Goal: Task Accomplishment & Management: Use online tool/utility

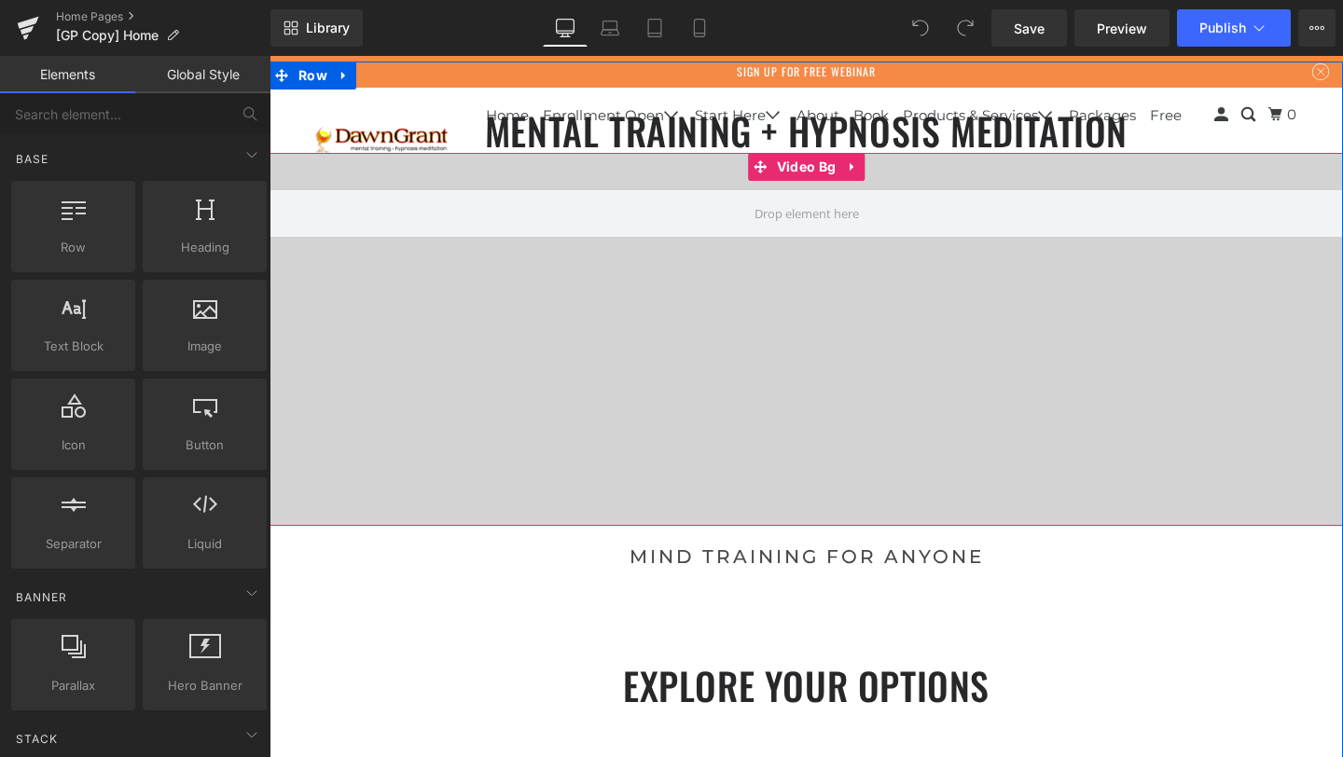
scroll to position [4, 0]
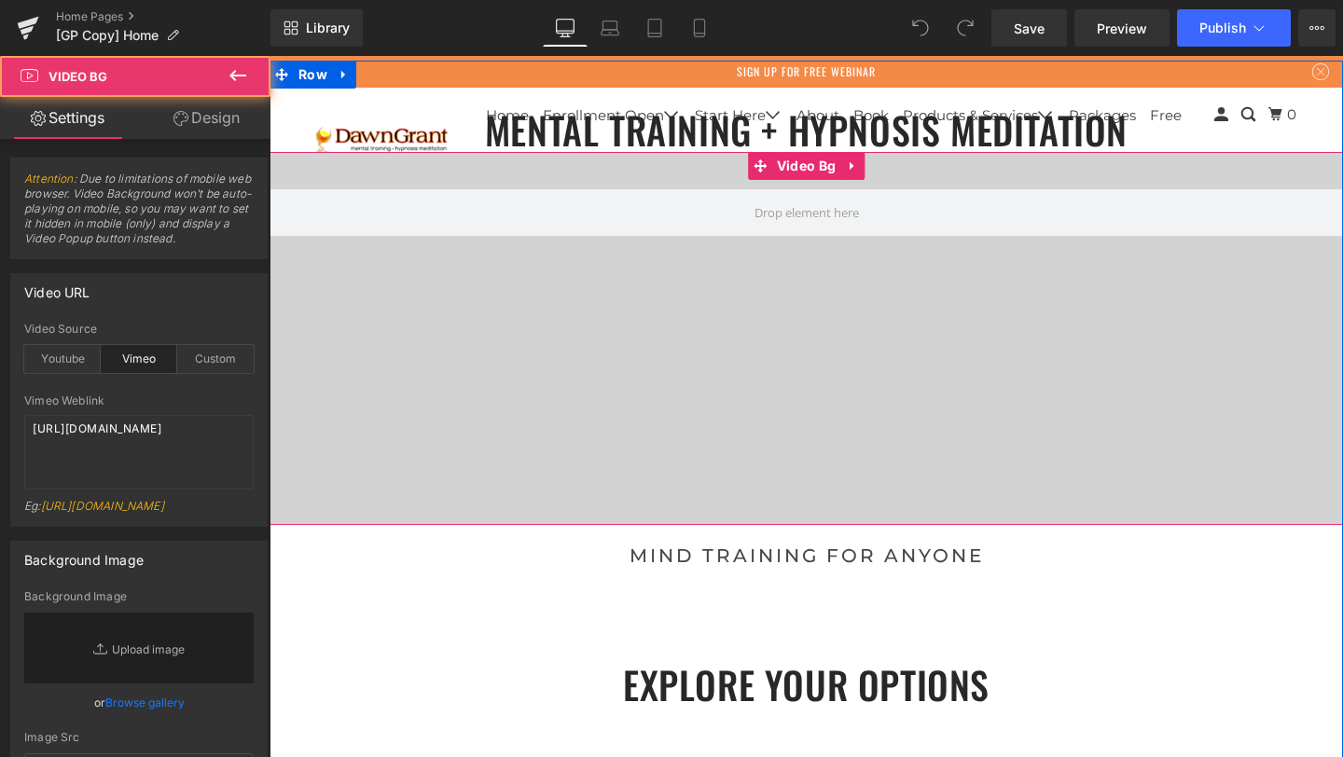
click at [773, 263] on div at bounding box center [807, 338] width 1074 height 373
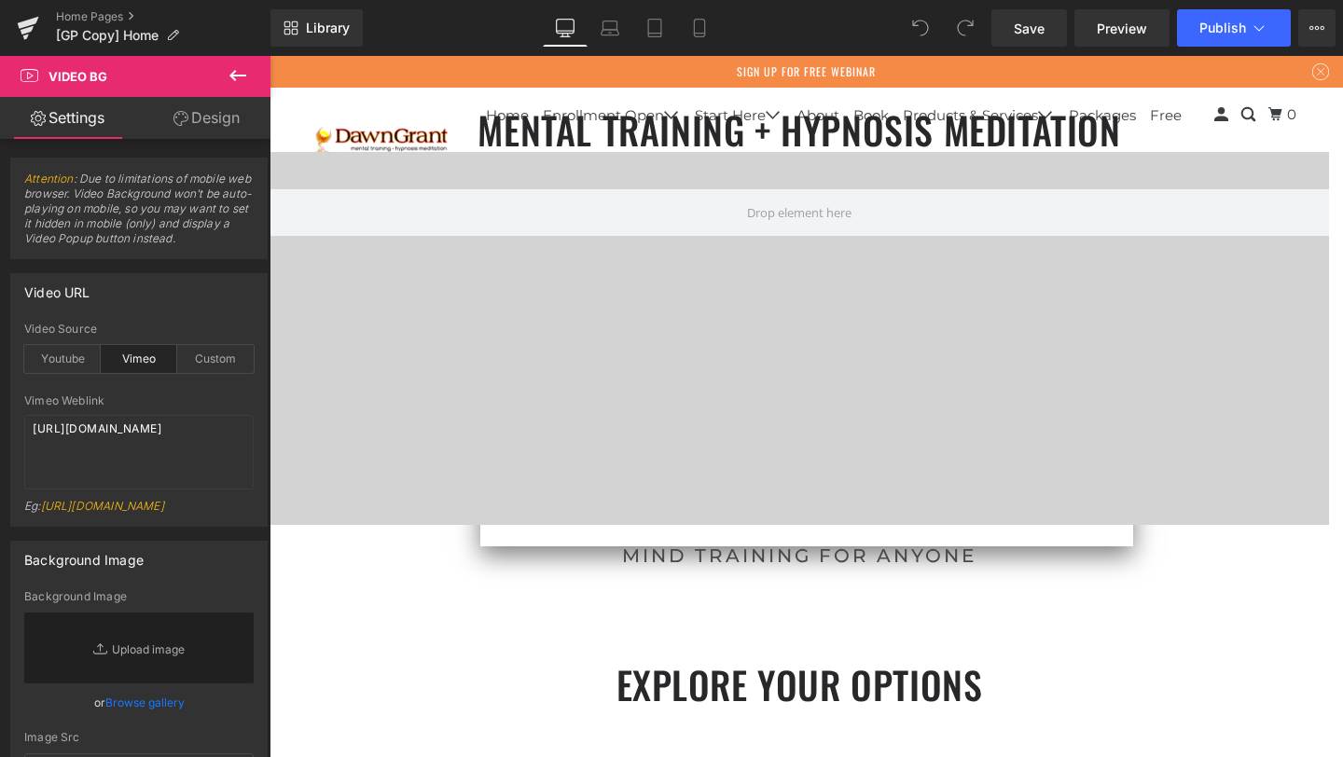
scroll to position [9, 9]
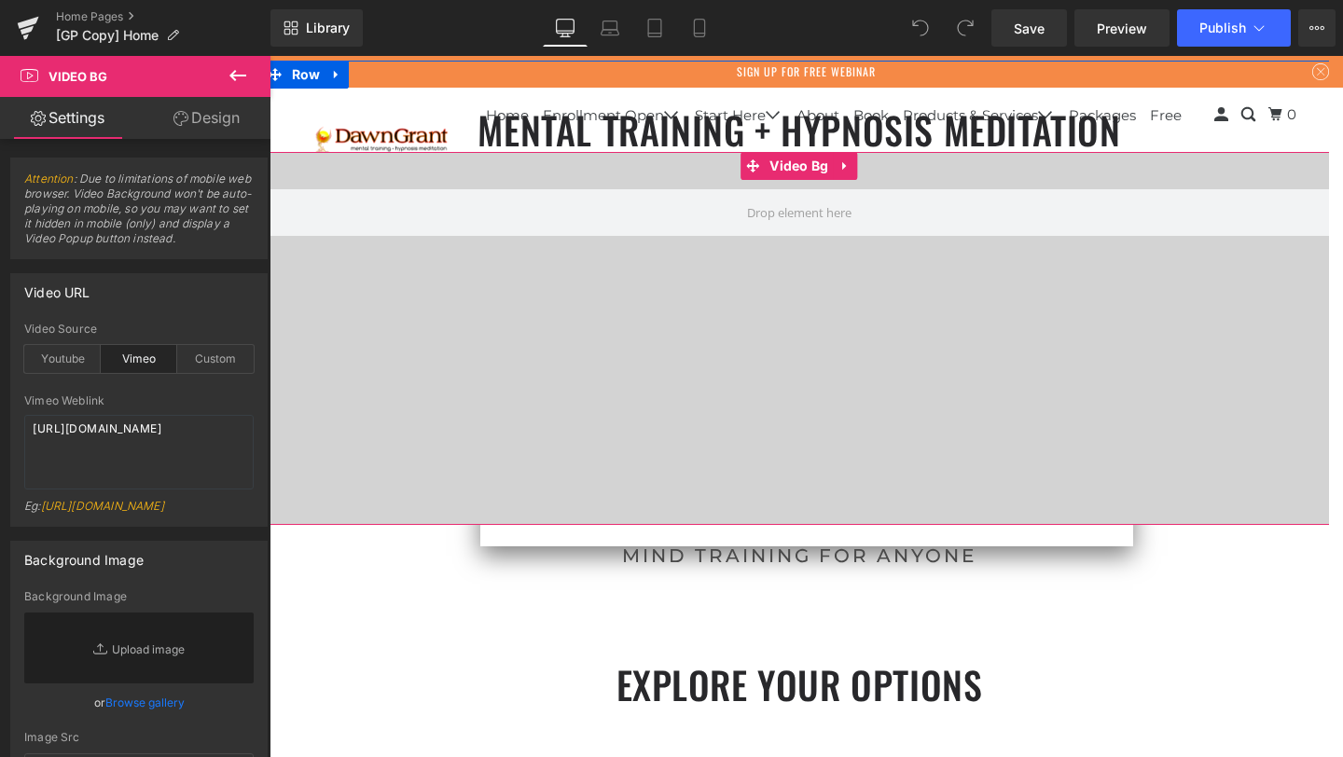
click at [672, 296] on div at bounding box center [800, 338] width 1074 height 373
click at [790, 171] on span "Video Bg" at bounding box center [799, 166] width 68 height 28
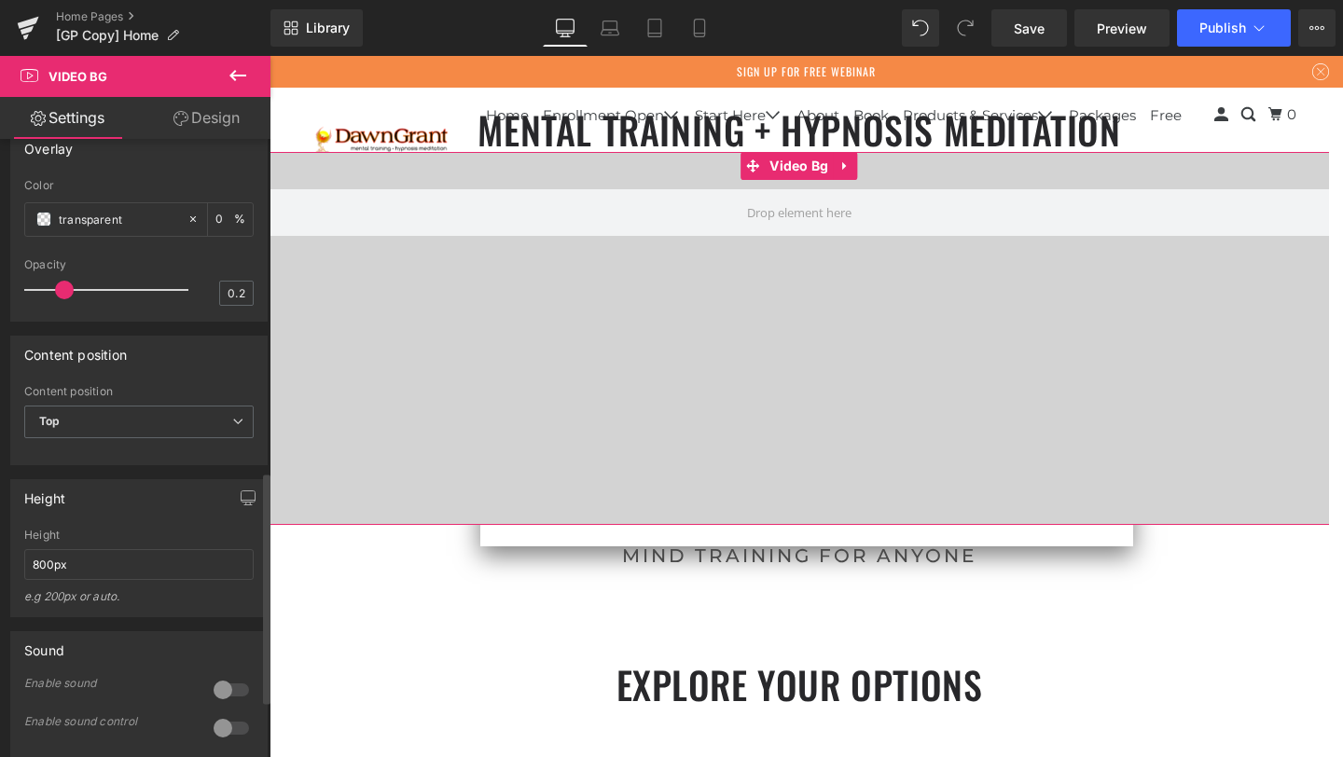
scroll to position [888, 0]
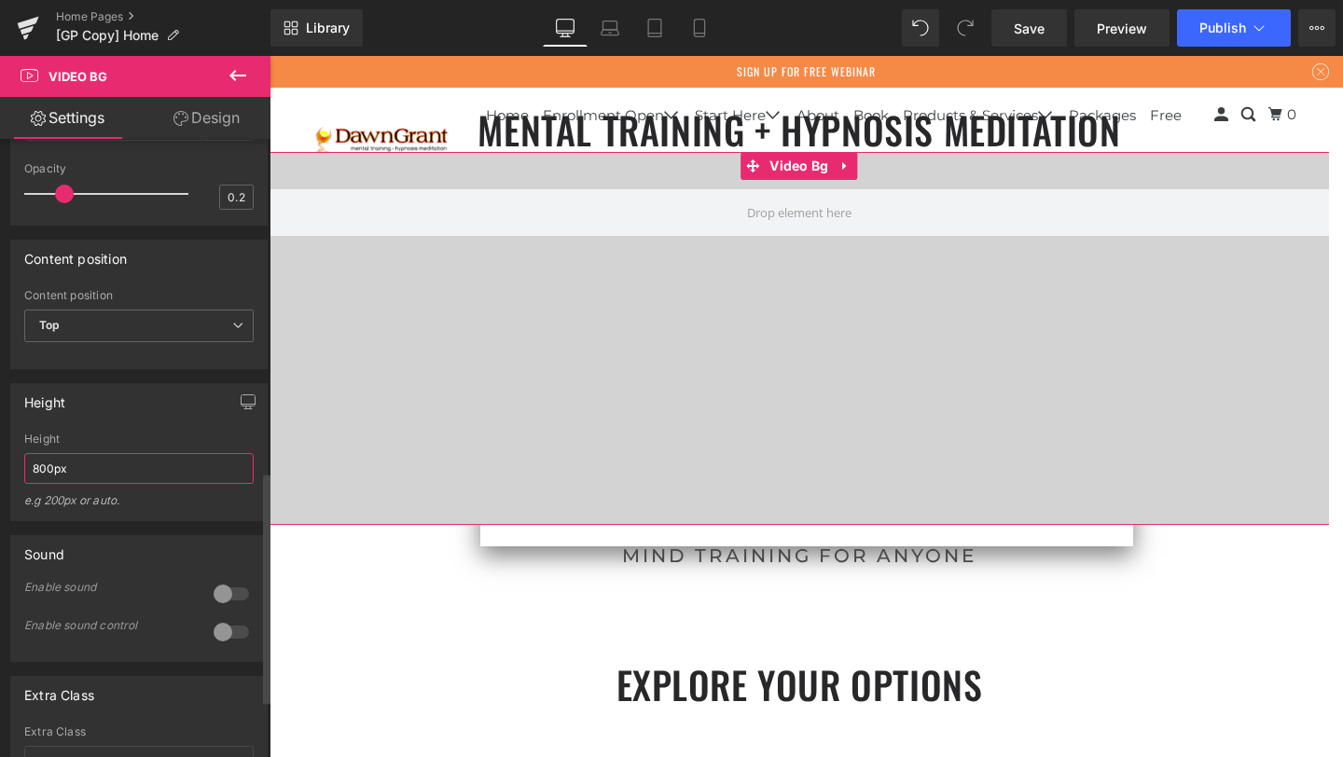
drag, startPoint x: 118, startPoint y: 469, endPoint x: 0, endPoint y: 462, distance: 117.8
click at [0, 462] on div "Height 800px Height 800px e.g 200px or auto. 400px Height 400px e.g 200px or au…" at bounding box center [139, 445] width 279 height 152
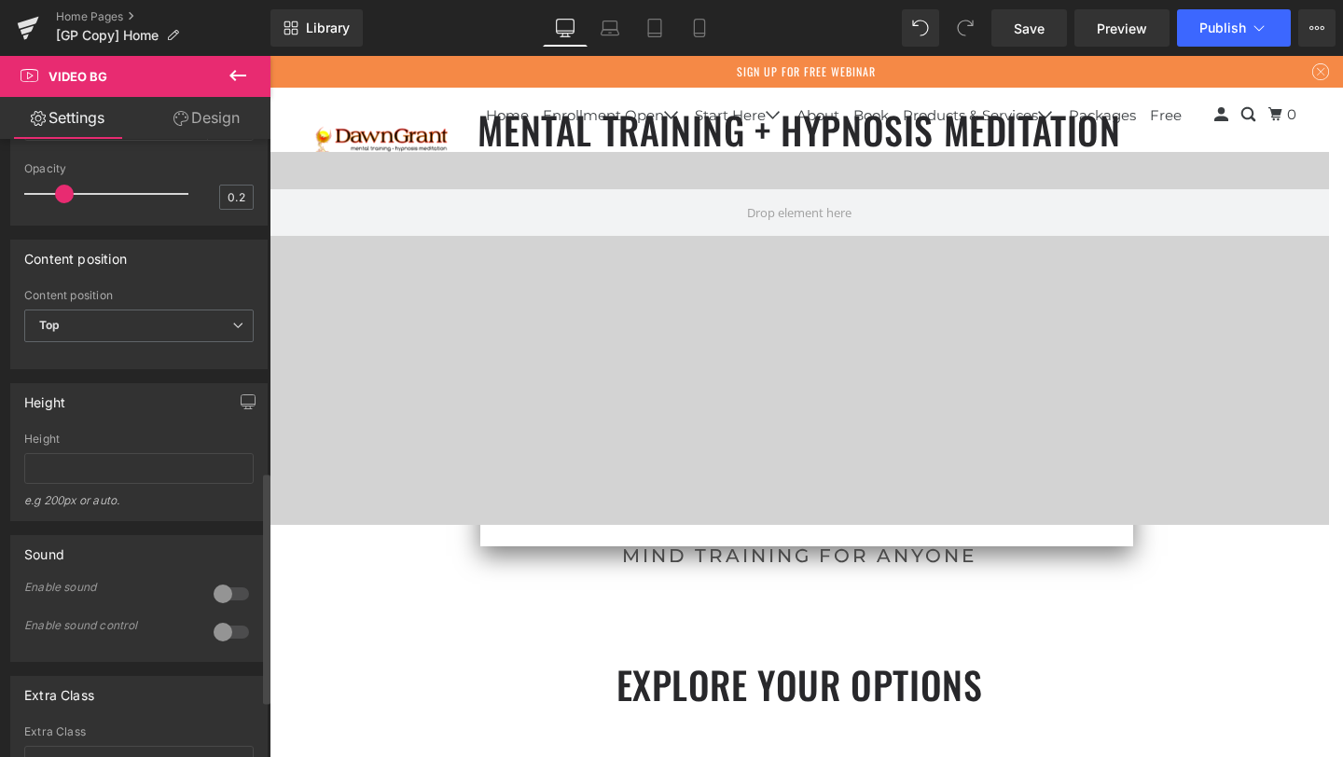
click at [92, 409] on div "Height" at bounding box center [139, 401] width 256 height 35
click at [619, 36] on icon at bounding box center [610, 28] width 19 height 19
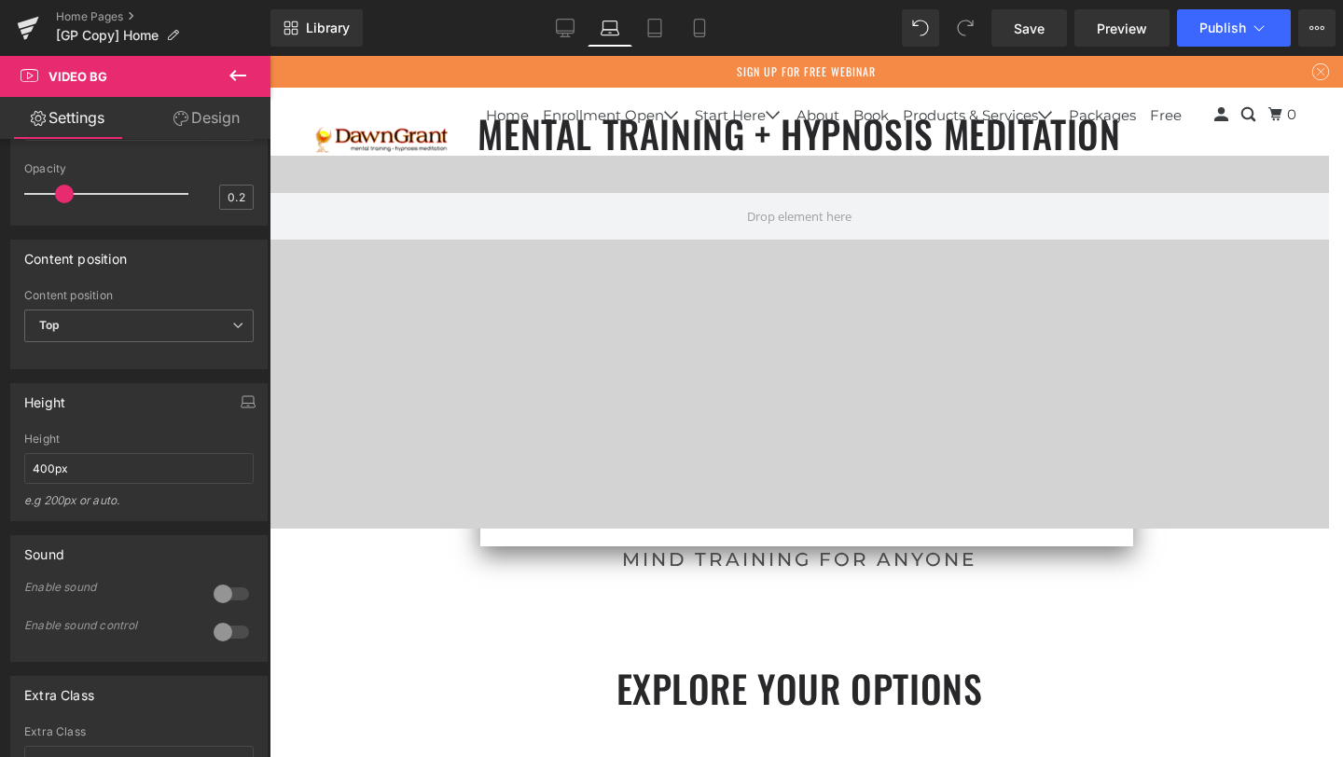
scroll to position [7125, 1046]
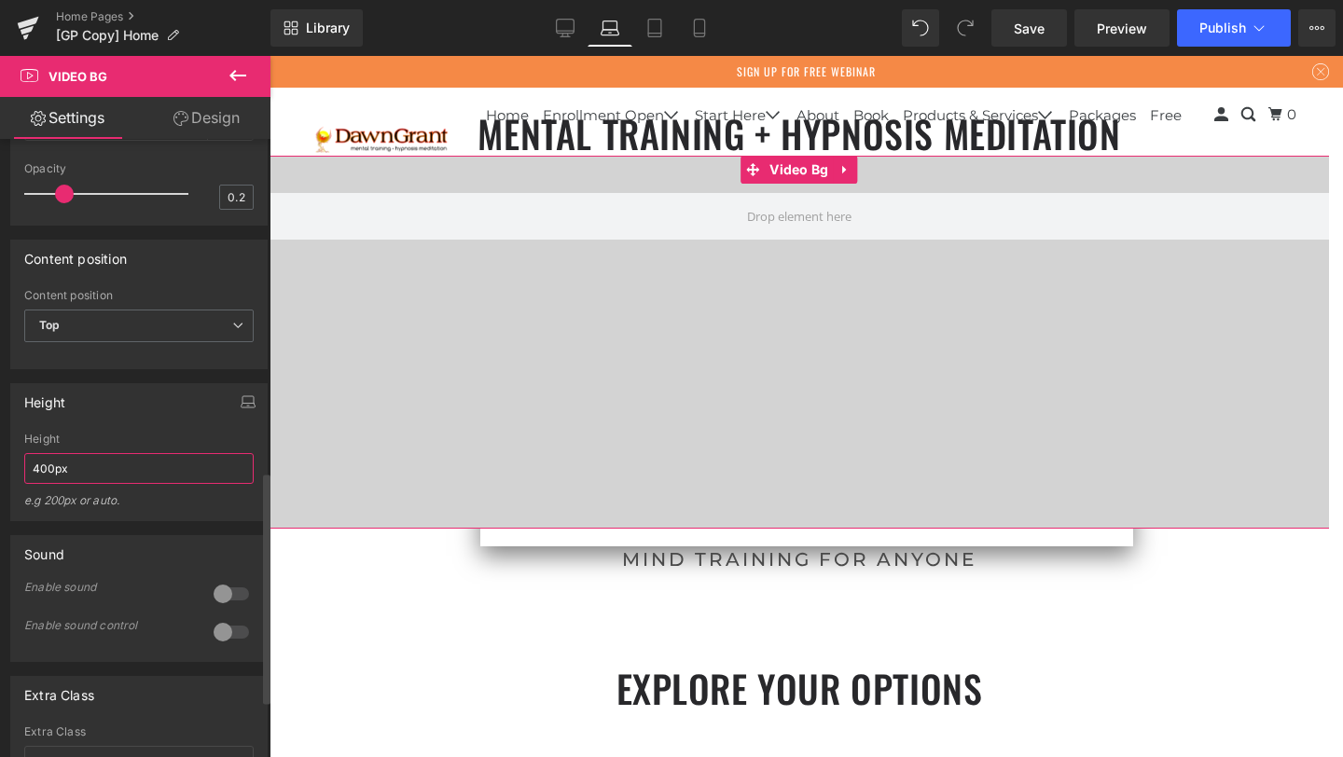
drag, startPoint x: 124, startPoint y: 469, endPoint x: 0, endPoint y: 464, distance: 124.1
click at [0, 464] on div "Height 800px Height e.g 200px or auto. 400px Height 400px e.g 200px or auto. 40…" at bounding box center [139, 445] width 279 height 152
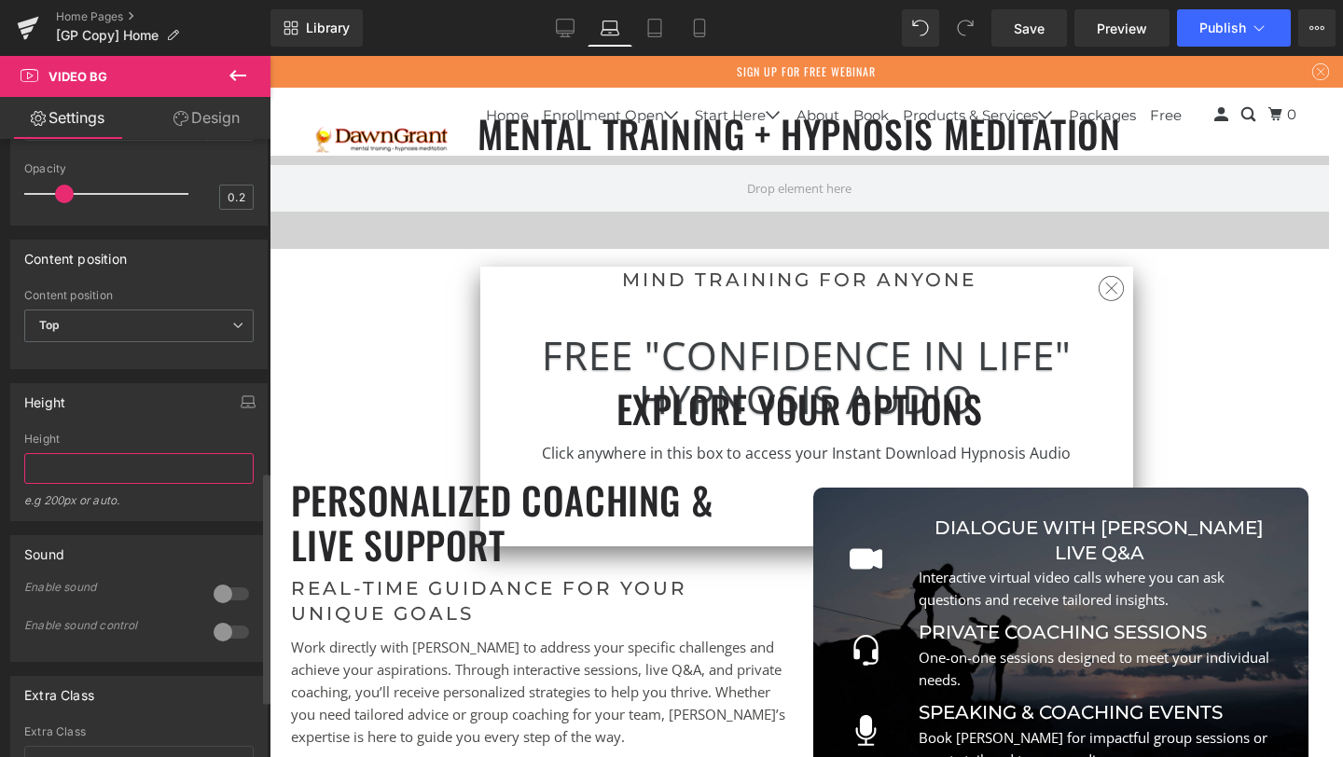
scroll to position [6845, 1046]
click at [140, 433] on div "Height" at bounding box center [138, 439] width 229 height 13
click at [646, 28] on icon at bounding box center [654, 28] width 19 height 19
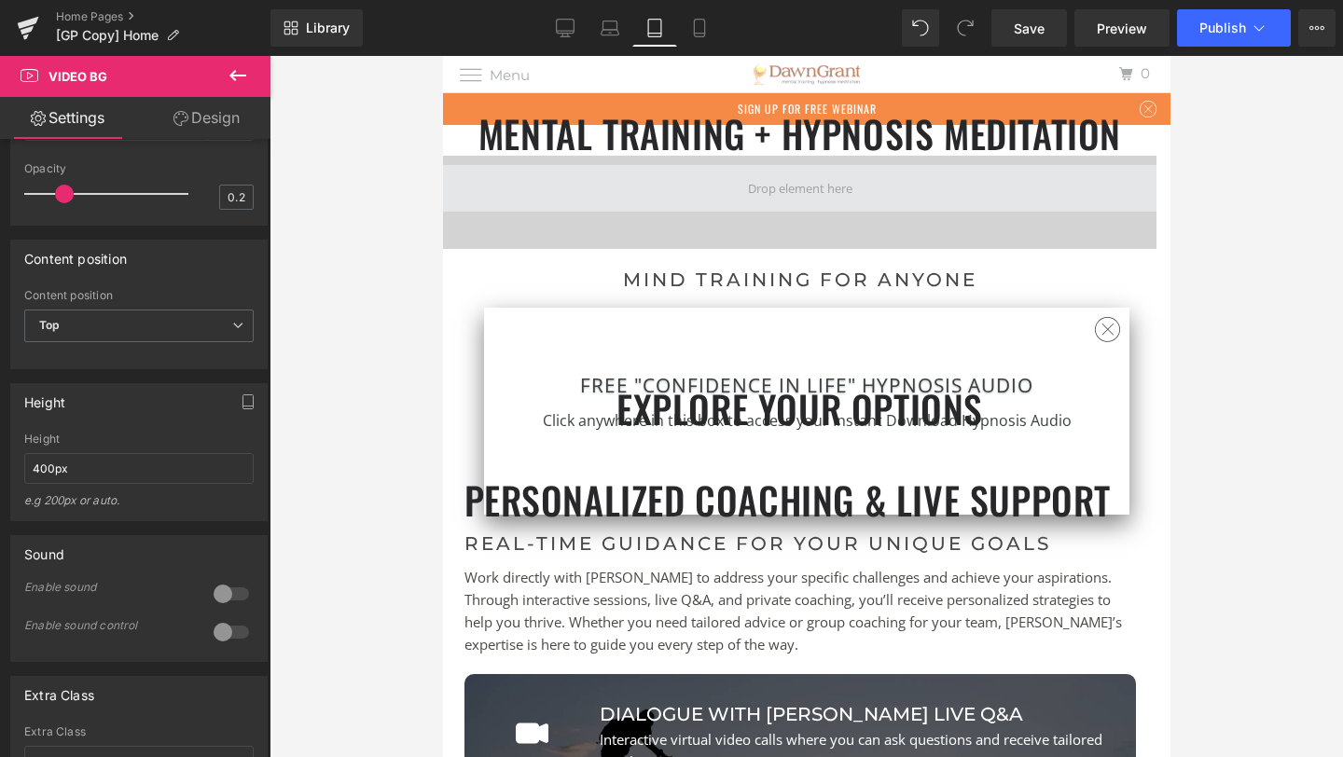
scroll to position [9, 9]
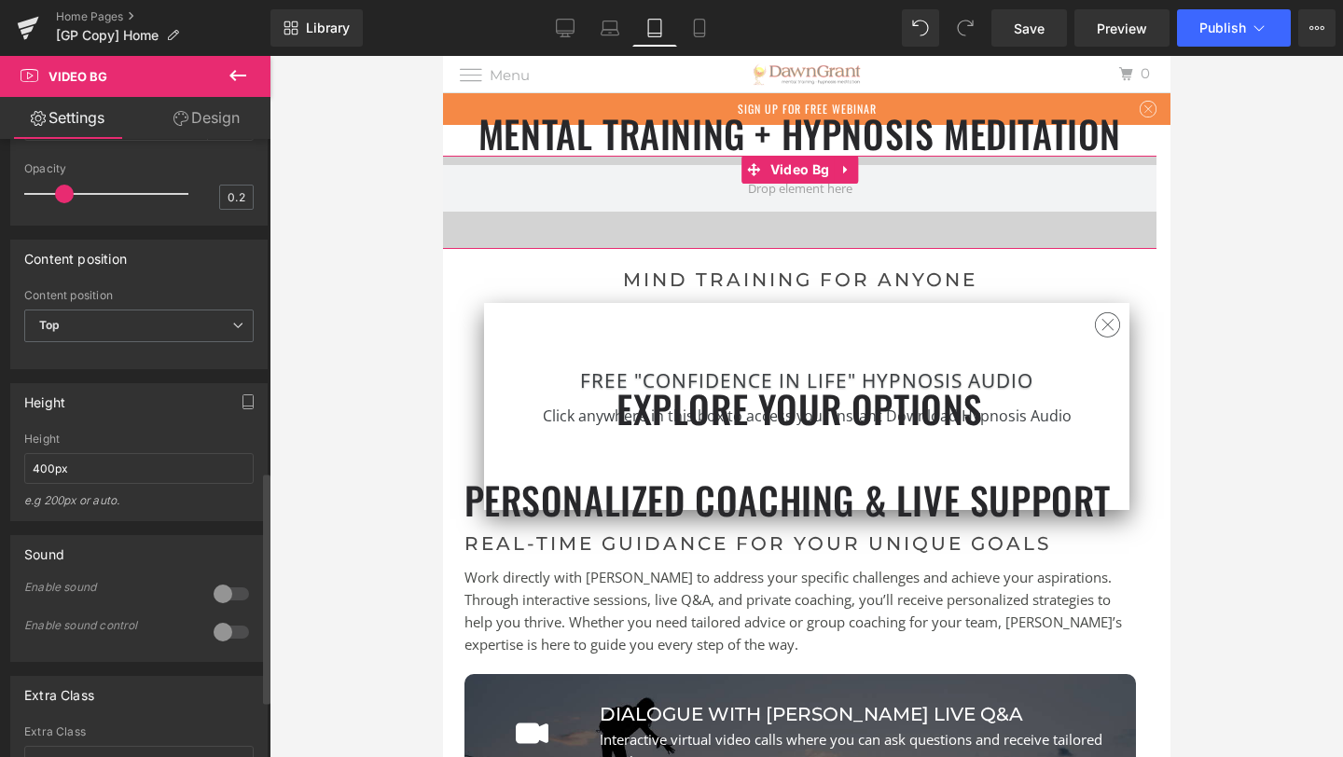
drag, startPoint x: 115, startPoint y: 450, endPoint x: 0, endPoint y: 464, distance: 115.6
click at [0, 464] on div "Height 800px Height e.g 200px or auto. 400px Height e.g 200px or auto. 400px He…" at bounding box center [139, 445] width 279 height 152
drag, startPoint x: 106, startPoint y: 471, endPoint x: 0, endPoint y: 462, distance: 106.7
click at [0, 462] on div "Height 800px Height e.g 200px or auto. 400px Height e.g 200px or auto. 400px He…" at bounding box center [139, 445] width 279 height 152
click at [158, 420] on div "Height 800px Height e.g 200px or auto. 400px Height e.g 200px or auto. 400px He…" at bounding box center [138, 452] width 257 height 138
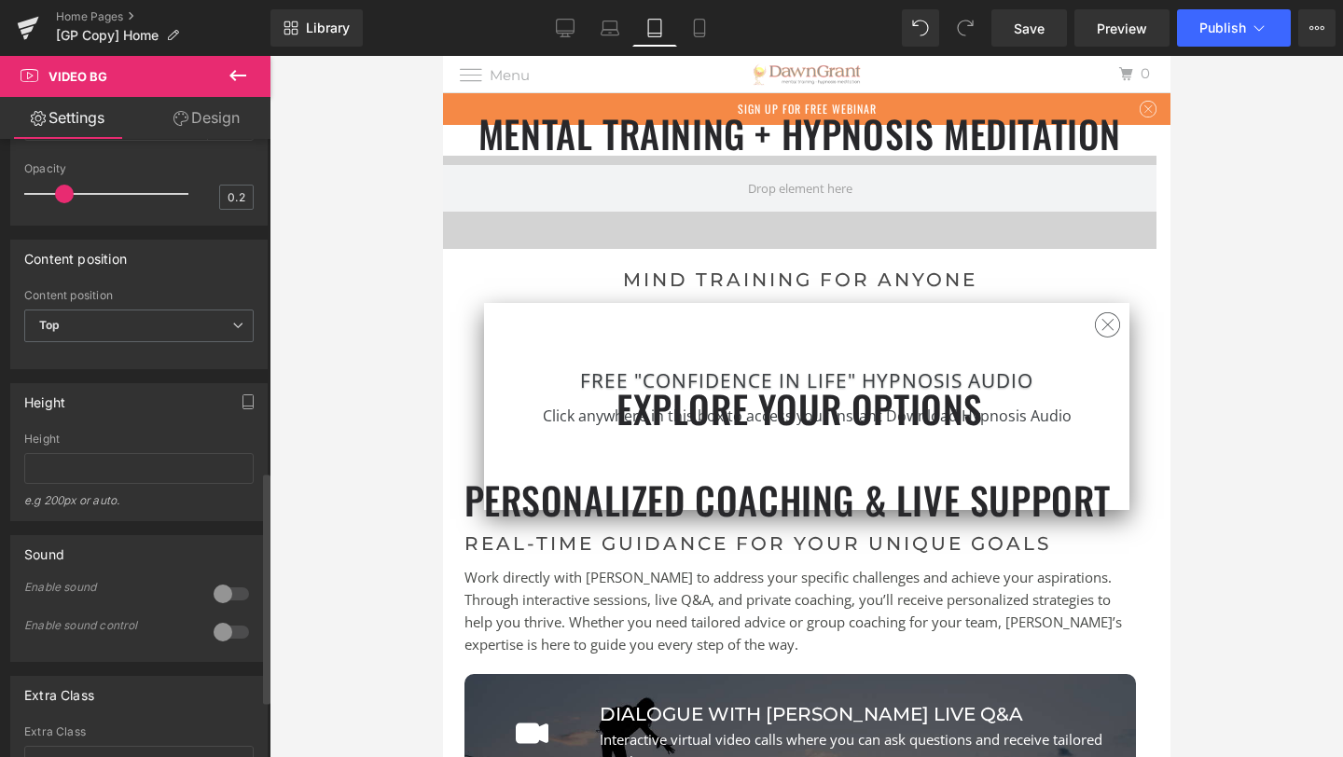
click at [158, 420] on div "Height 800px Height e.g 200px or auto. 400px Height e.g 200px or auto. 400px He…" at bounding box center [138, 452] width 257 height 138
click at [564, 22] on icon at bounding box center [565, 28] width 19 height 19
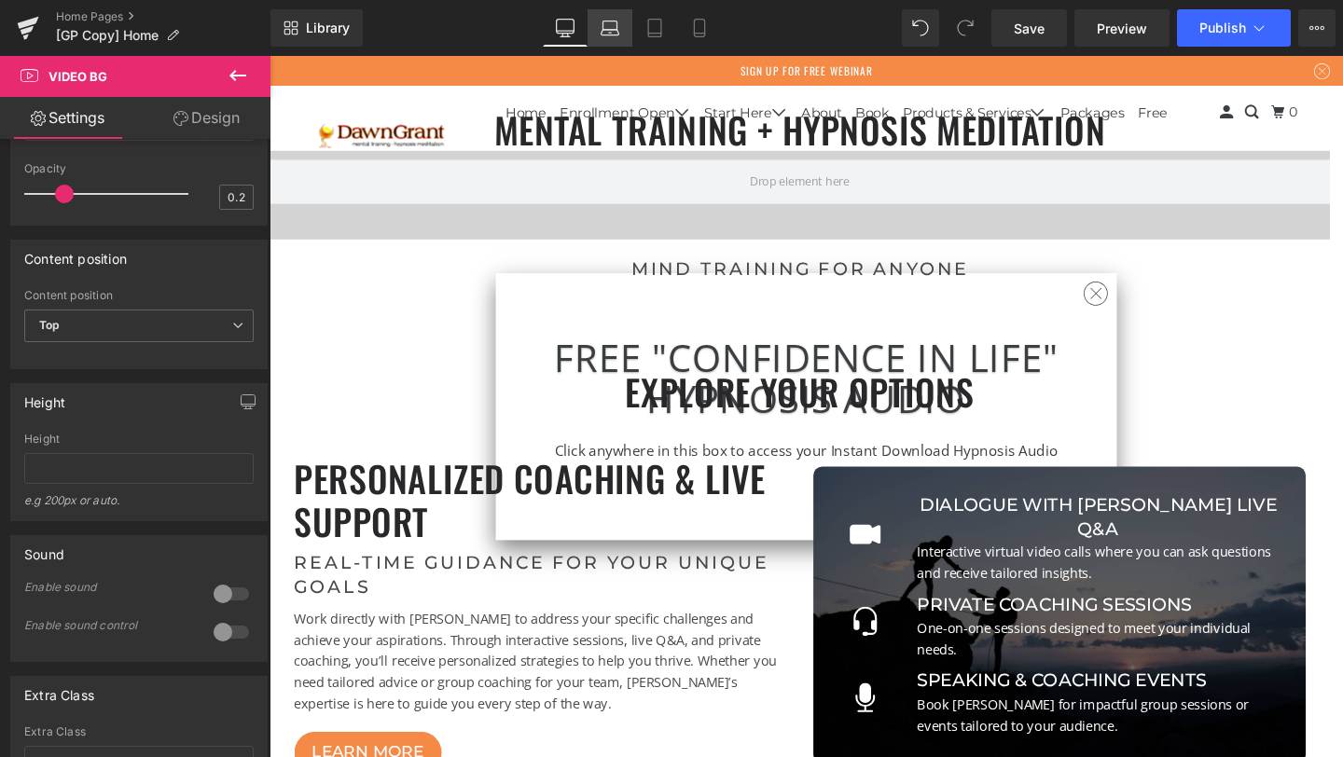
scroll to position [8, 9]
click at [111, 500] on div "e.g 200px or auto." at bounding box center [138, 506] width 229 height 27
copy div "auto"
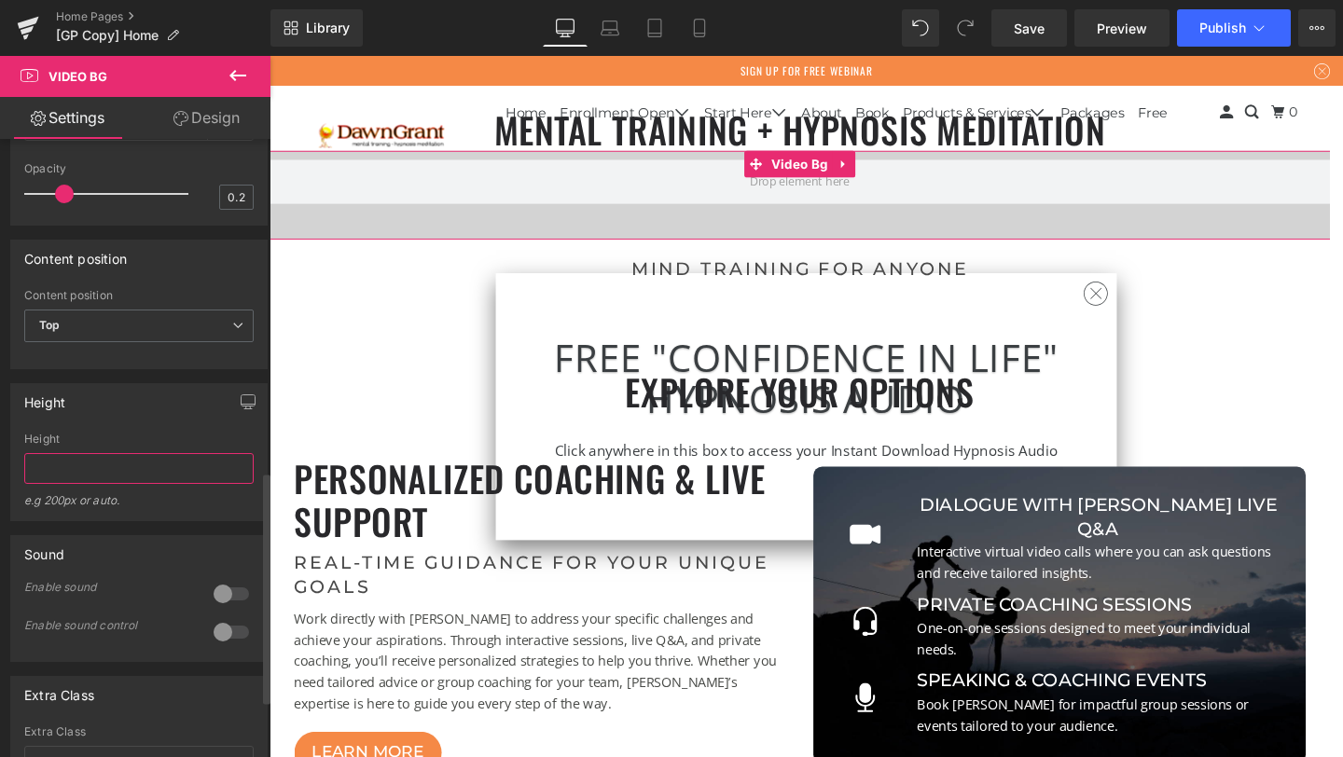
click at [109, 474] on input "text" at bounding box center [138, 468] width 229 height 31
paste input "auto"
type input "auto"
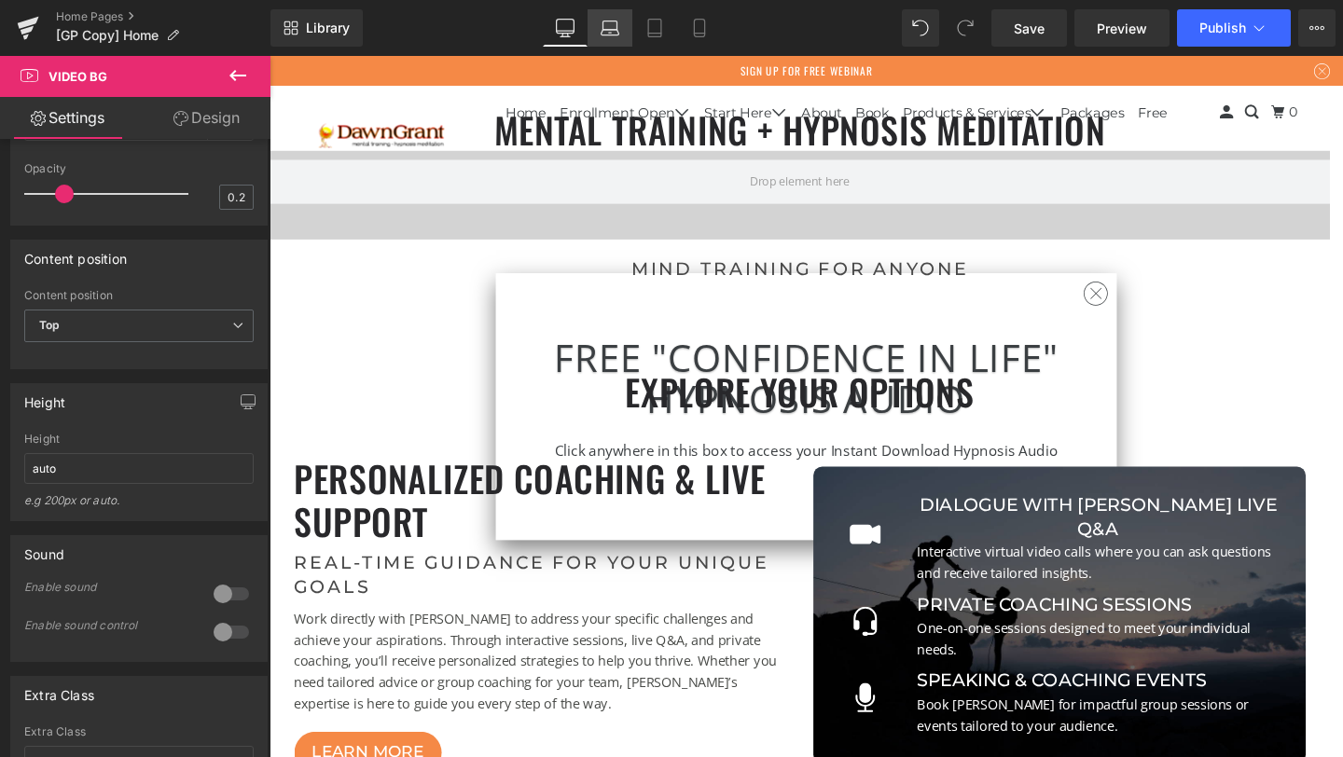
click at [618, 21] on icon at bounding box center [610, 28] width 19 height 19
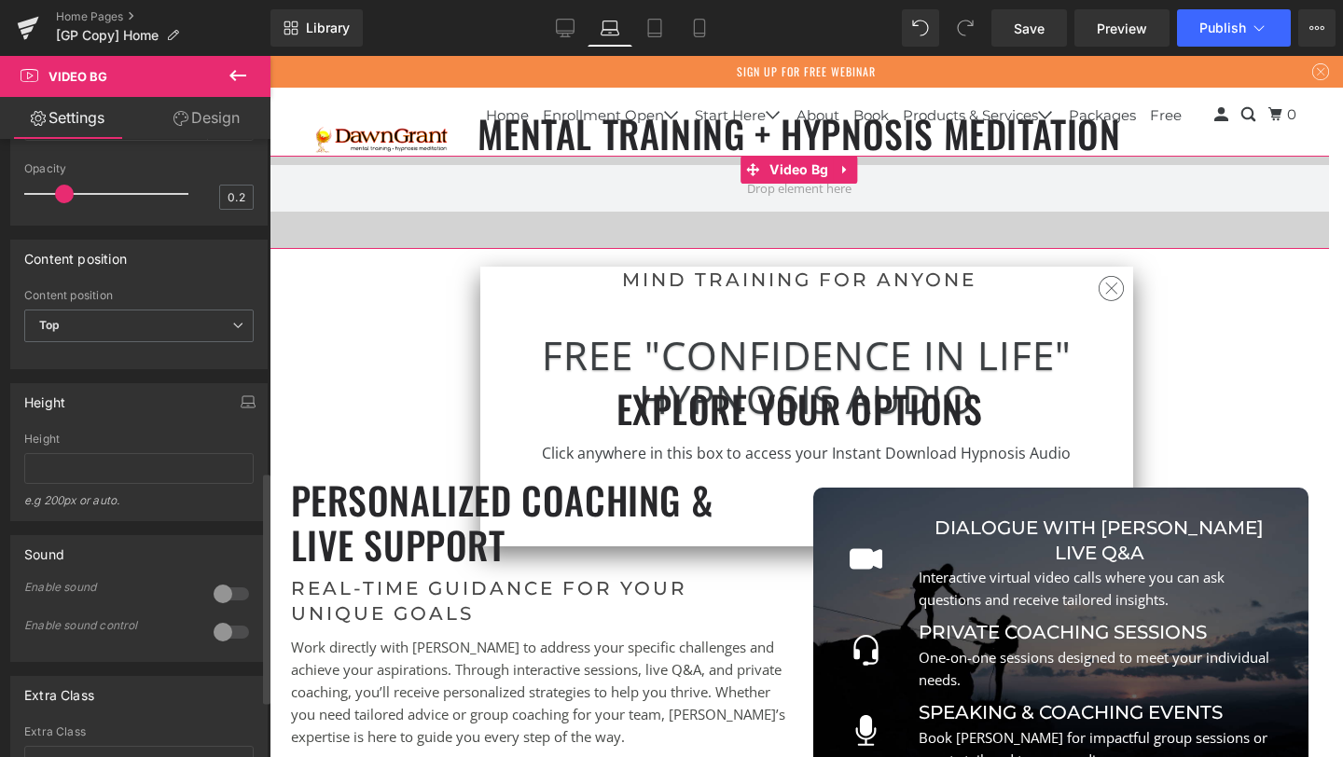
scroll to position [6845, 1046]
click at [114, 479] on input "text" at bounding box center [138, 468] width 229 height 31
paste input "auto"
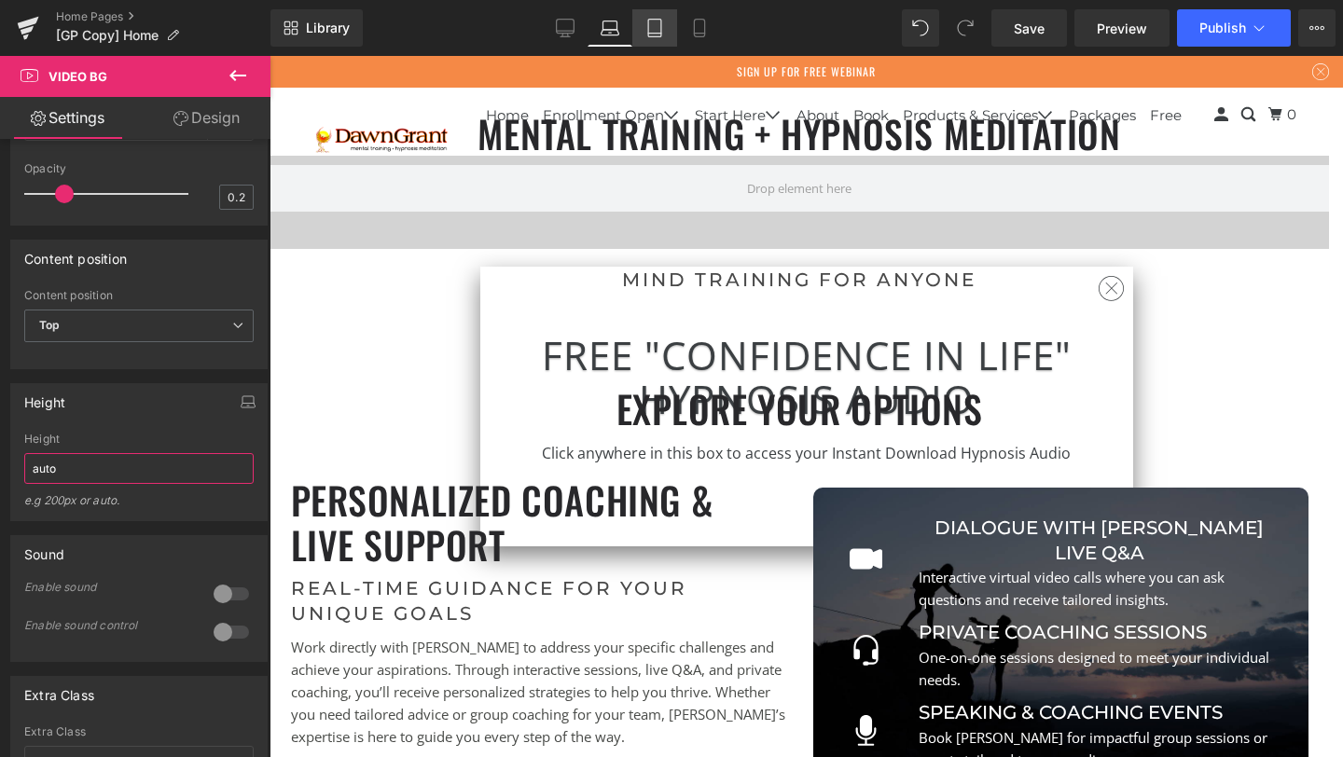
type input "auto"
click at [656, 27] on icon at bounding box center [654, 28] width 19 height 19
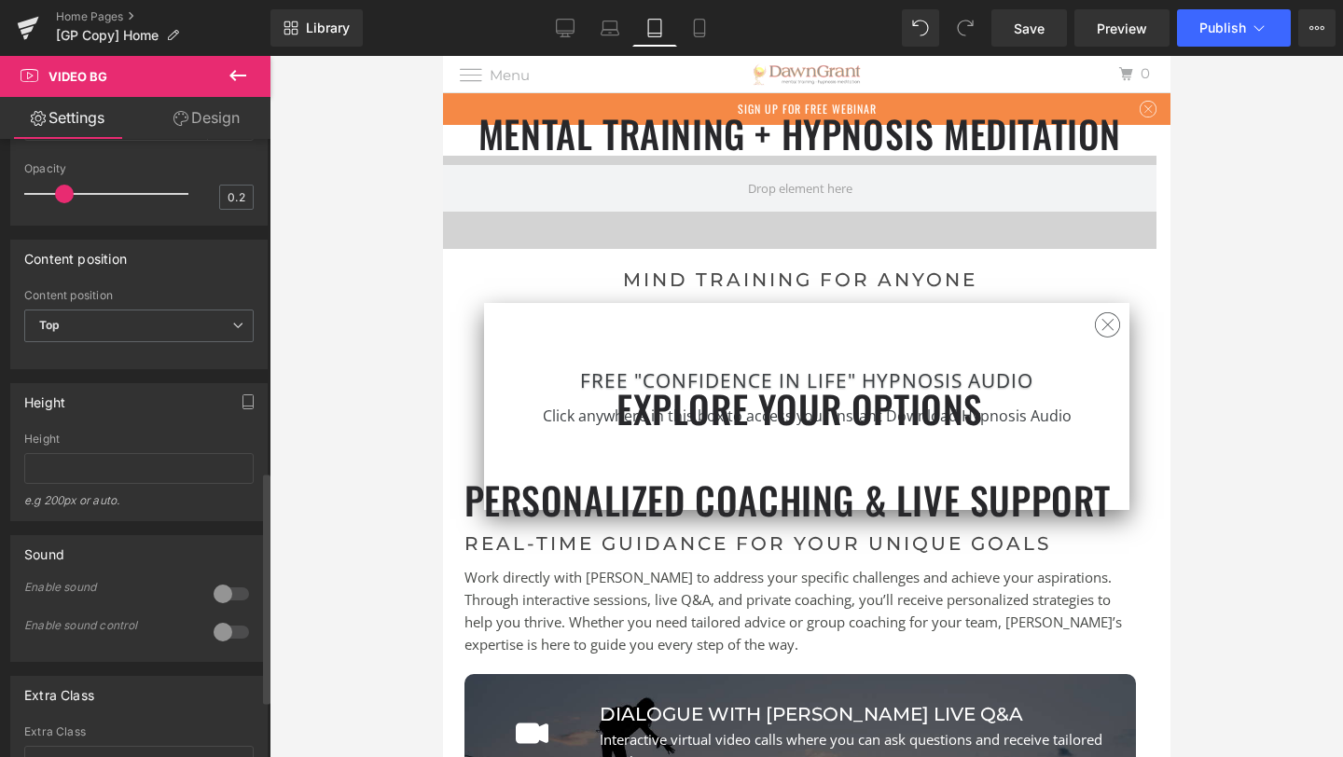
scroll to position [8866, 700]
click at [124, 470] on input "text" at bounding box center [138, 468] width 229 height 31
paste input "auto"
type input "auto"
click at [172, 420] on div "Height 800px Height auto e.g 200px or auto. 400px Height auto e.g 200px or auto…" at bounding box center [138, 452] width 257 height 138
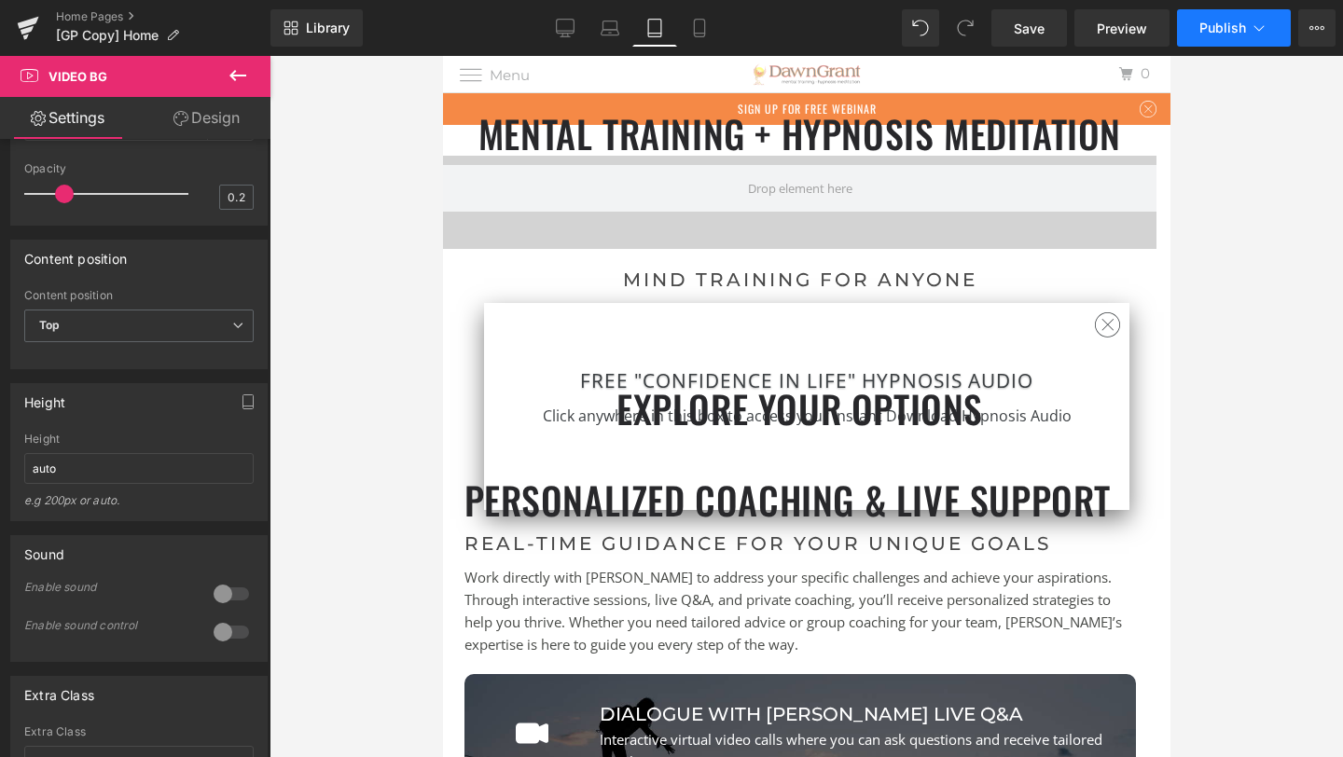
click at [1229, 30] on span "Publish" at bounding box center [1222, 28] width 47 height 15
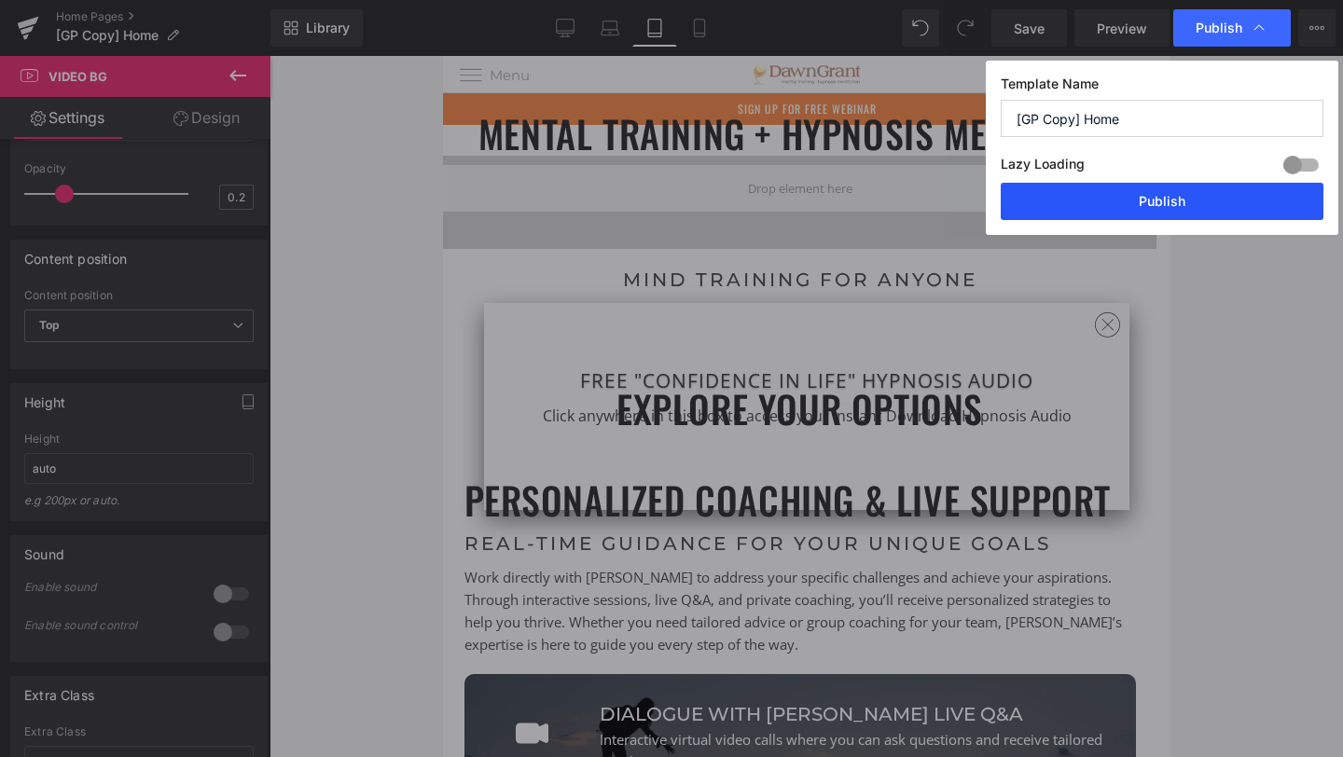
click at [1152, 189] on button "Publish" at bounding box center [1162, 201] width 323 height 37
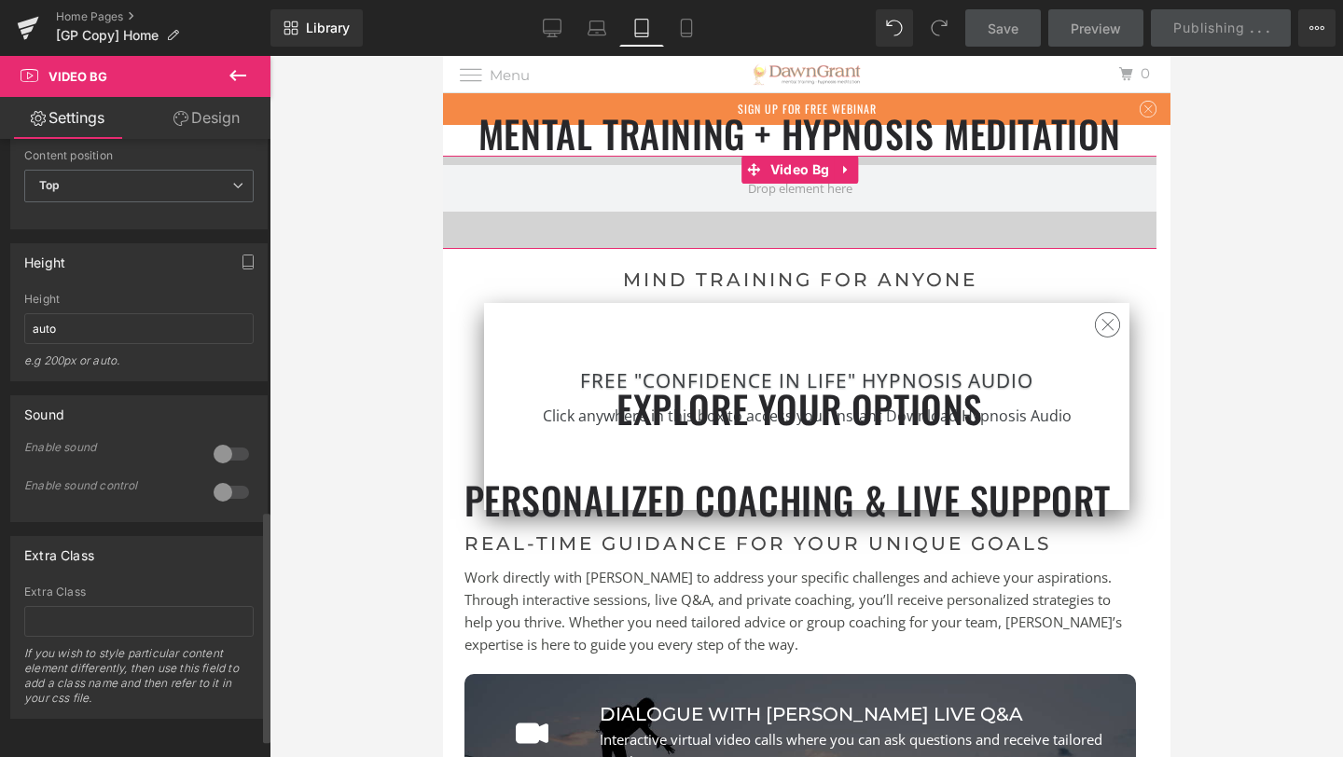
scroll to position [1037, 0]
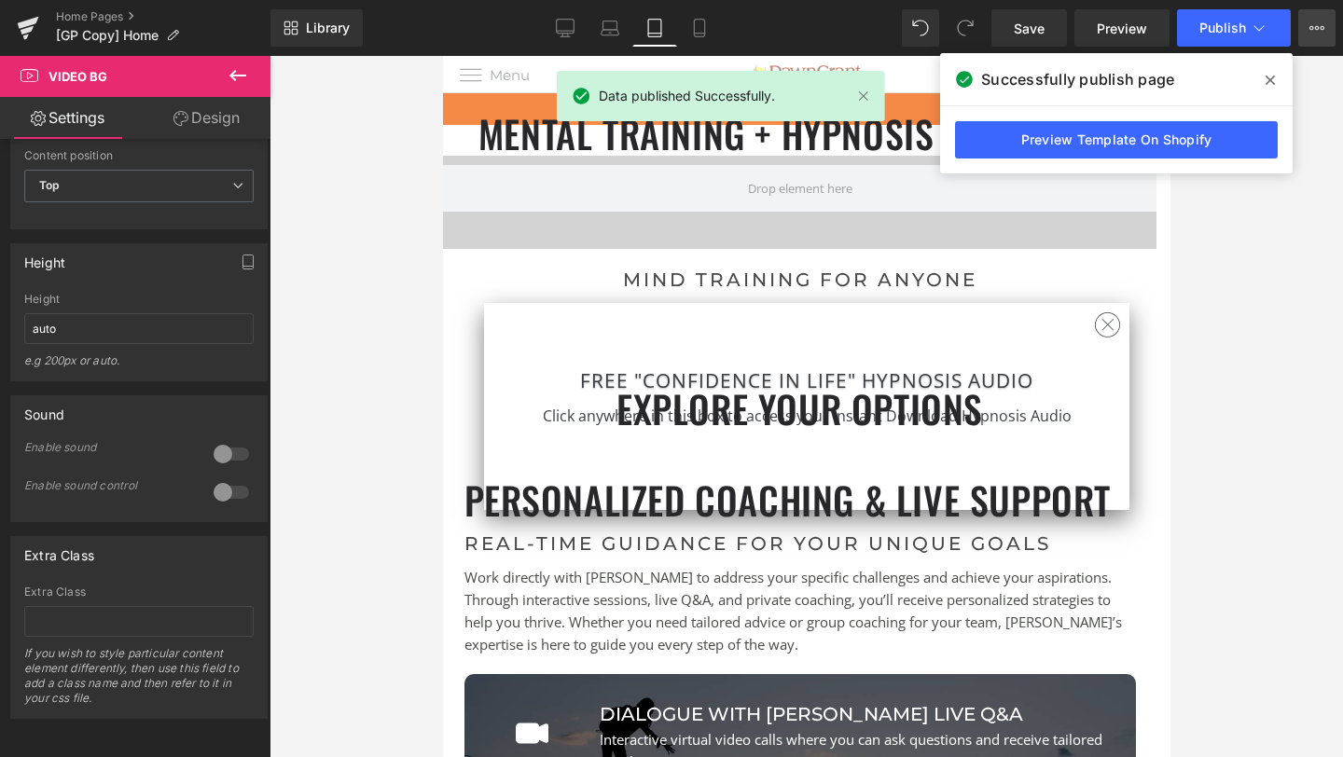
click at [1310, 36] on button "View Live Page View with current Template Save Template to Library Schedule Pub…" at bounding box center [1316, 27] width 37 height 37
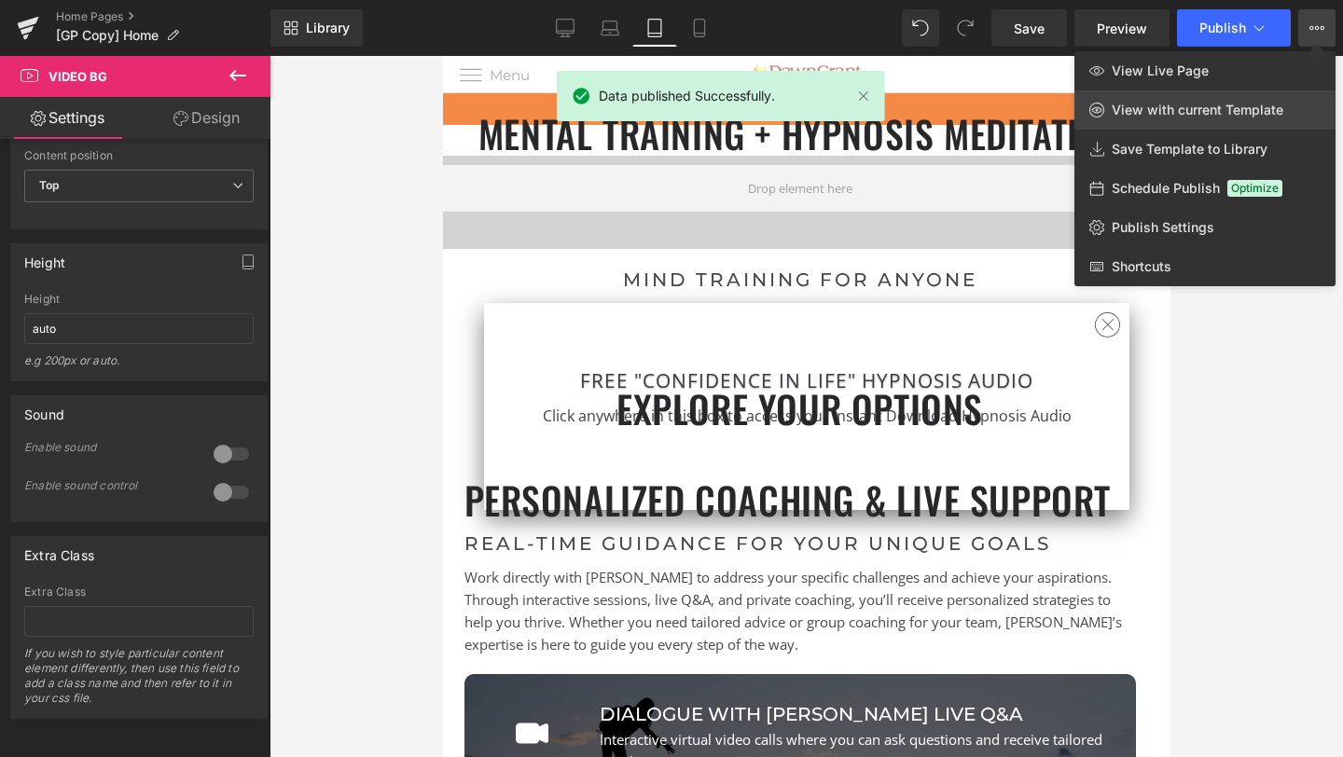
click at [1169, 125] on link "View with current Template" at bounding box center [1204, 109] width 261 height 39
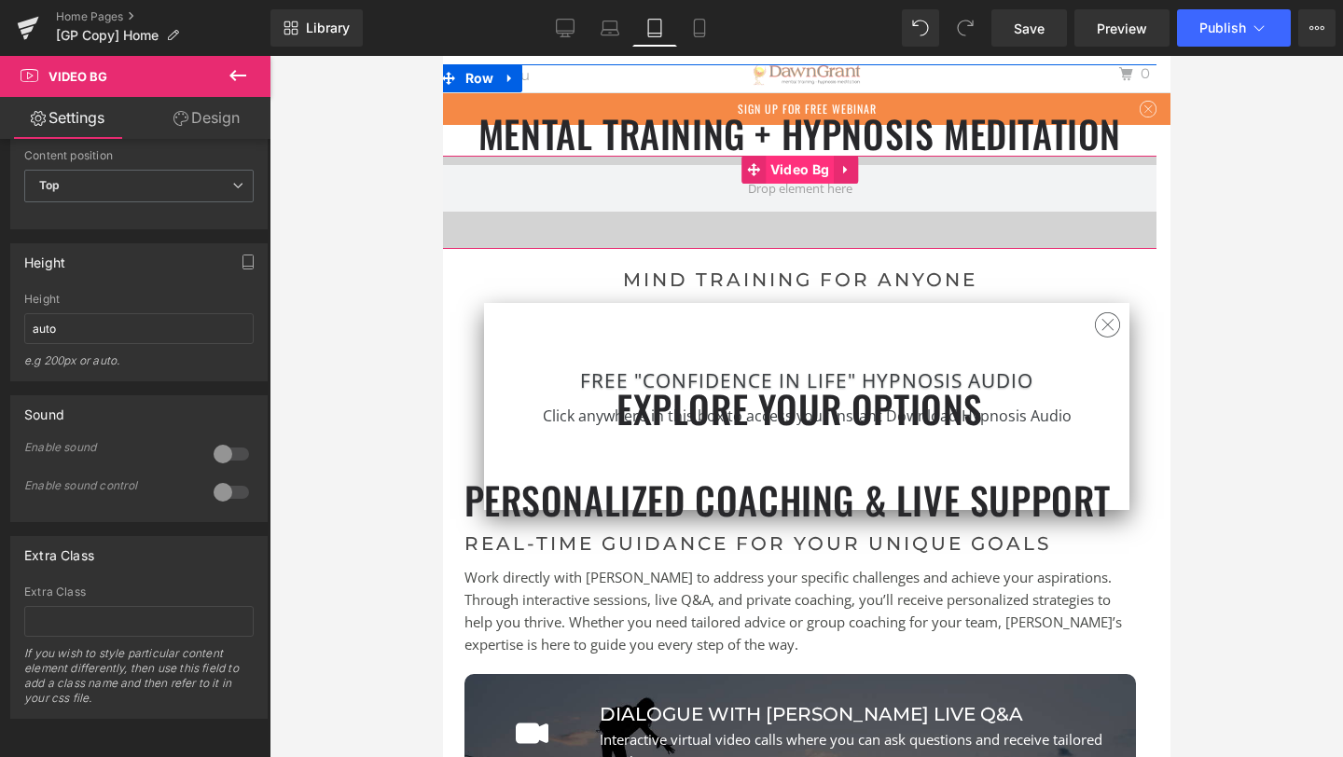
click at [803, 173] on span "Video Bg" at bounding box center [799, 170] width 68 height 28
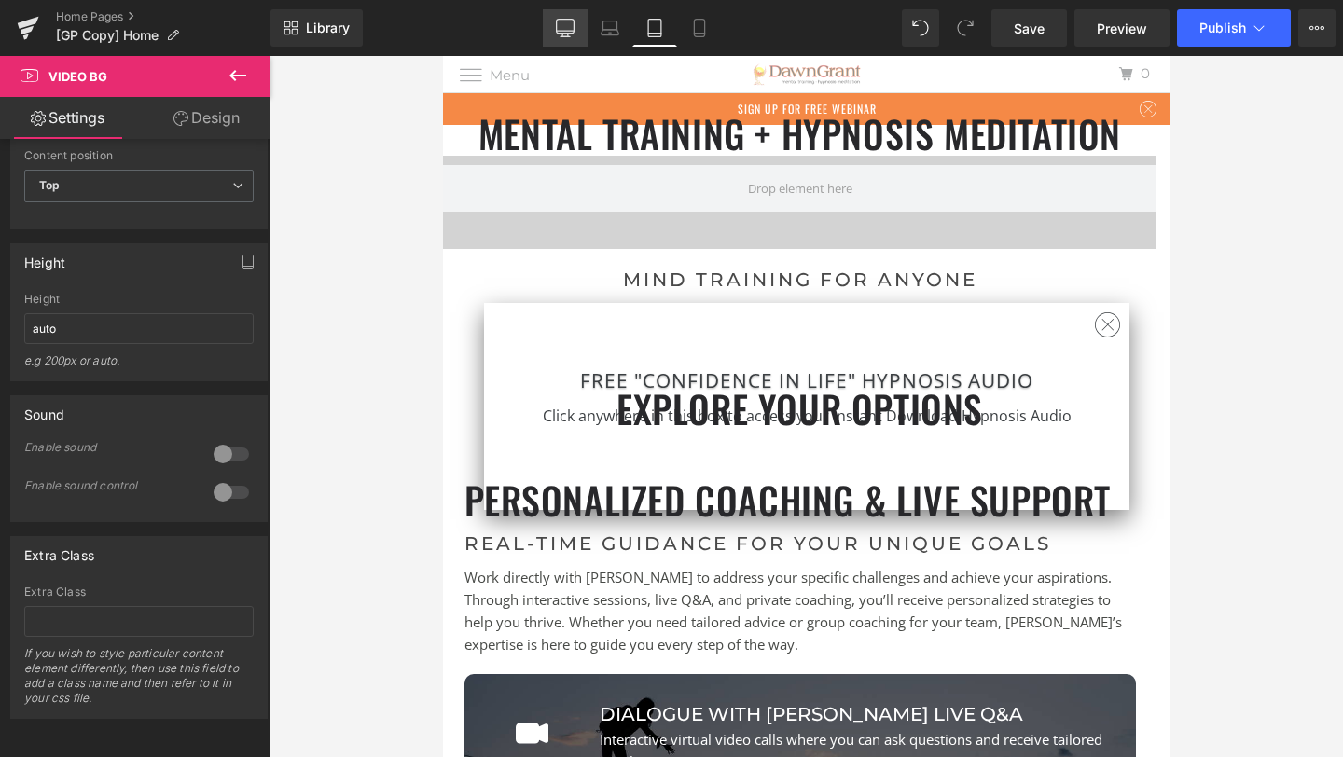
click at [564, 26] on icon at bounding box center [565, 28] width 19 height 19
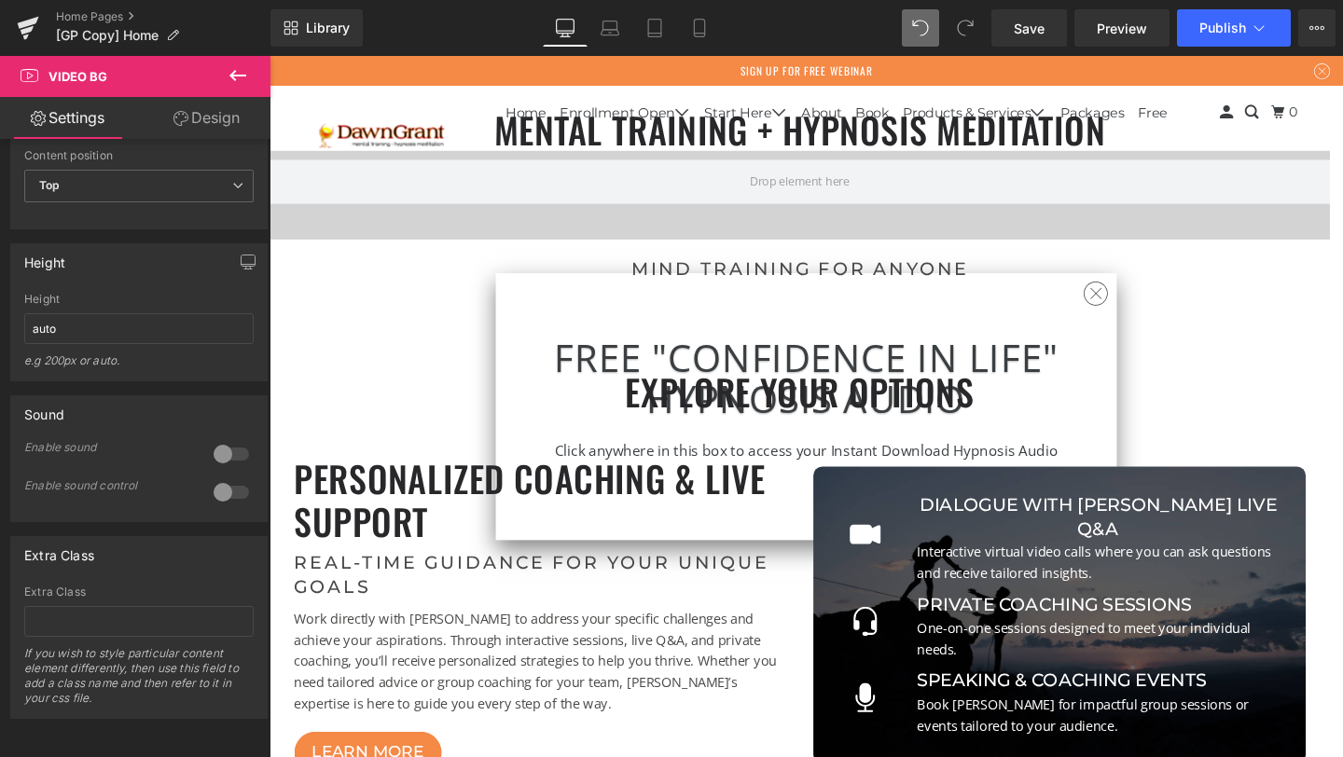
scroll to position [8, 9]
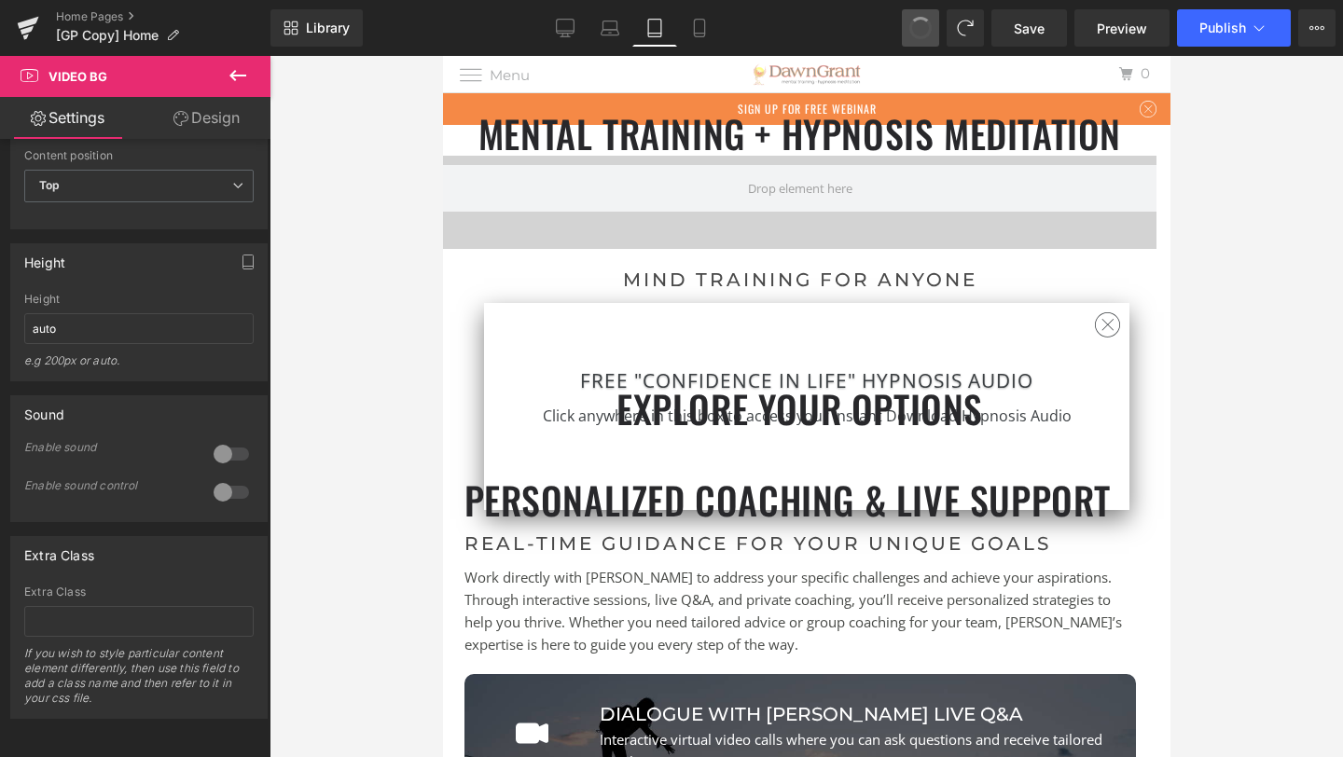
click at [926, 22] on span at bounding box center [920, 28] width 22 height 22
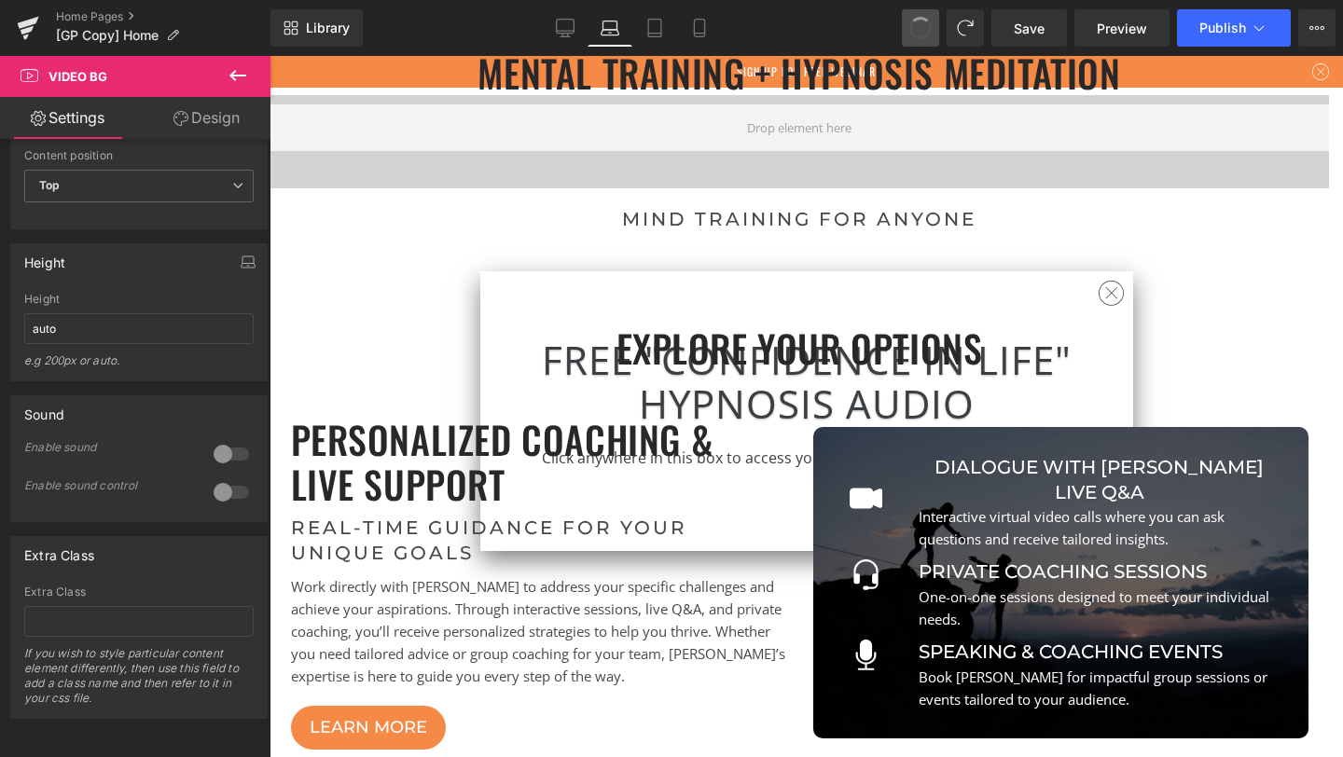
scroll to position [0, 0]
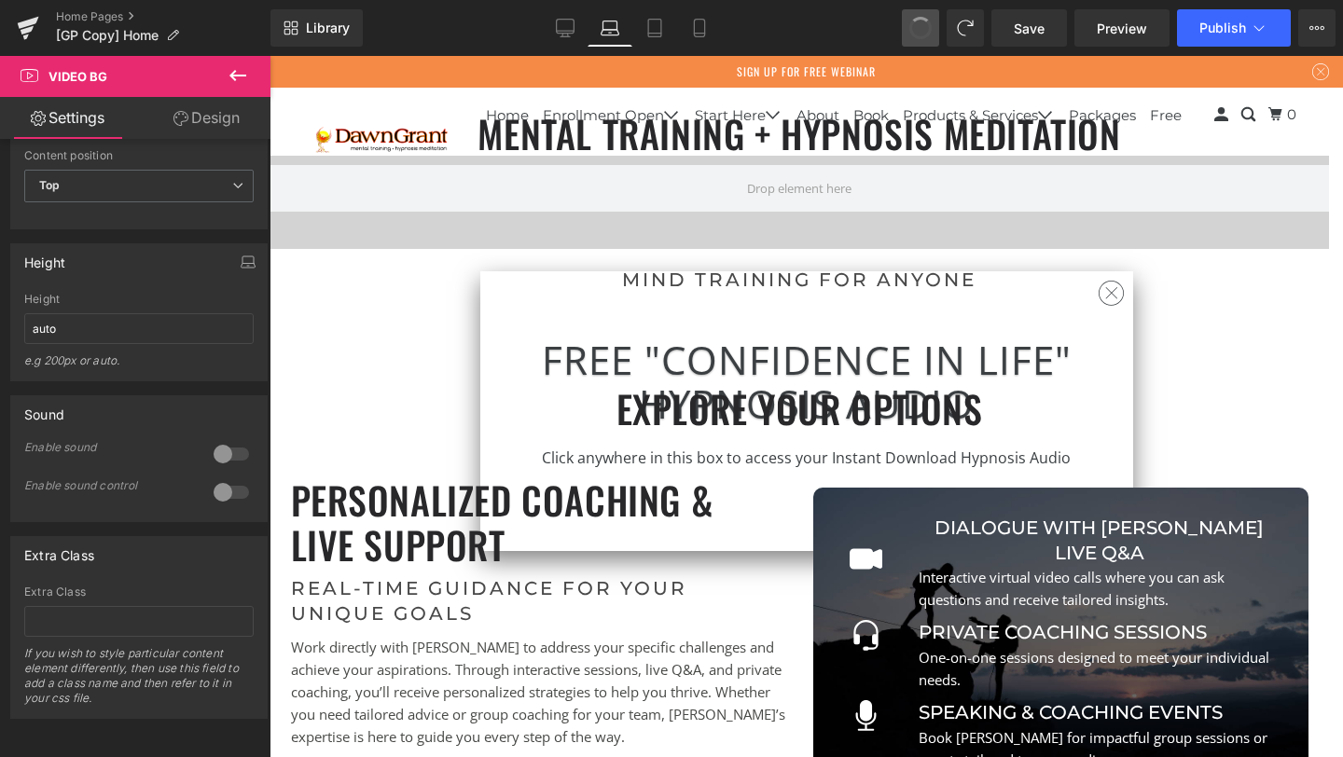
click at [926, 22] on span at bounding box center [920, 28] width 22 height 22
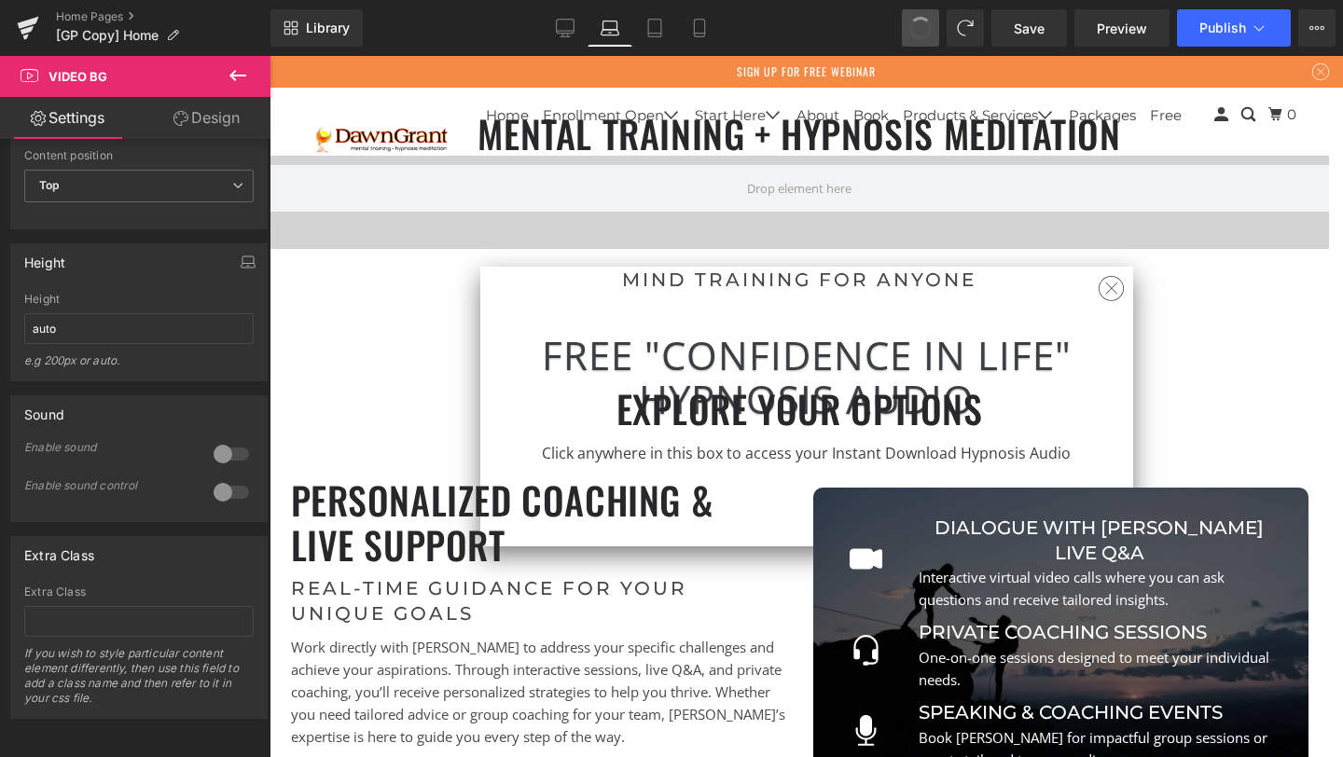
scroll to position [6778, 1101]
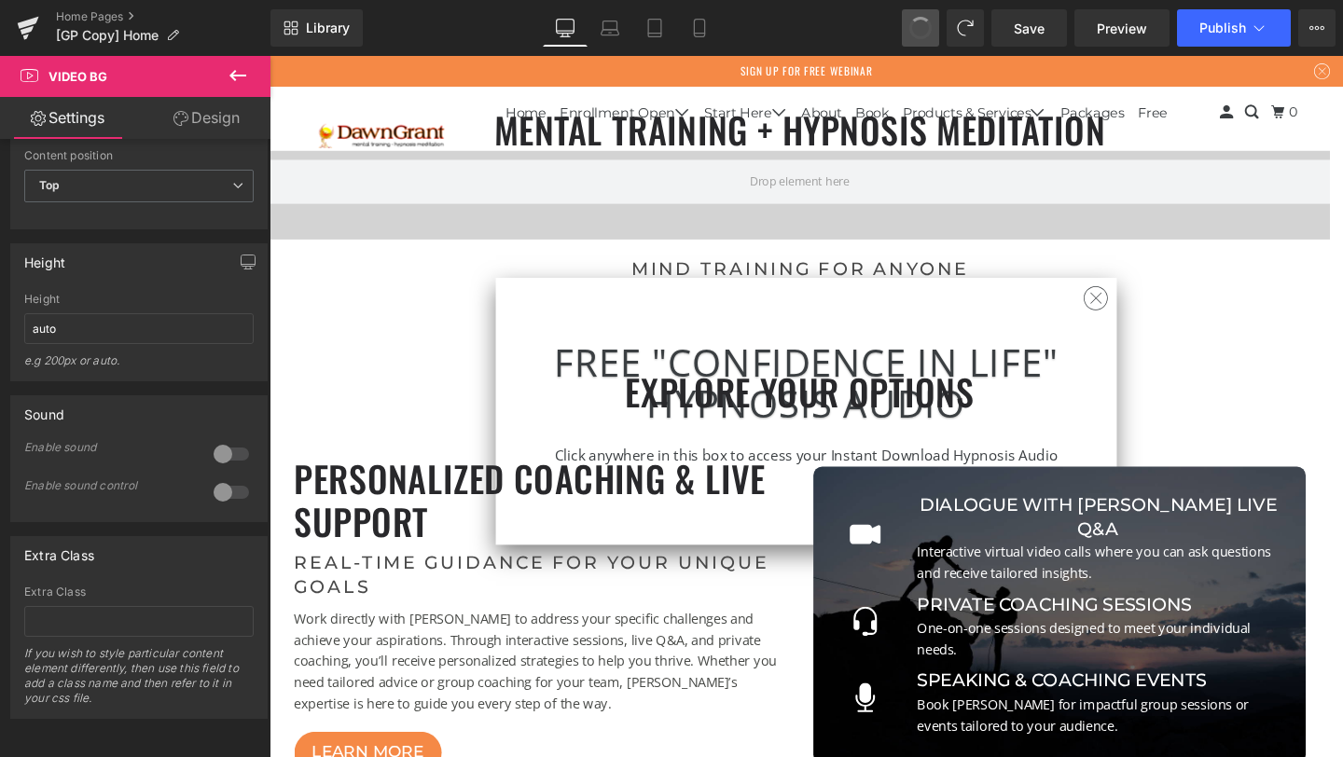
click at [926, 22] on span at bounding box center [920, 28] width 22 height 22
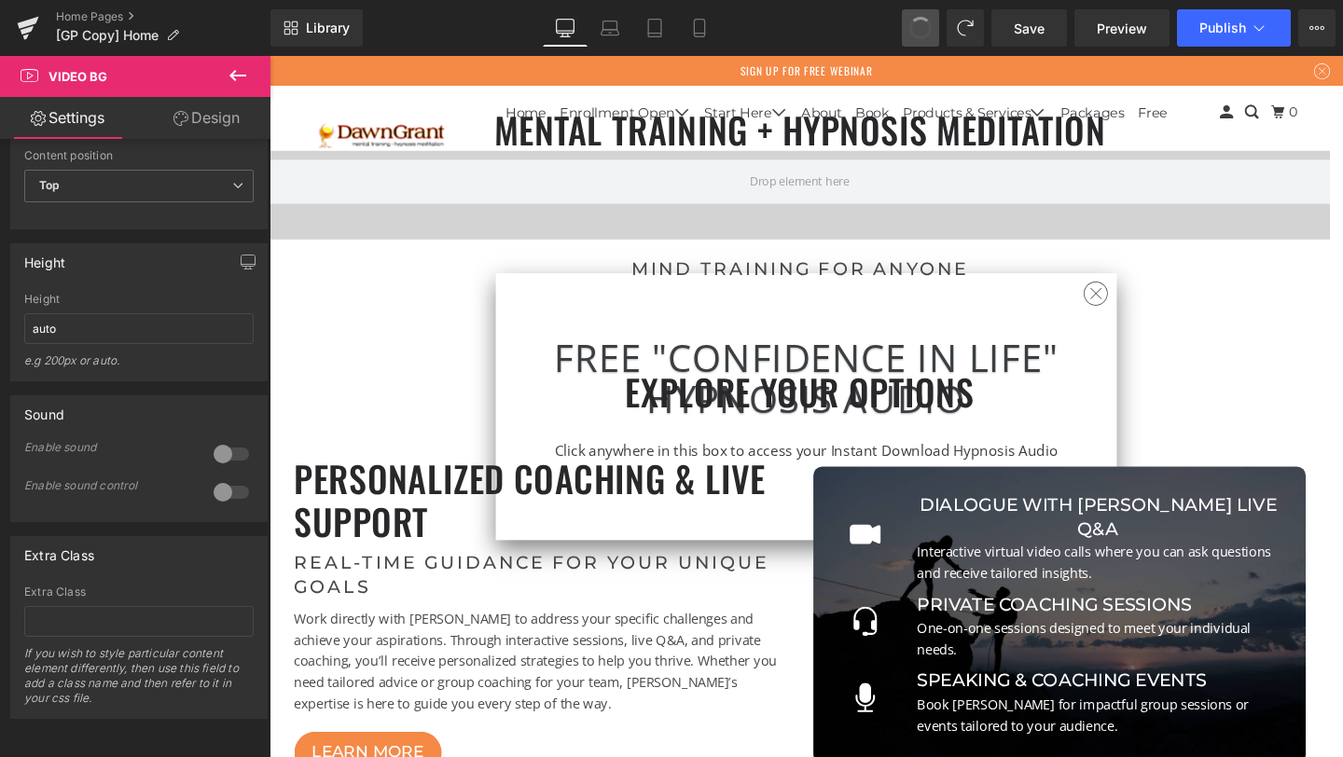
scroll to position [9, 9]
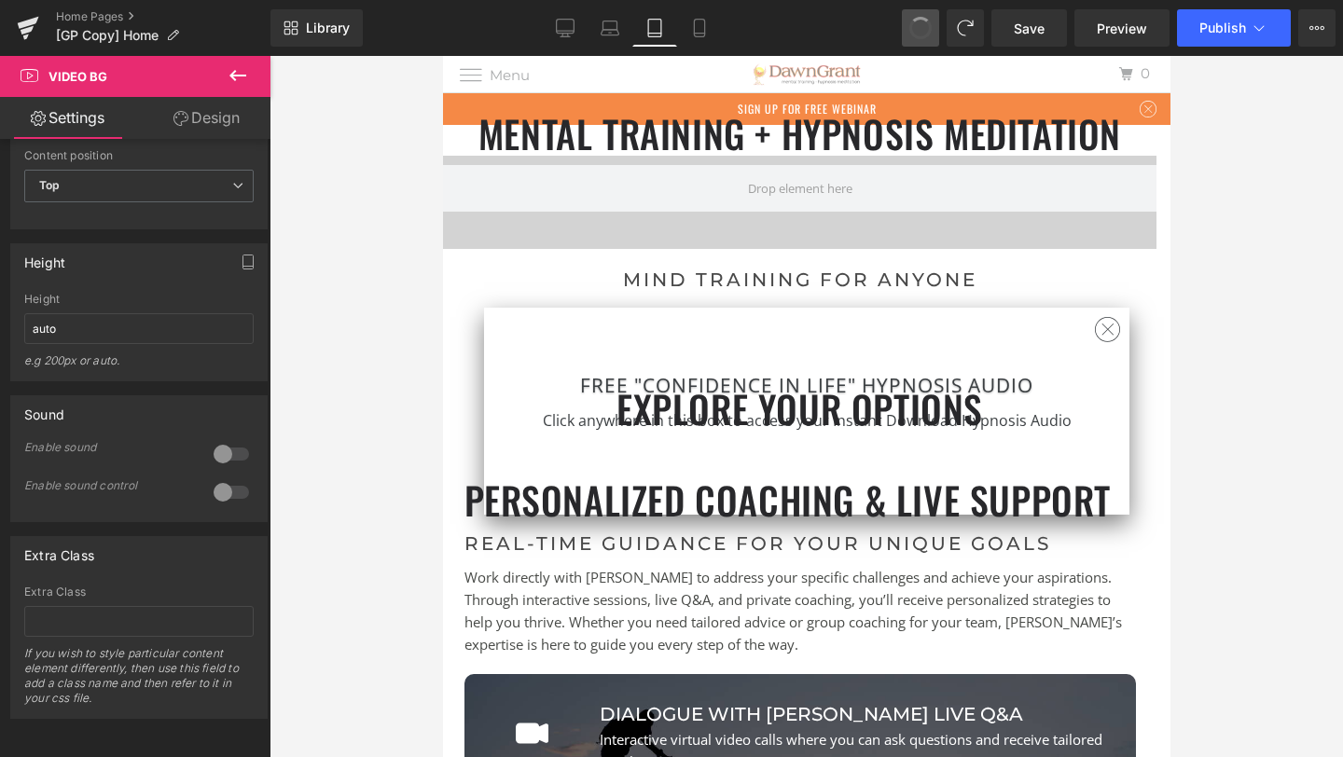
click at [926, 22] on span at bounding box center [921, 28] width 28 height 28
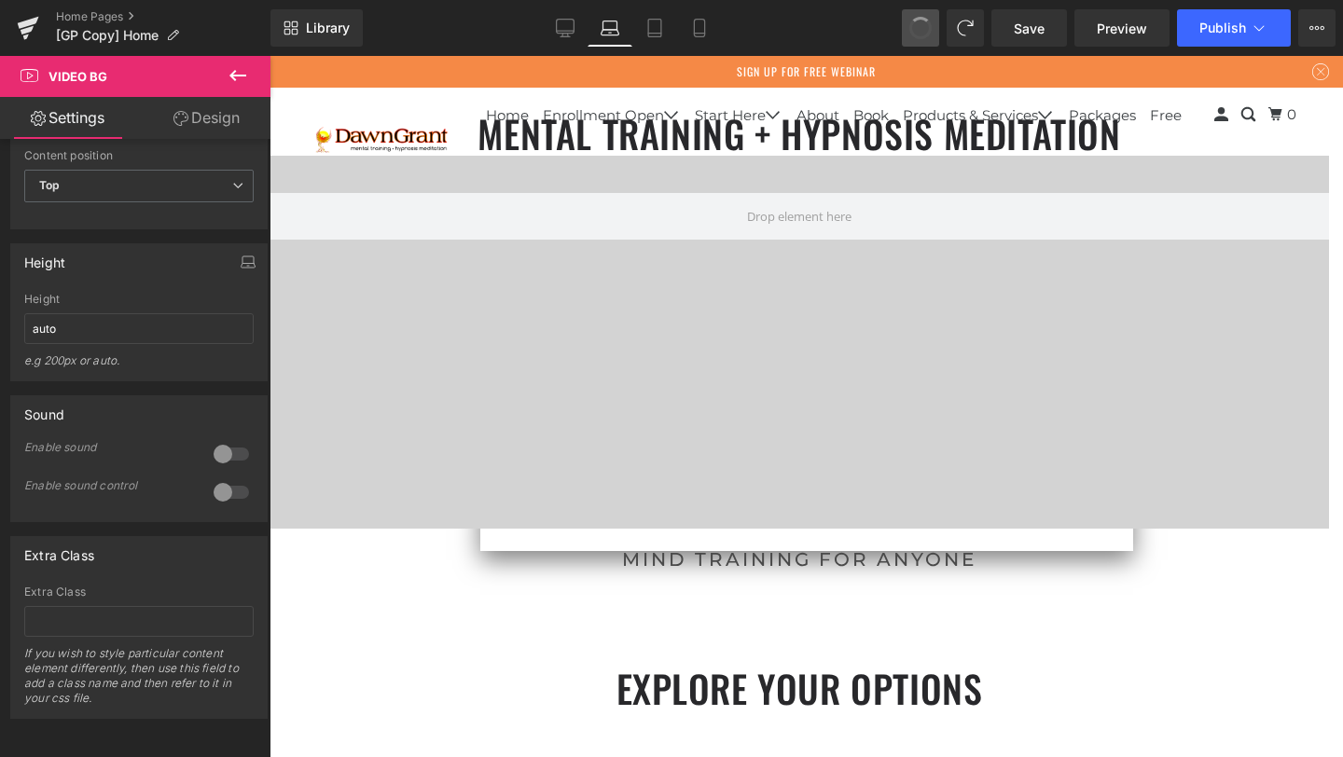
click at [926, 22] on span at bounding box center [920, 28] width 22 height 22
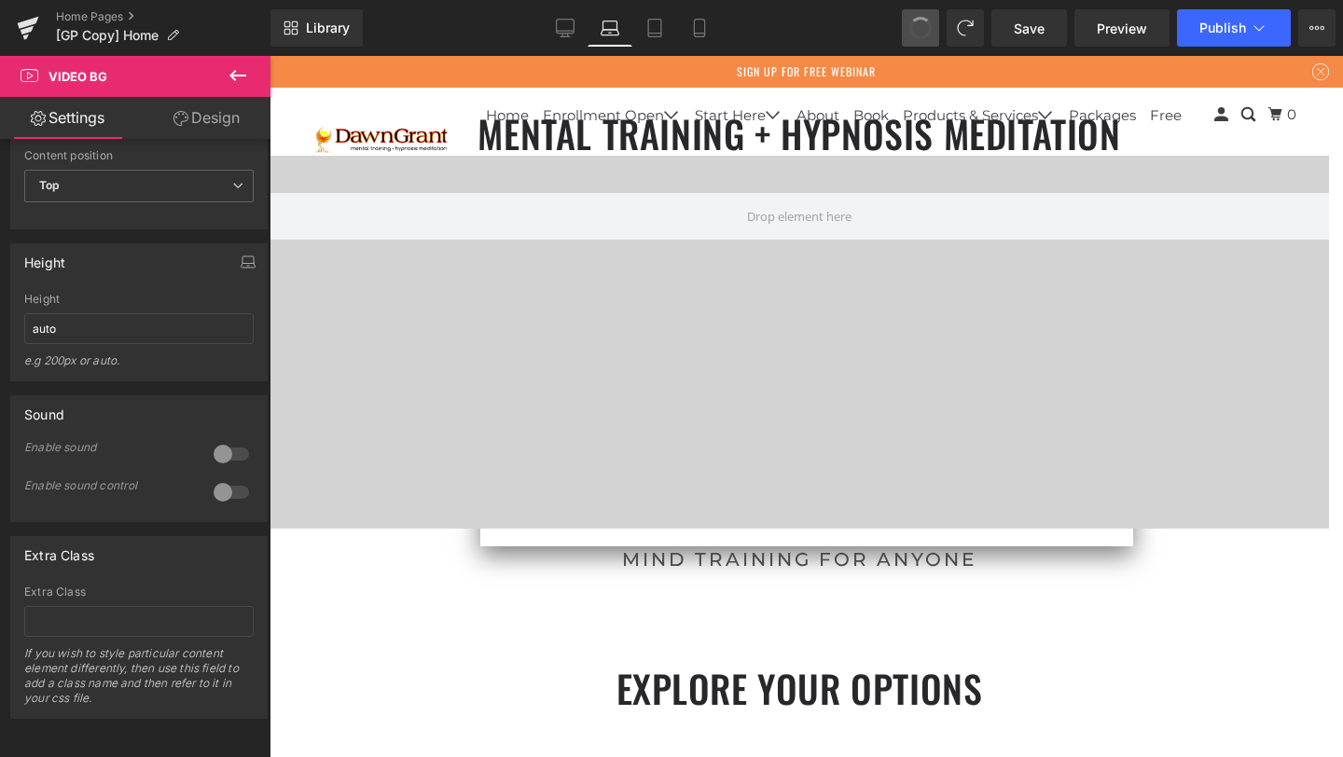
scroll to position [0, 0]
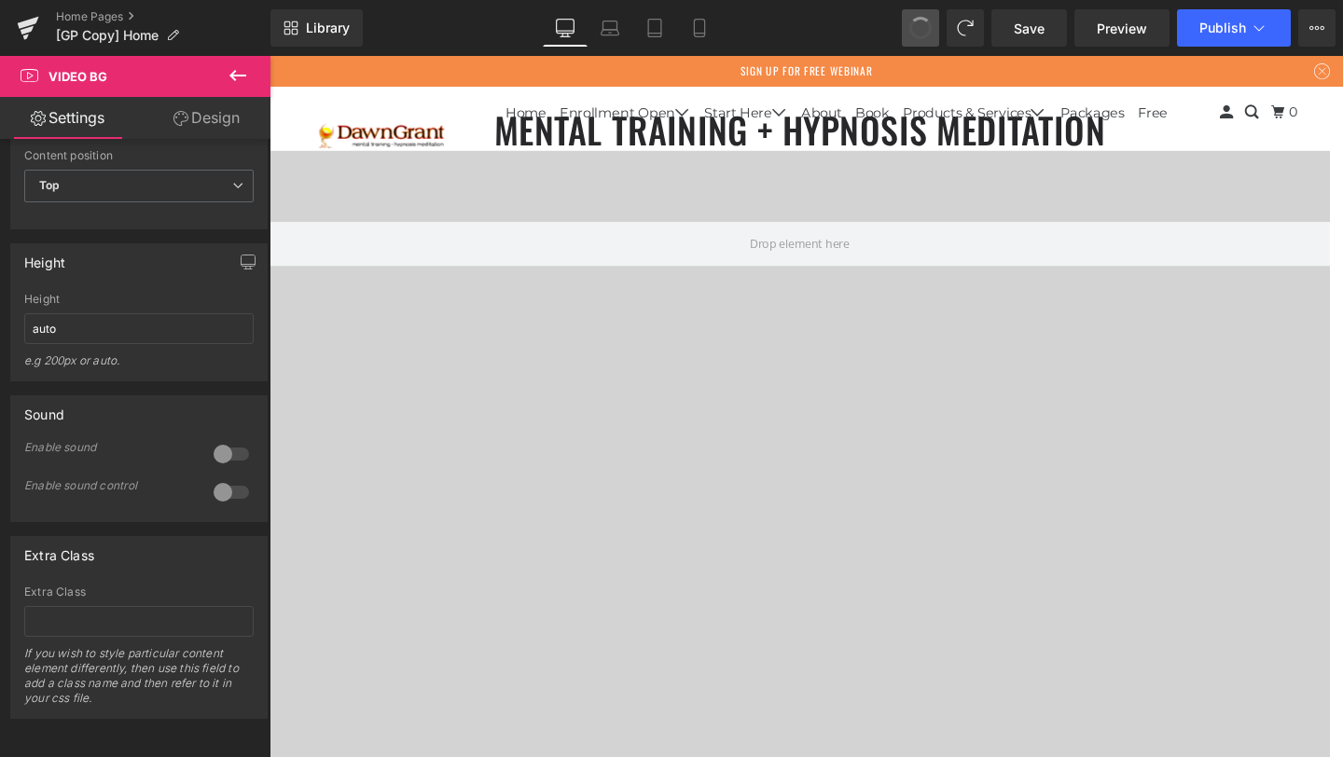
click at [926, 22] on span at bounding box center [920, 28] width 22 height 22
click at [926, 22] on span at bounding box center [920, 28] width 24 height 24
click at [926, 22] on span at bounding box center [920, 28] width 22 height 22
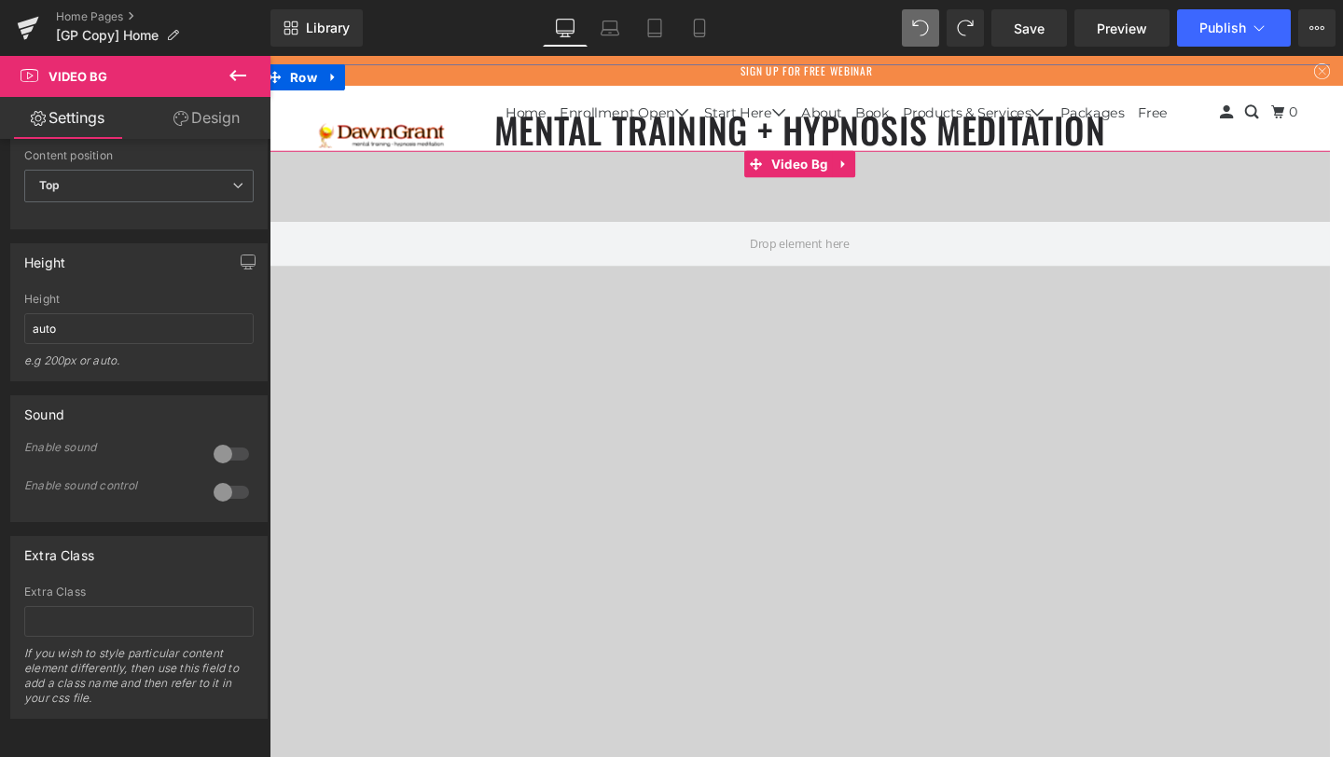
click at [879, 377] on div at bounding box center [827, 529] width 1129 height 746
click at [809, 178] on span "Video Bg" at bounding box center [827, 171] width 68 height 28
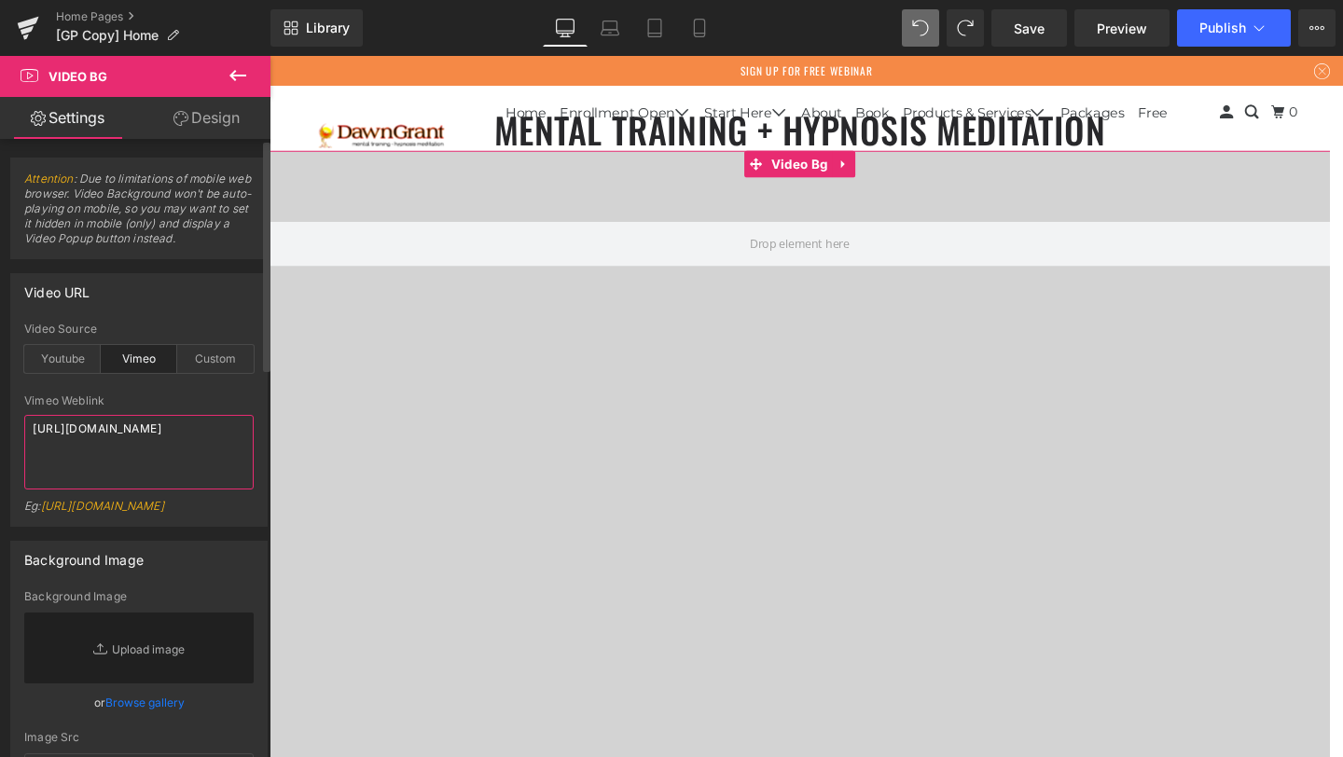
click at [112, 443] on textarea "[URL][DOMAIN_NAME]" at bounding box center [138, 452] width 229 height 75
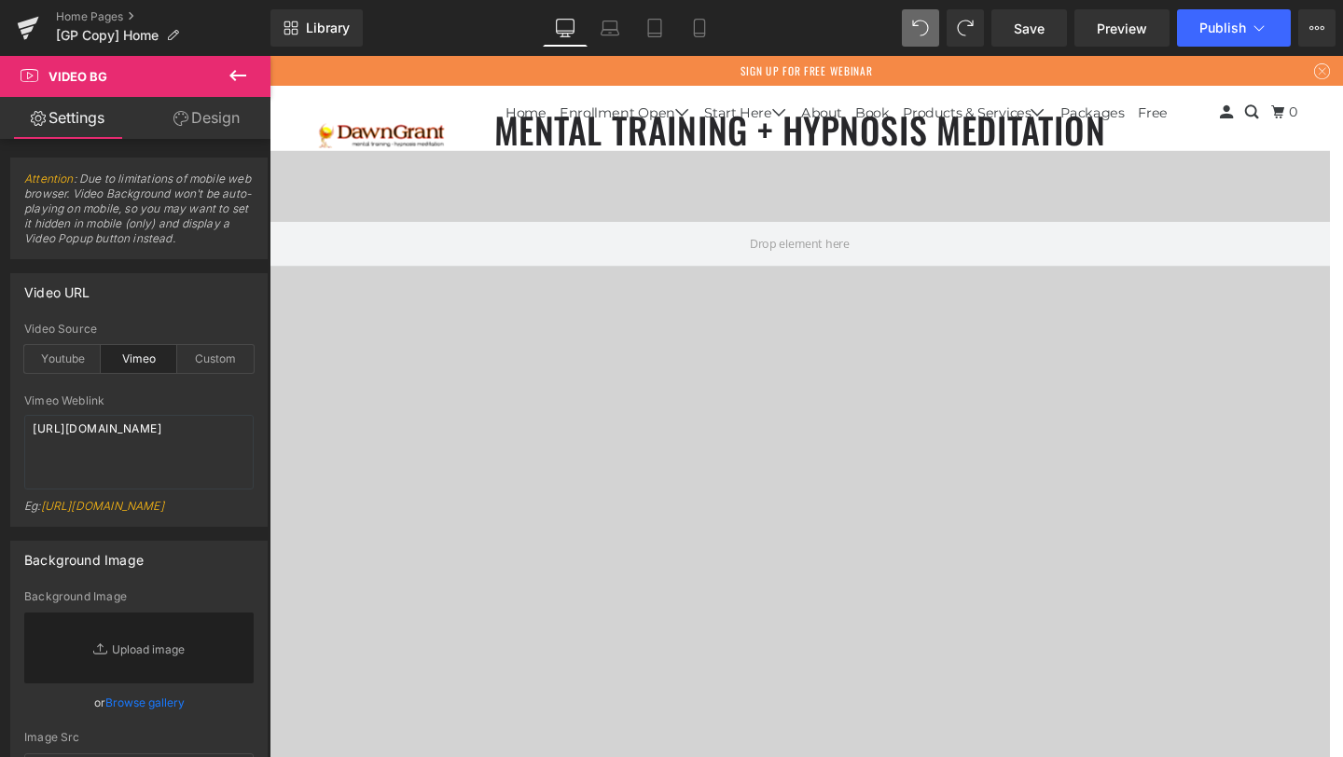
click at [929, 18] on span at bounding box center [920, 27] width 37 height 37
click at [929, 18] on button at bounding box center [920, 27] width 37 height 37
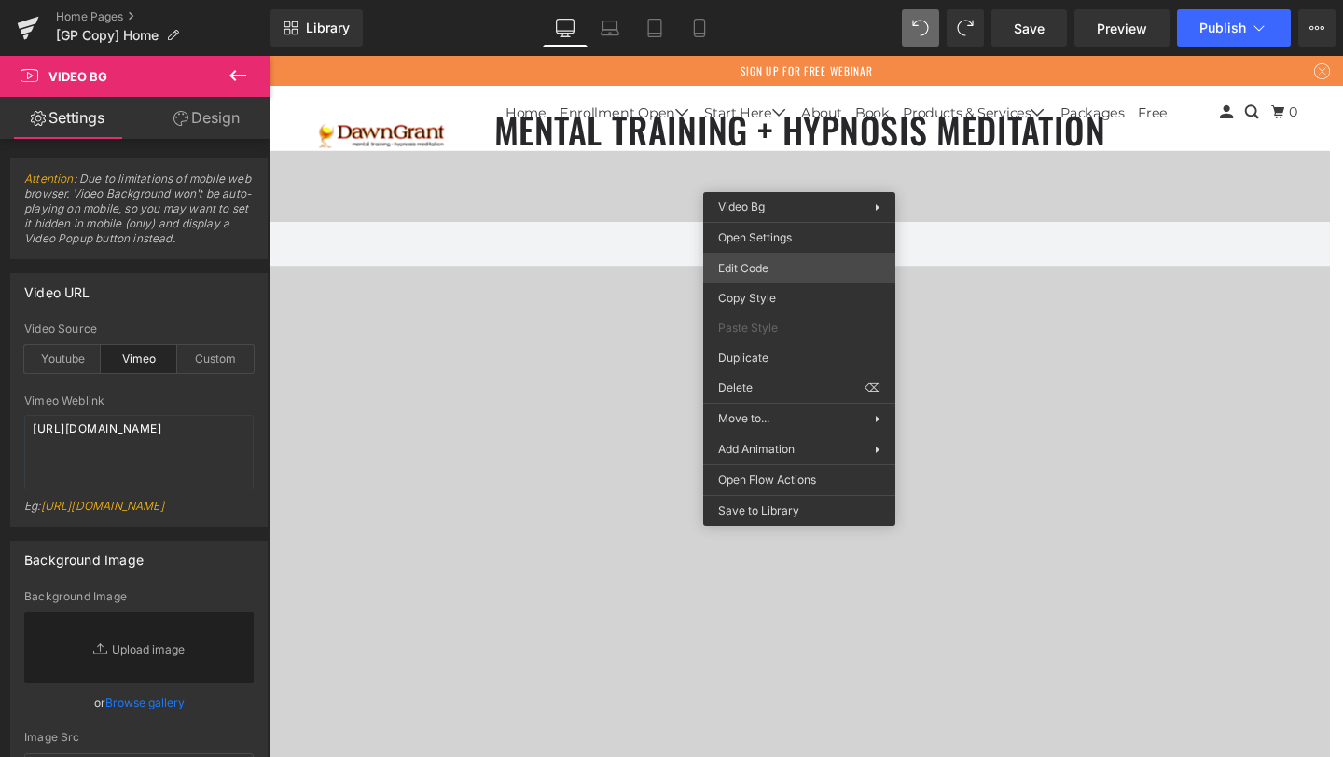
click at [787, 0] on div "Video Bg You are previewing how the will restyle your page. You can not edit El…" at bounding box center [671, 0] width 1343 height 0
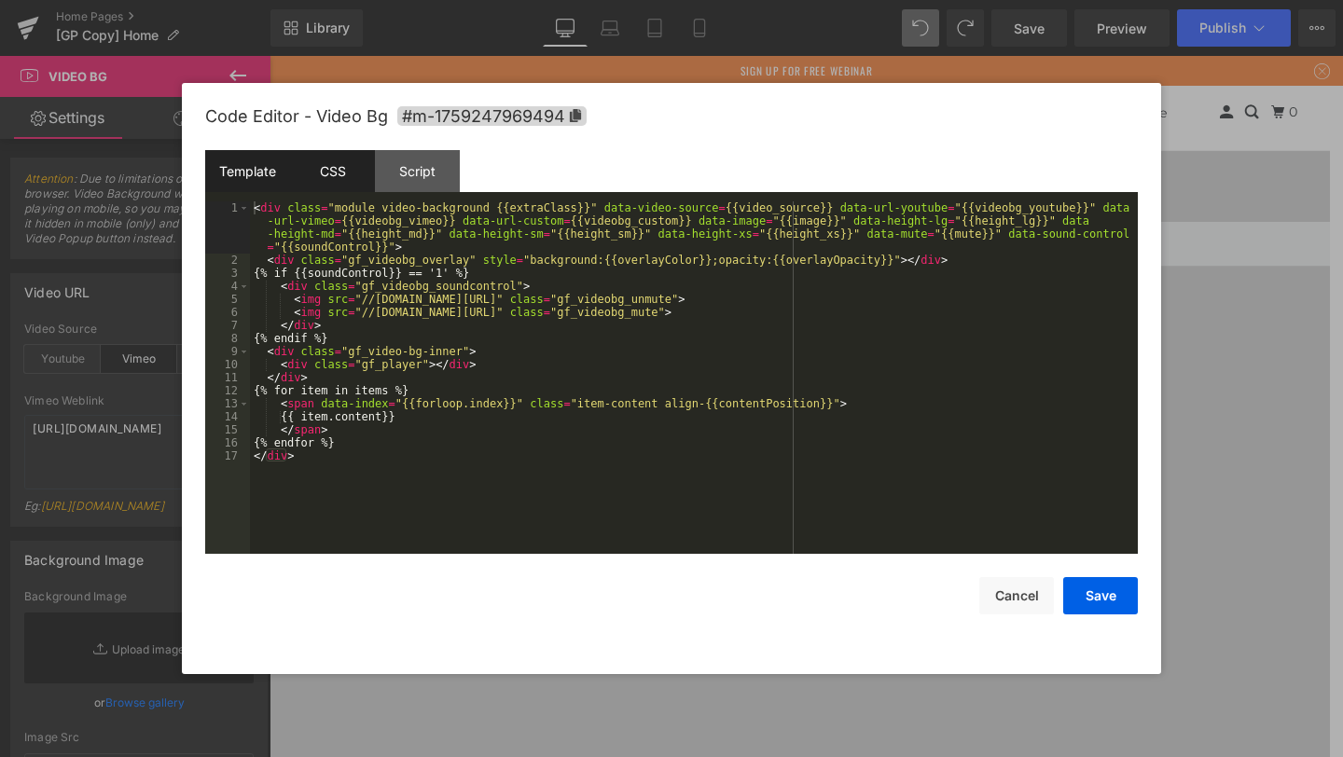
click at [334, 158] on div "CSS" at bounding box center [332, 171] width 85 height 42
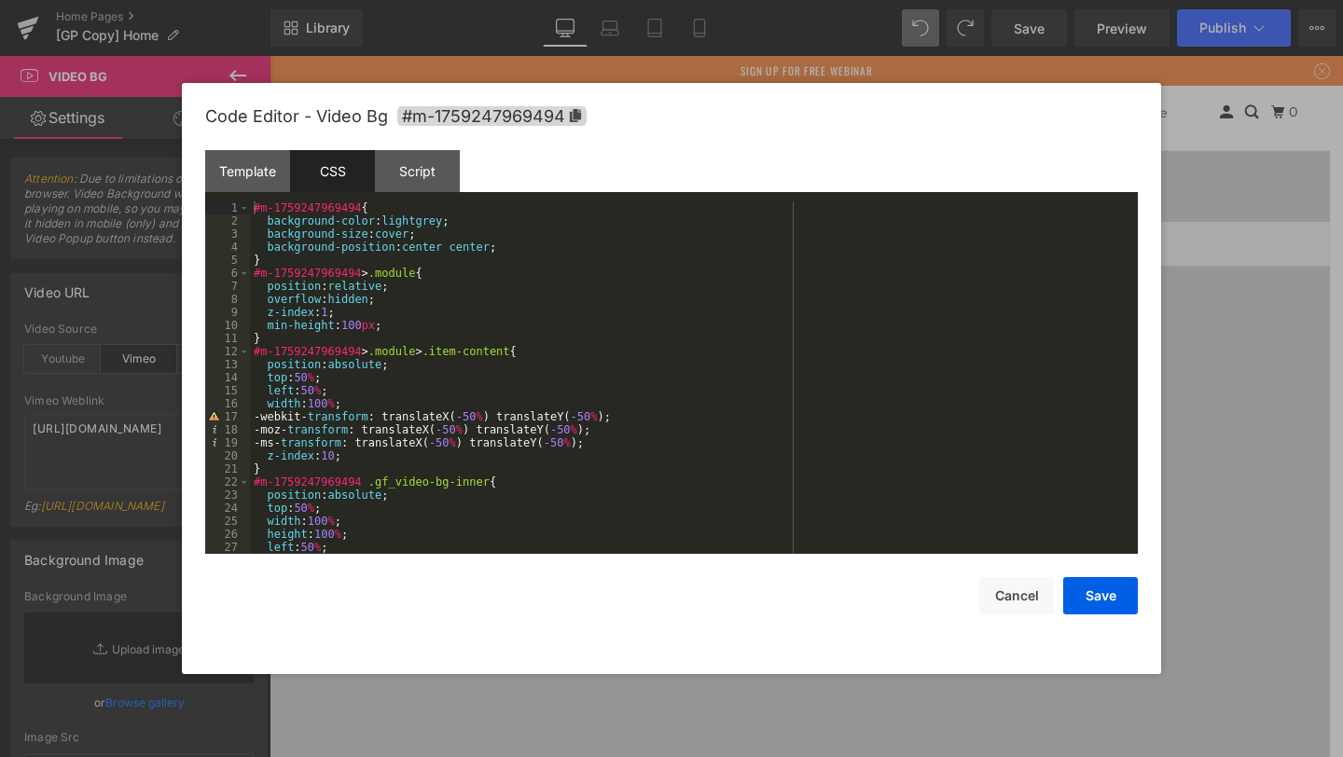
click at [252, 202] on div "#m-1759247969494 { background-color : lightgrey ; background-size : cover ; bac…" at bounding box center [690, 390] width 880 height 379
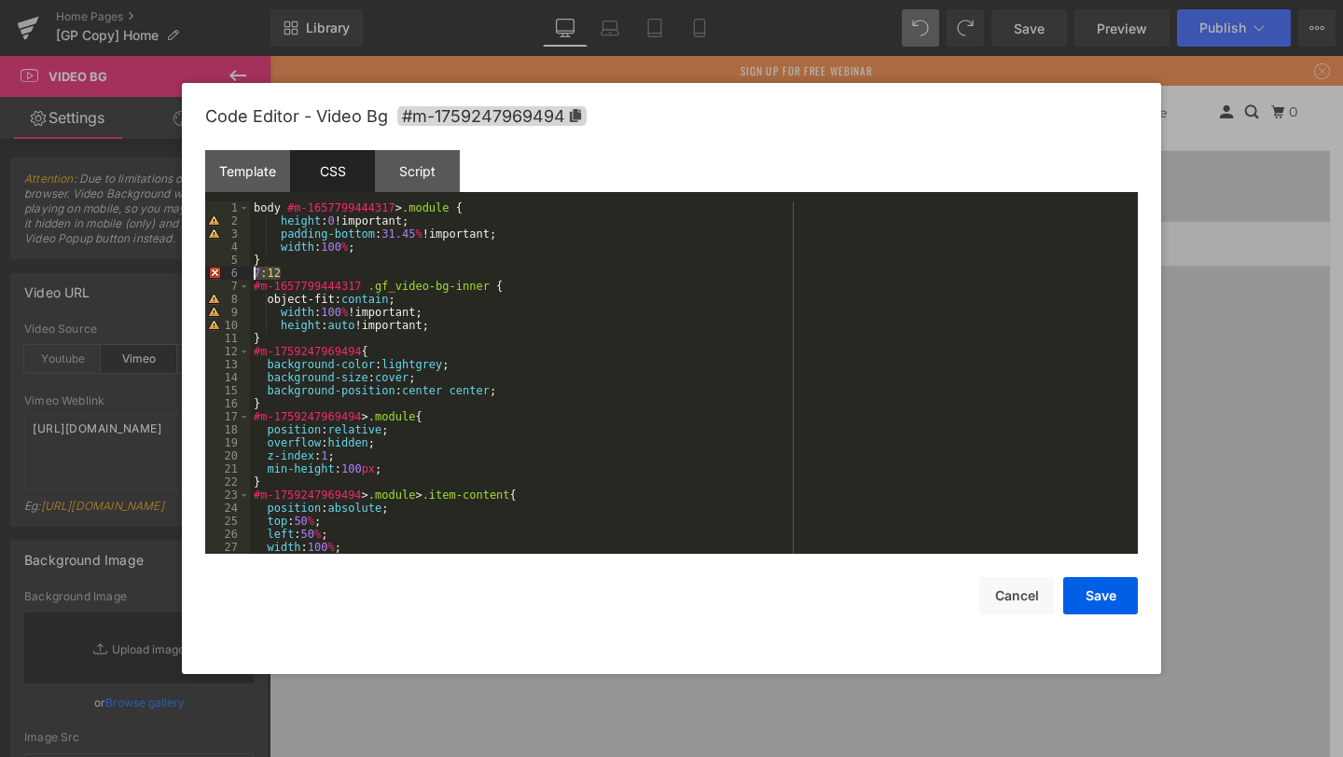
drag, startPoint x: 296, startPoint y: 271, endPoint x: 220, endPoint y: 269, distance: 75.6
click at [220, 269] on pre "1 2 3 4 5 6 7 8 9 10 11 12 13 14 15 16 17 18 19 20 21 22 23 24 25 26 27 28 body…" at bounding box center [671, 377] width 933 height 353
click at [476, 117] on span "#m-1759247969494" at bounding box center [491, 116] width 189 height 20
drag, startPoint x: 394, startPoint y: 206, endPoint x: 286, endPoint y: 204, distance: 107.3
click at [286, 204] on div "body #m-1657799444317 > .module { height : 0 !important; padding-bottom : 31.45…" at bounding box center [690, 390] width 880 height 379
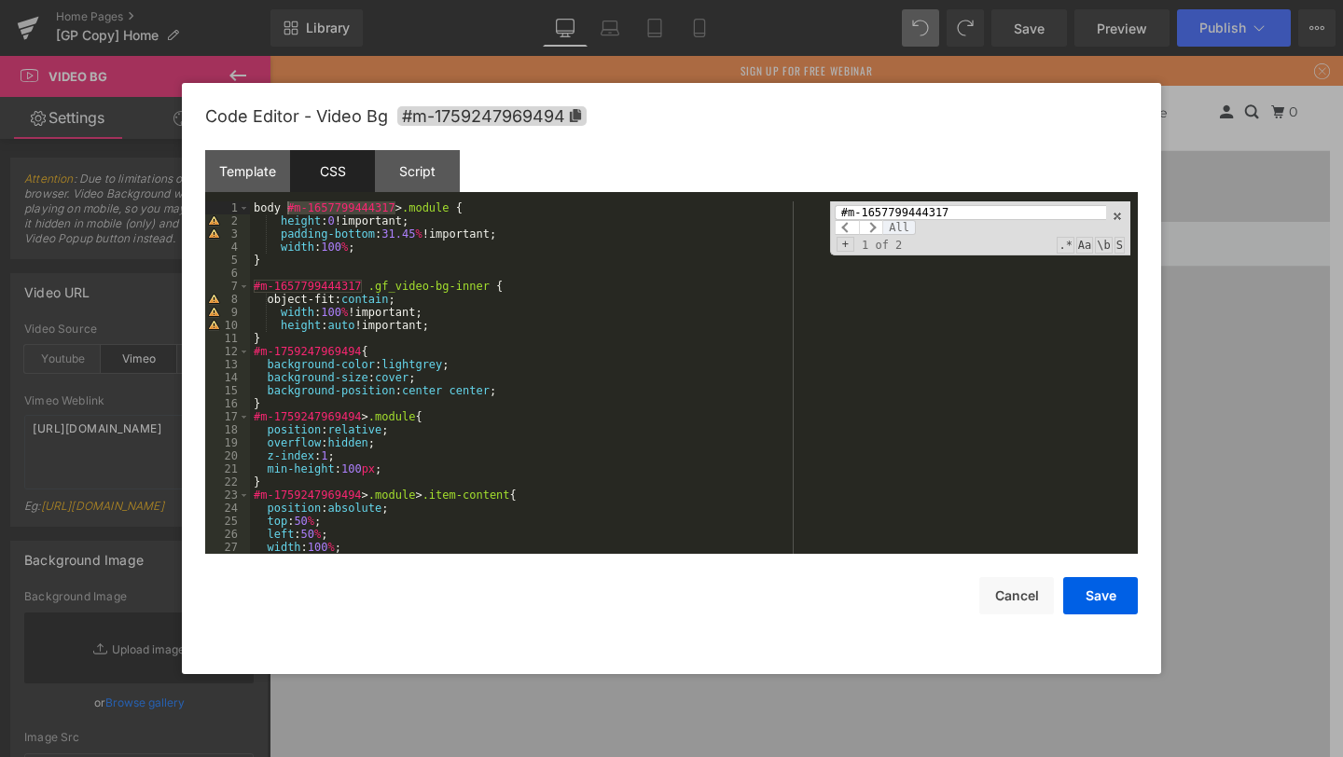
click at [899, 227] on span "All" at bounding box center [899, 227] width 34 height 15
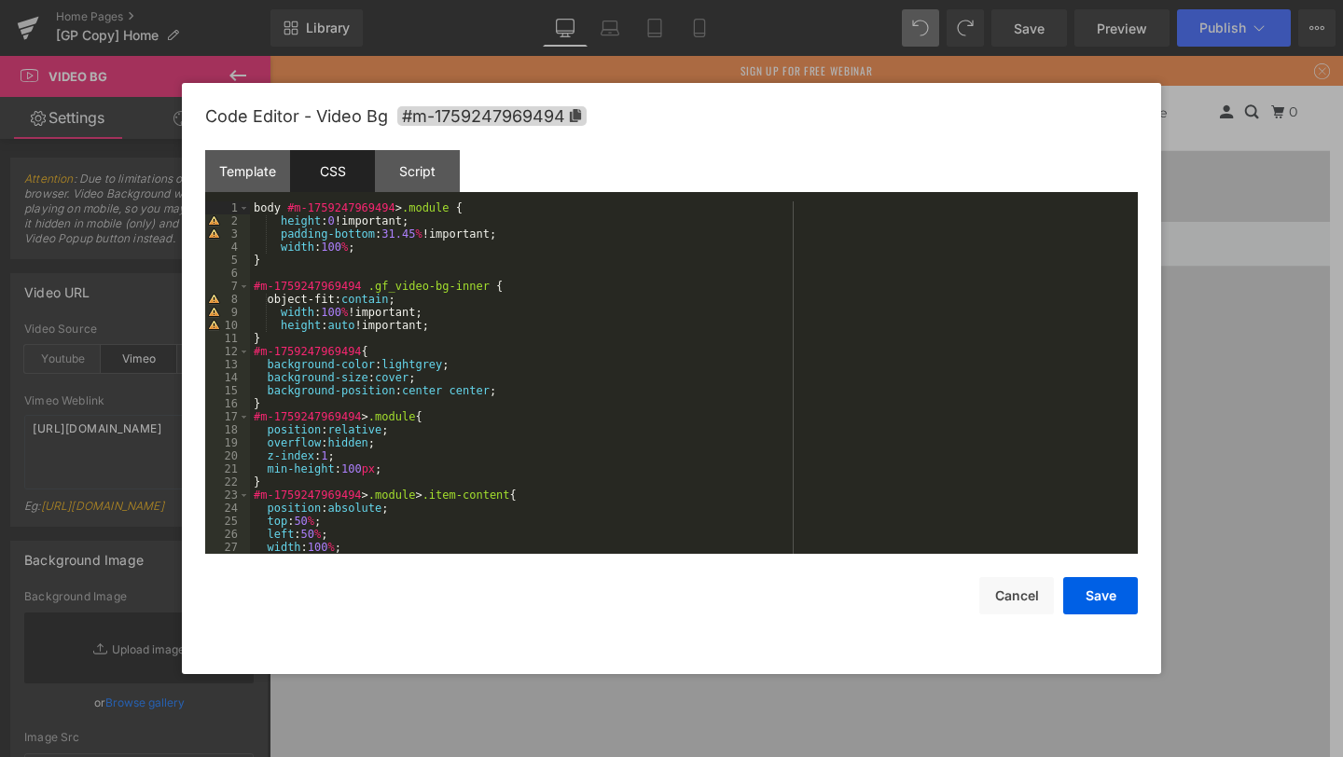
click at [561, 284] on div "body #m-1759247969494 > .module { height : 0 !important; padding-bottom : 31.45…" at bounding box center [690, 390] width 880 height 379
click at [1120, 604] on button "Save" at bounding box center [1100, 595] width 75 height 37
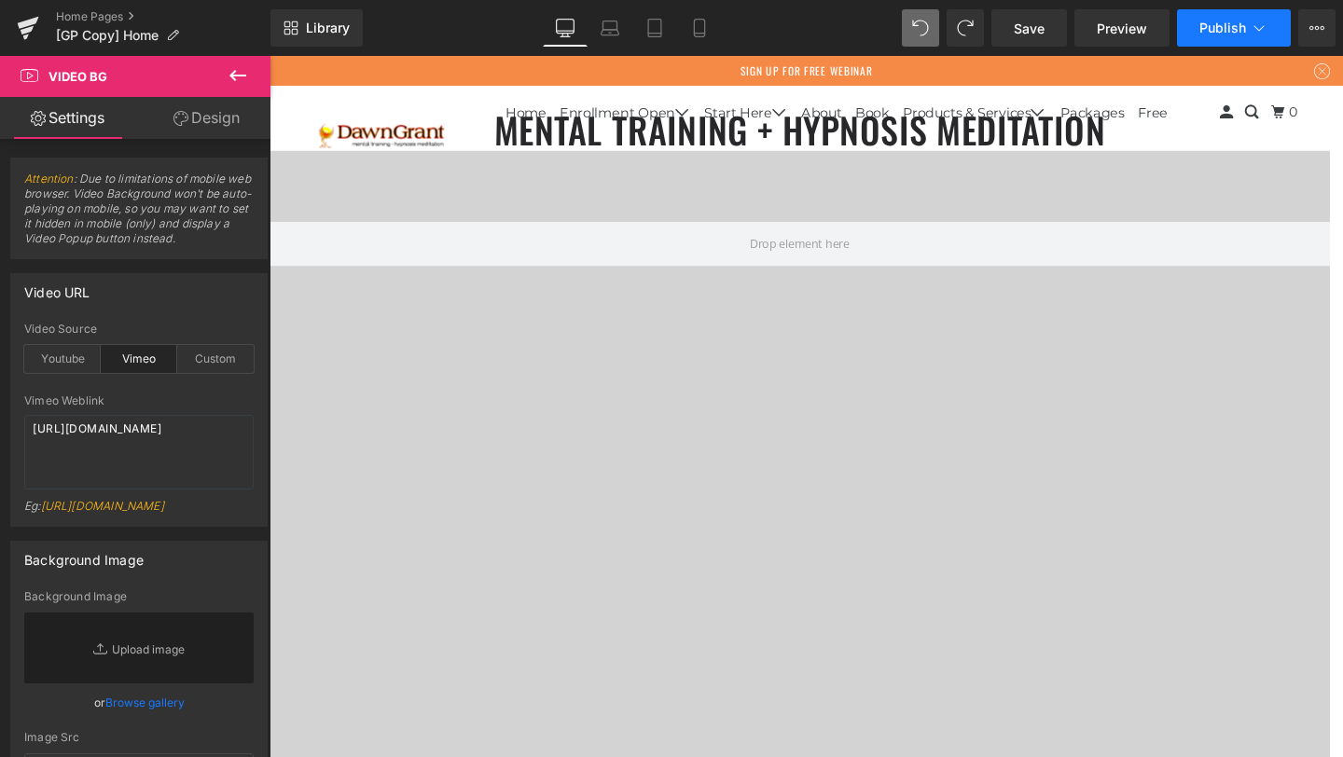
click at [1242, 34] on span "Publish" at bounding box center [1222, 28] width 47 height 15
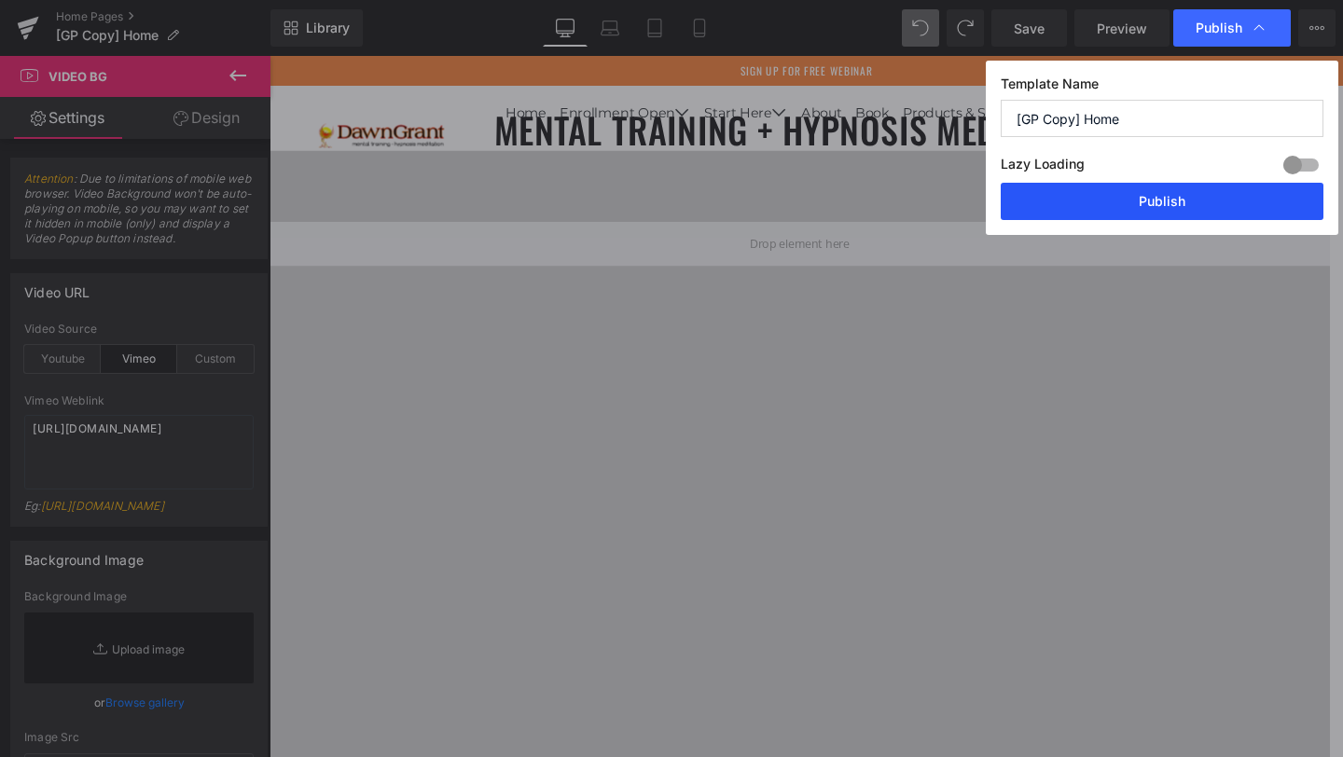
click at [1122, 199] on button "Publish" at bounding box center [1162, 201] width 323 height 37
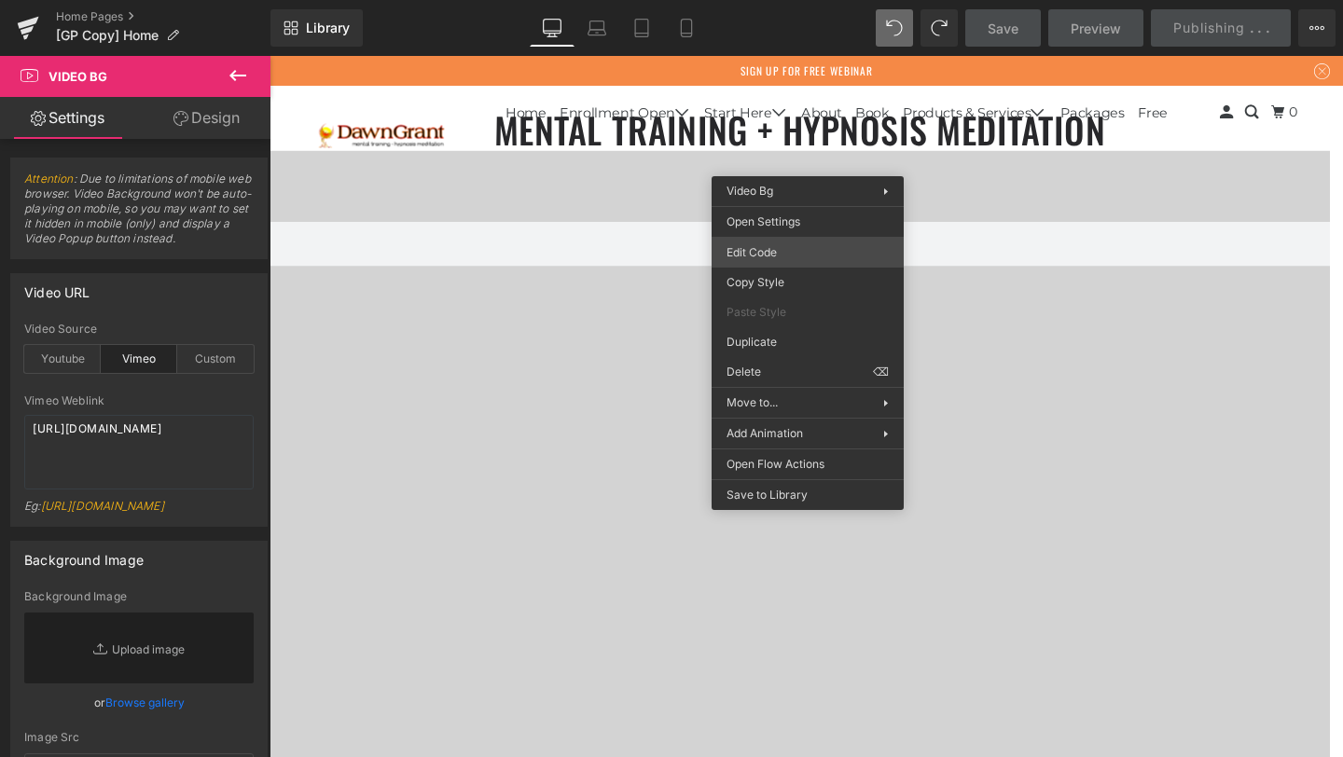
click at [825, 0] on div "Video Bg You are previewing how the will restyle your page. You can not edit El…" at bounding box center [671, 0] width 1343 height 0
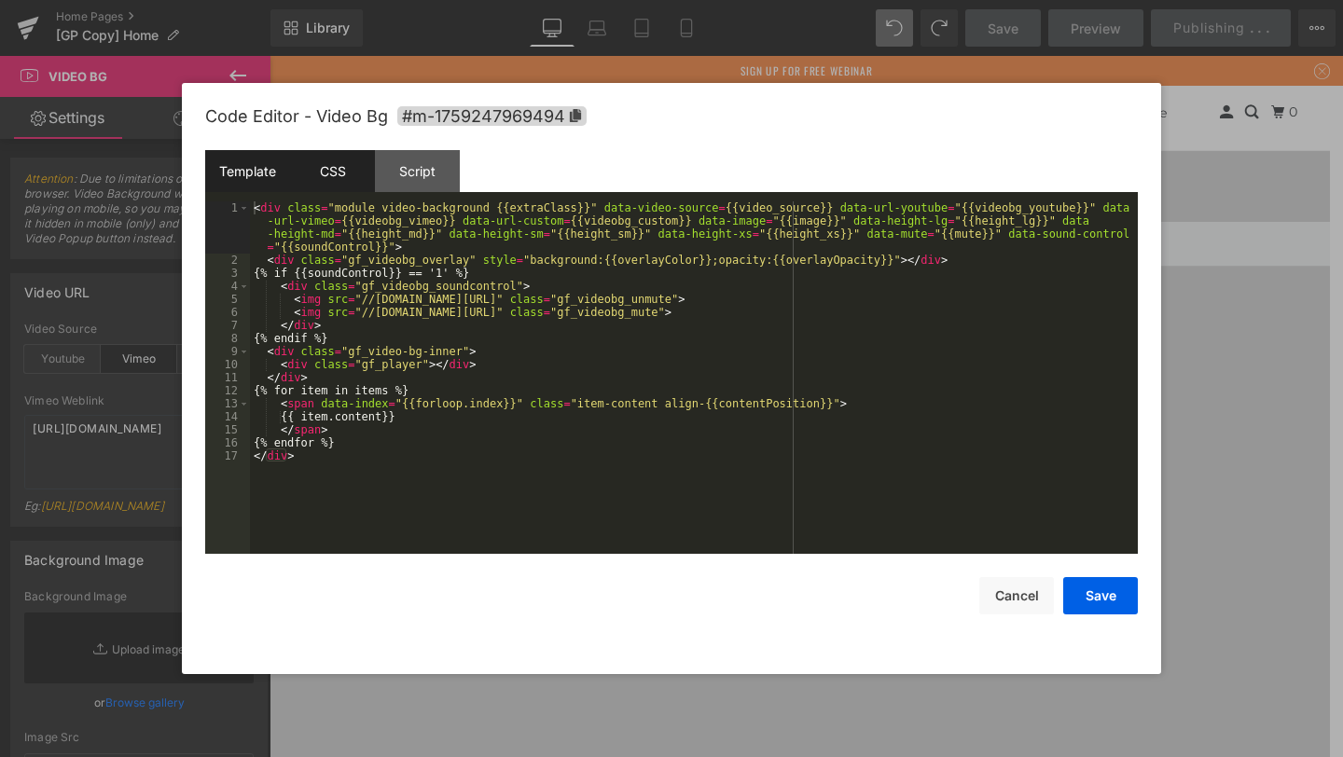
click at [318, 170] on div "CSS" at bounding box center [332, 171] width 85 height 42
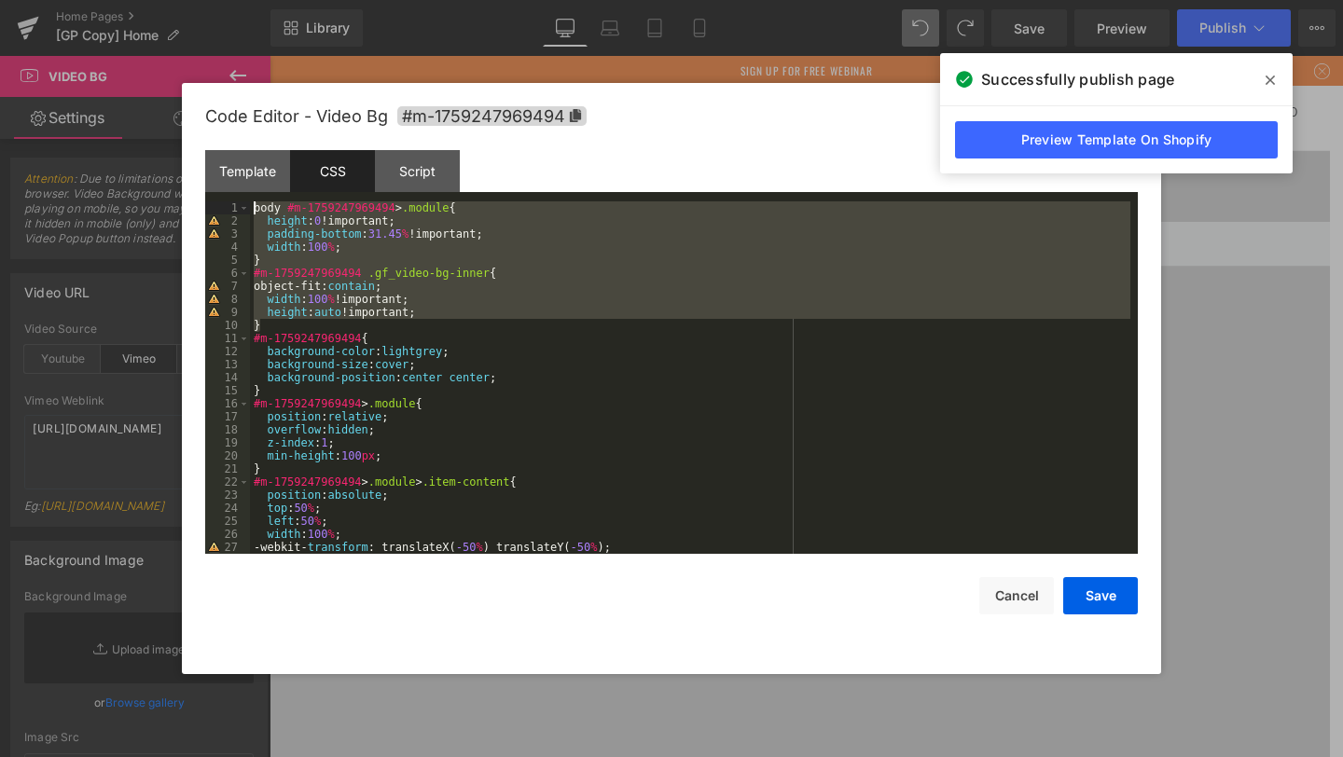
drag, startPoint x: 262, startPoint y: 324, endPoint x: 207, endPoint y: 199, distance: 136.6
click at [207, 199] on div "Template CSS Script Data 1 2 3 4 5 6 7 8 9 10 11 12 13 14 15 16 17 < div class …" at bounding box center [671, 352] width 933 height 404
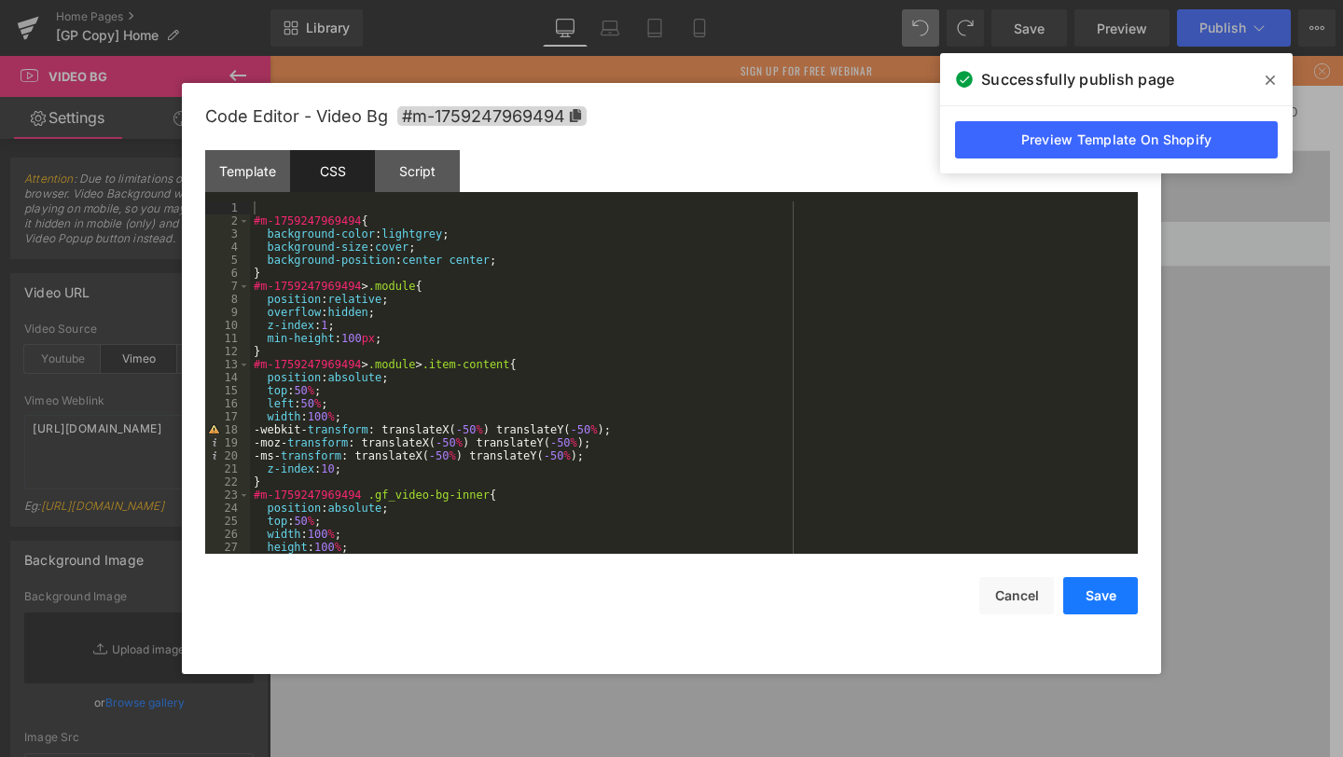
click at [1109, 603] on button "Save" at bounding box center [1100, 595] width 75 height 37
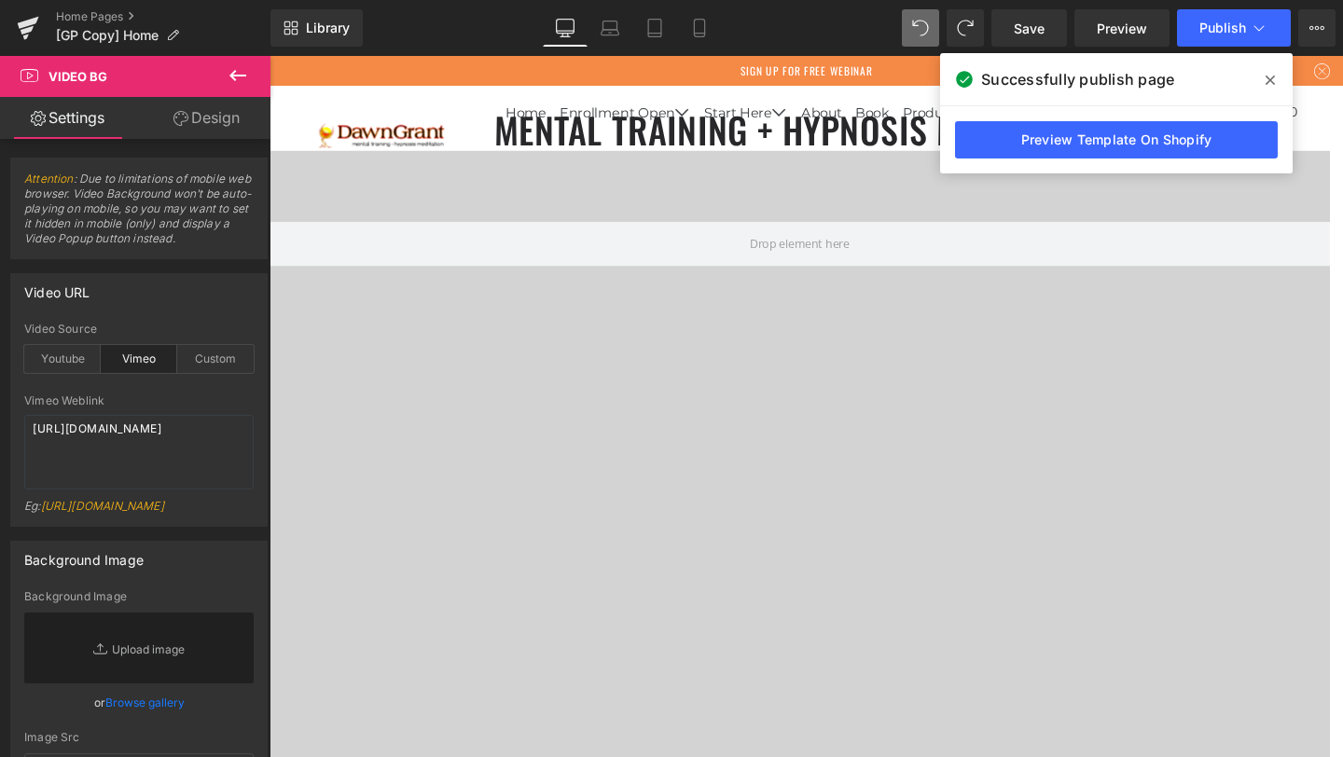
click at [1272, 85] on icon at bounding box center [1270, 80] width 9 height 15
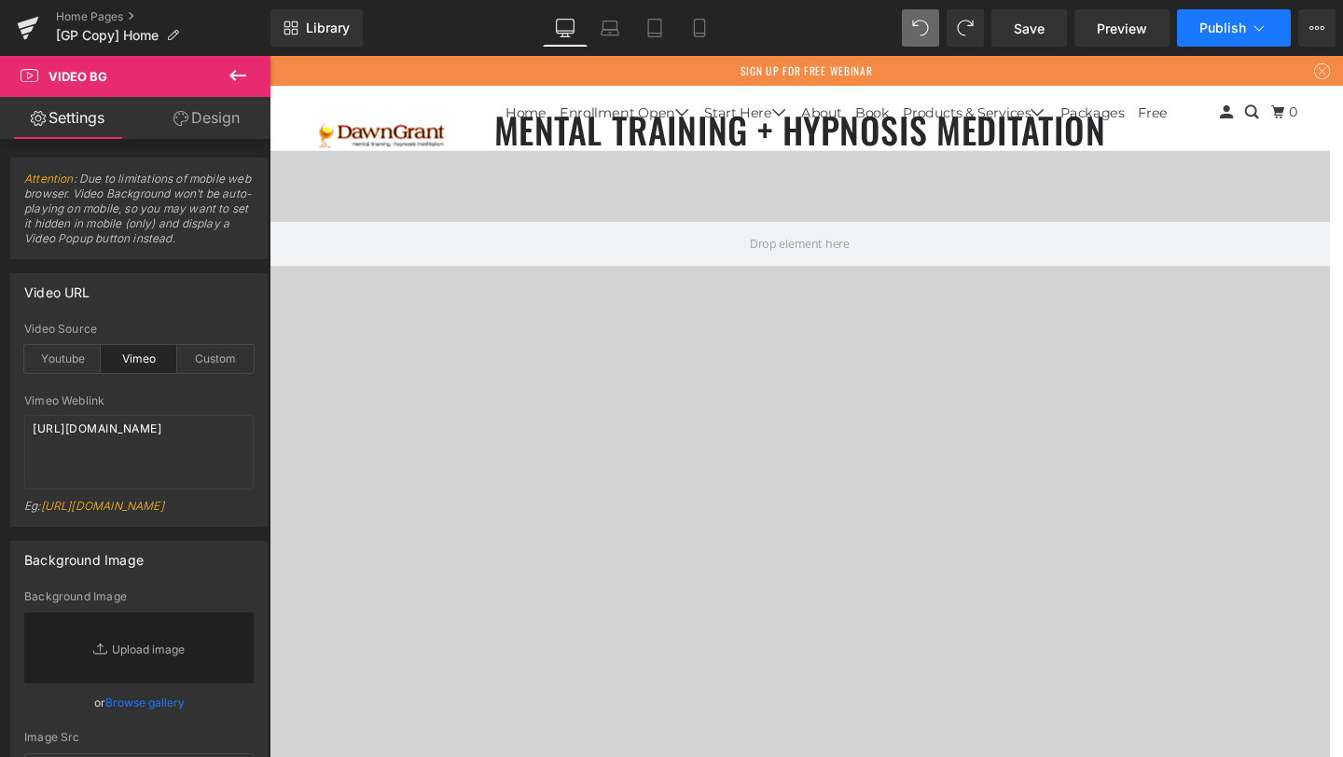
click at [1248, 18] on button "Publish" at bounding box center [1234, 27] width 114 height 37
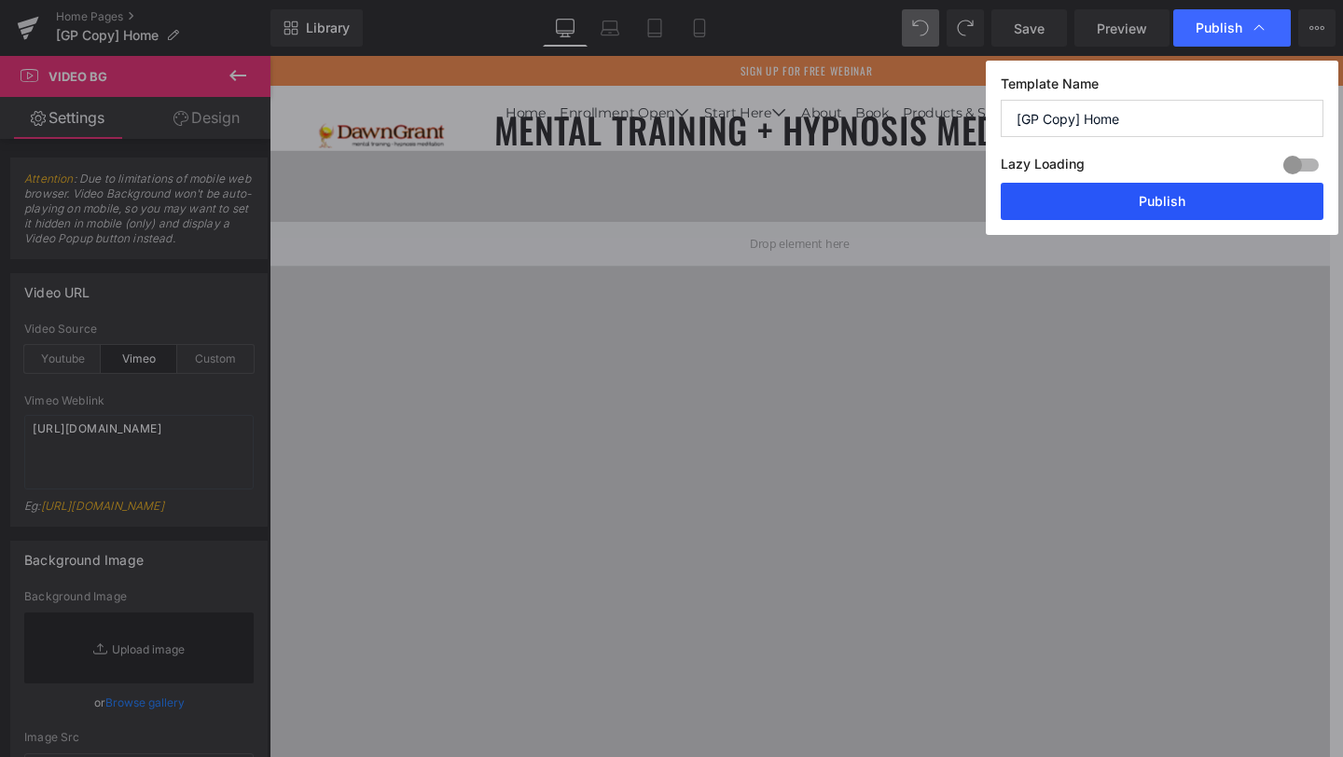
click at [1104, 193] on button "Publish" at bounding box center [1162, 201] width 323 height 37
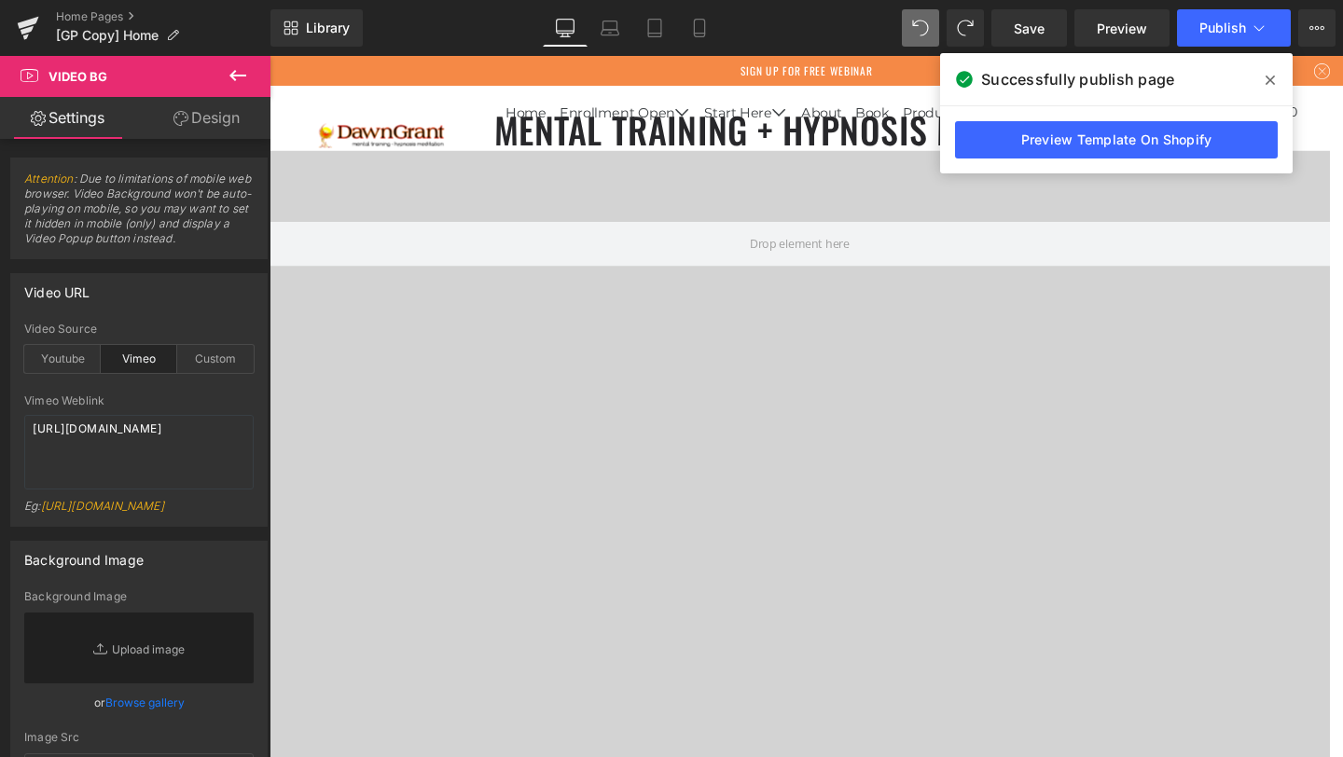
drag, startPoint x: 1266, startPoint y: 76, endPoint x: 1046, endPoint y: 21, distance: 226.0
click at [1266, 76] on icon at bounding box center [1270, 80] width 9 height 9
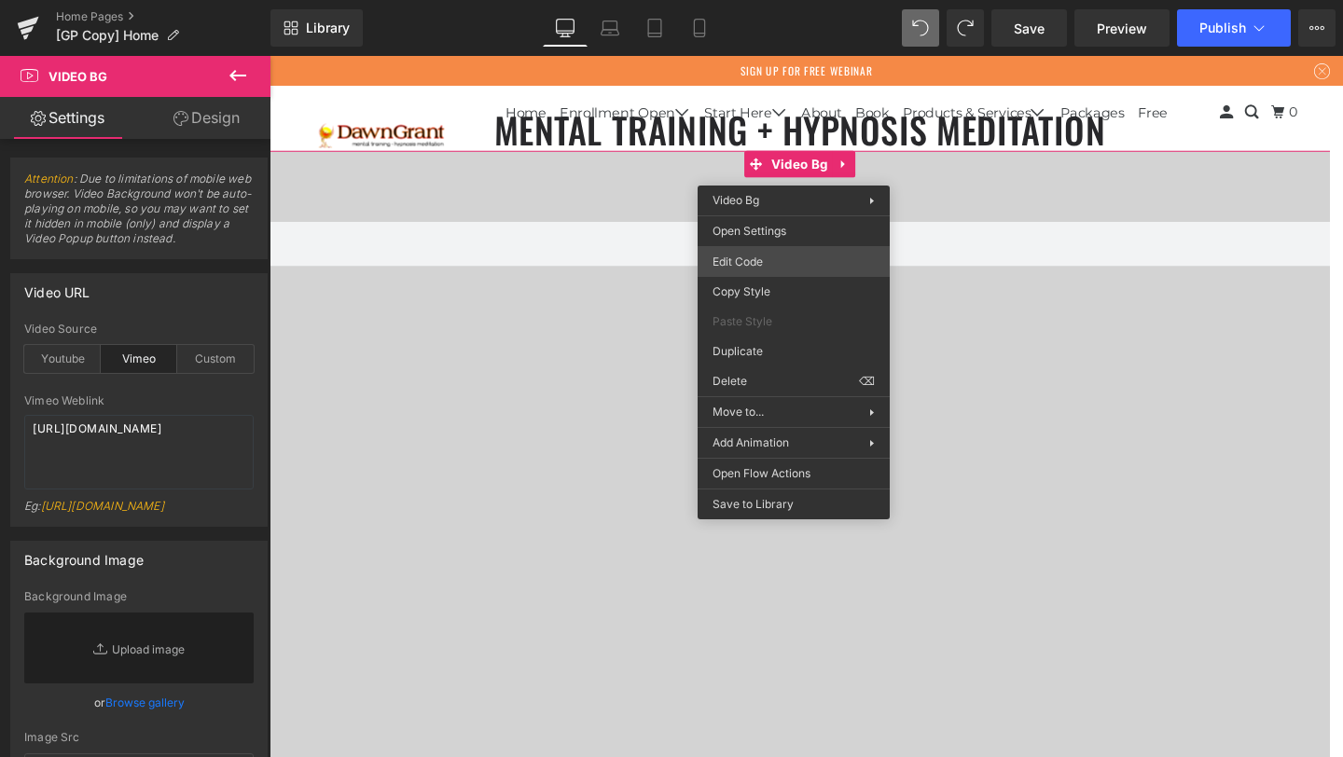
click at [751, 0] on div "Video Bg You are previewing how the will restyle your page. You can not edit El…" at bounding box center [671, 0] width 1343 height 0
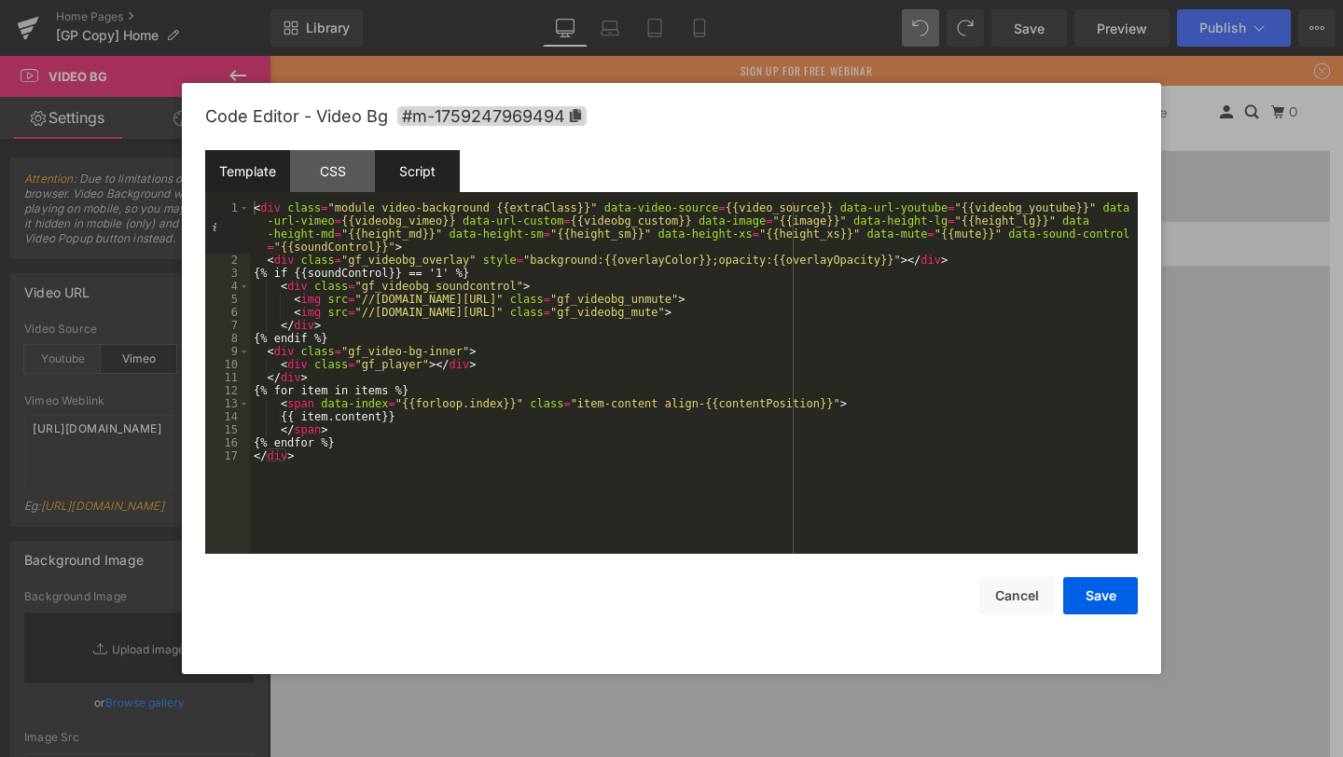
click at [422, 159] on div "Script" at bounding box center [417, 171] width 85 height 42
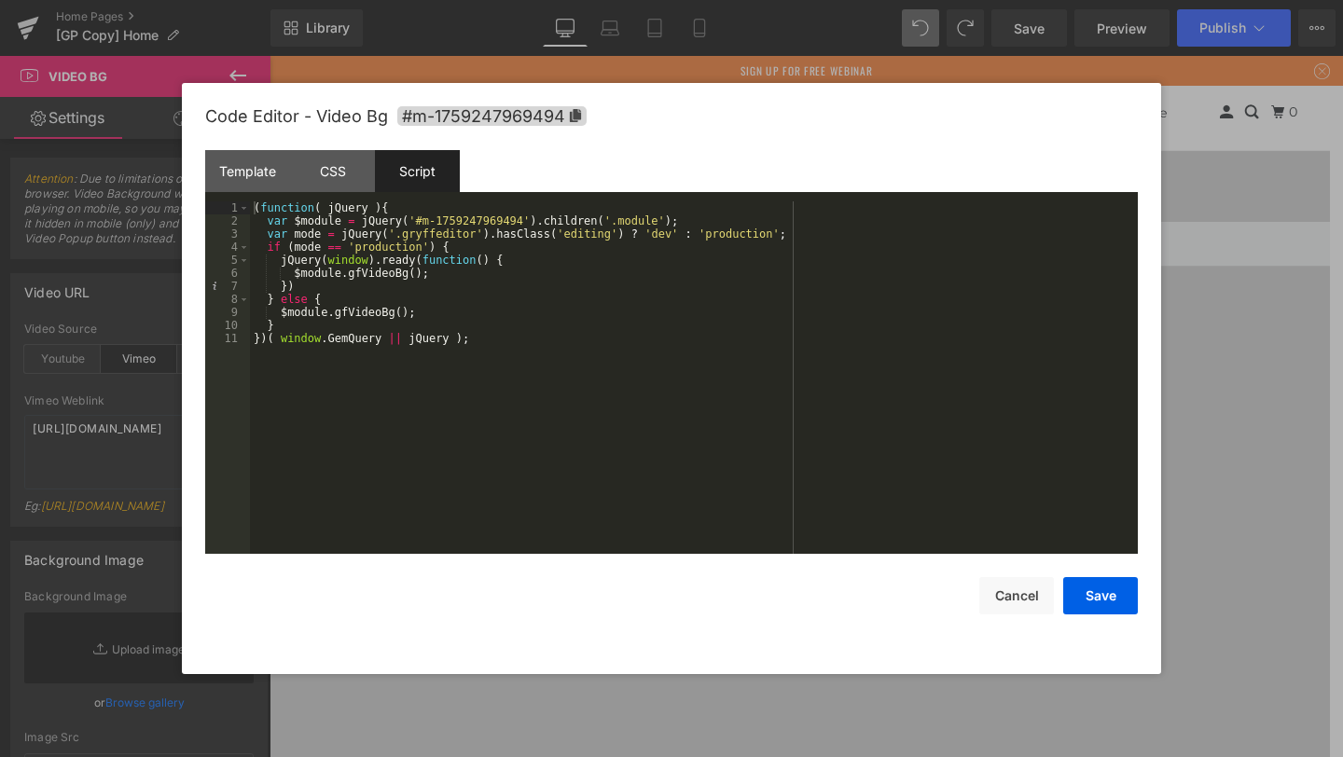
click at [551, 294] on div "( function ( jQuery ) { var $module = jQuery ( '#m-1759247969494' ) . children …" at bounding box center [694, 390] width 888 height 379
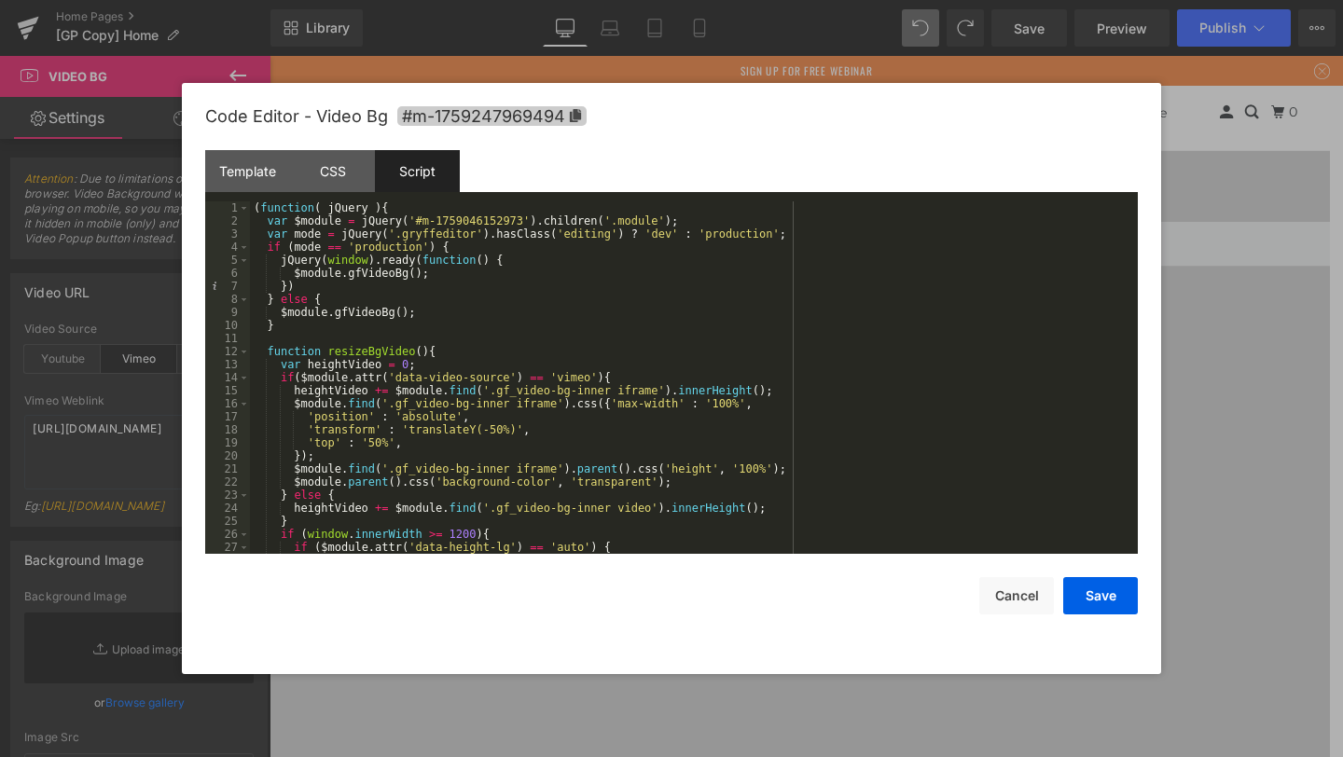
click at [473, 114] on span "#m-1759247969494" at bounding box center [491, 116] width 189 height 20
drag, startPoint x: 521, startPoint y: 219, endPoint x: 412, endPoint y: 215, distance: 109.2
click at [412, 215] on div "( function ( jQuery ) { var $module = jQuery ( '#m-1759046152973' ) . children …" at bounding box center [690, 390] width 880 height 379
click at [633, 308] on div "( function ( jQuery ) { var $module = jQuery ( '#m-1759247969494' ) . children …" at bounding box center [690, 390] width 880 height 379
click at [341, 178] on div "CSS" at bounding box center [332, 171] width 85 height 42
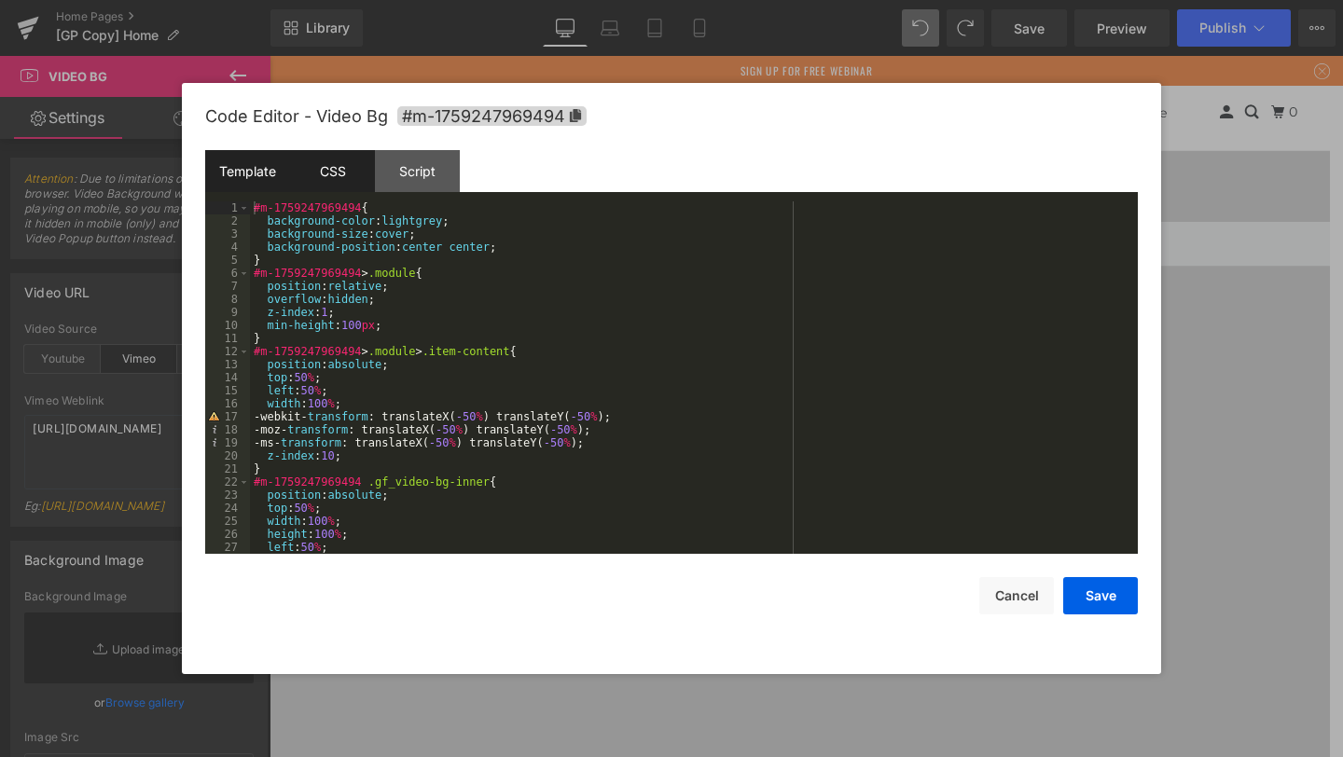
click at [229, 164] on div "Template" at bounding box center [247, 171] width 85 height 42
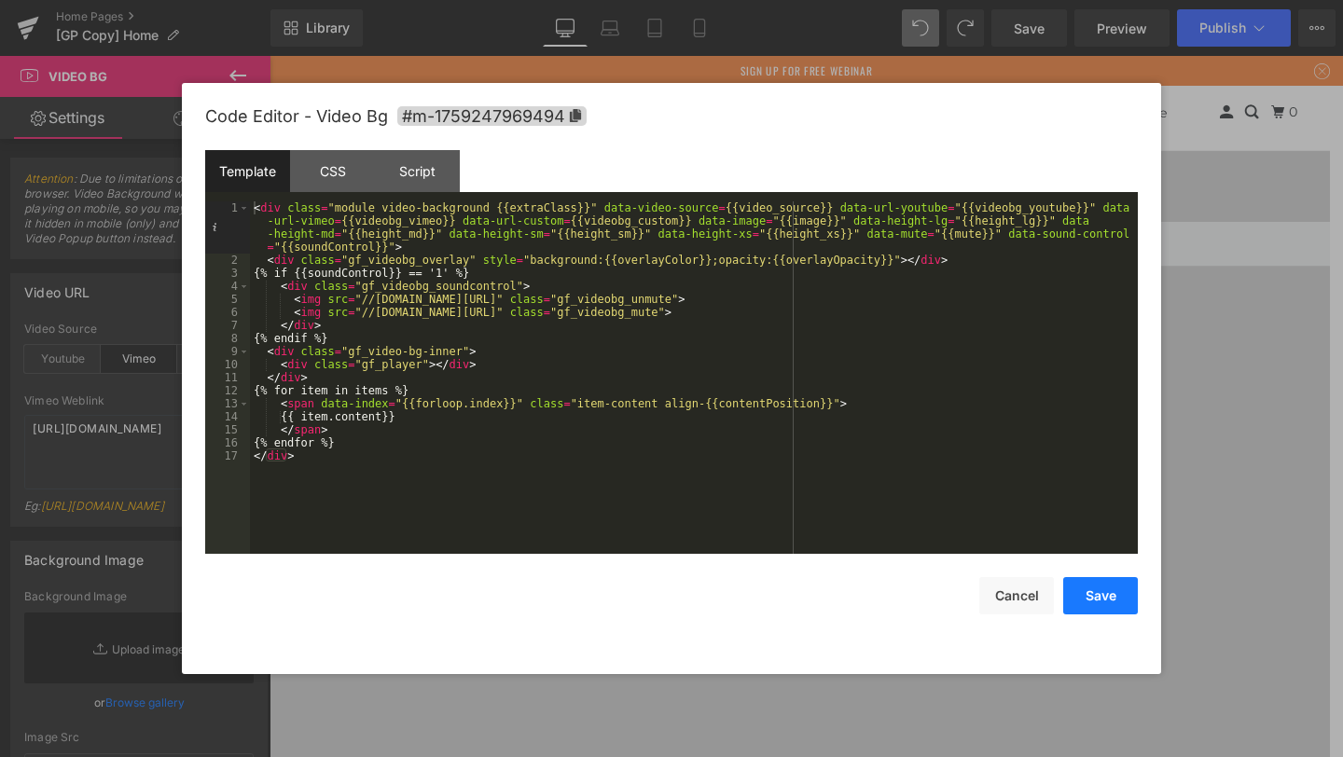
click at [1085, 595] on button "Save" at bounding box center [1100, 595] width 75 height 37
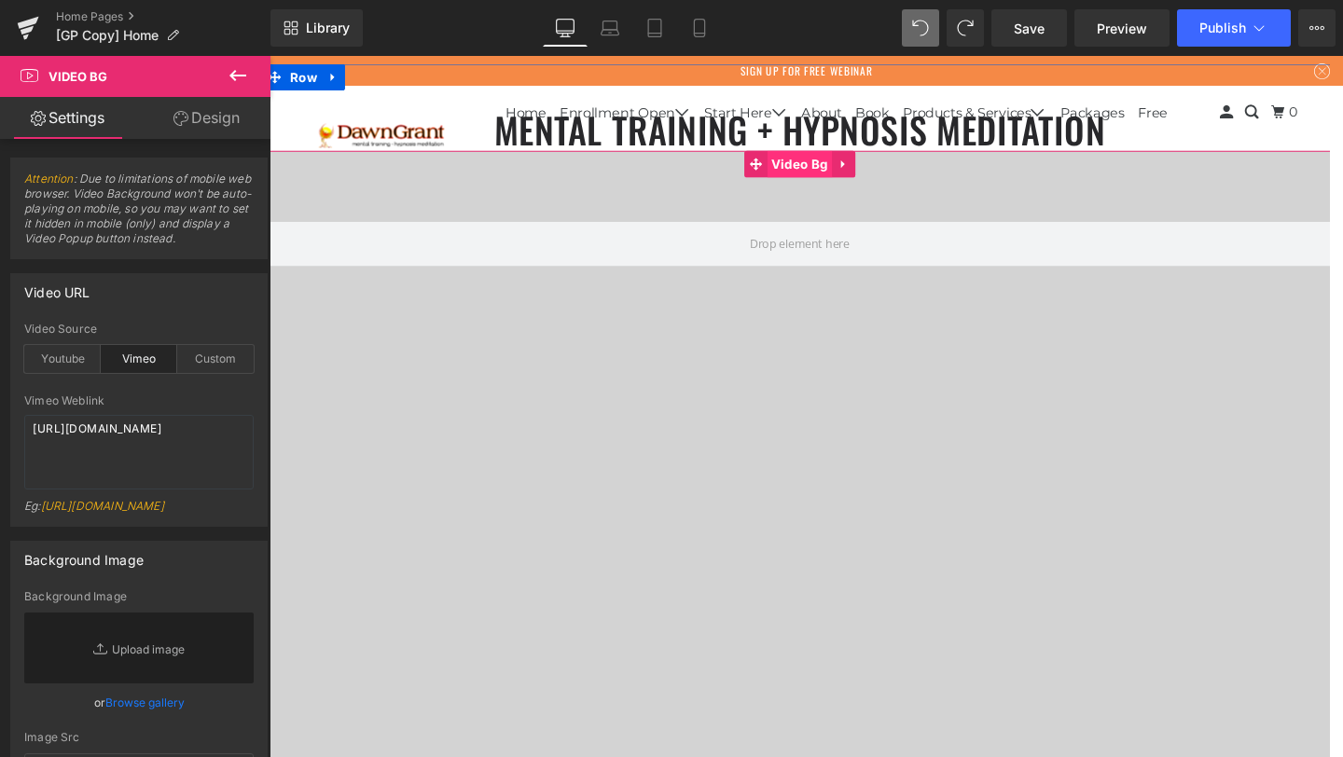
click at [811, 173] on span "Video Bg" at bounding box center [827, 170] width 68 height 28
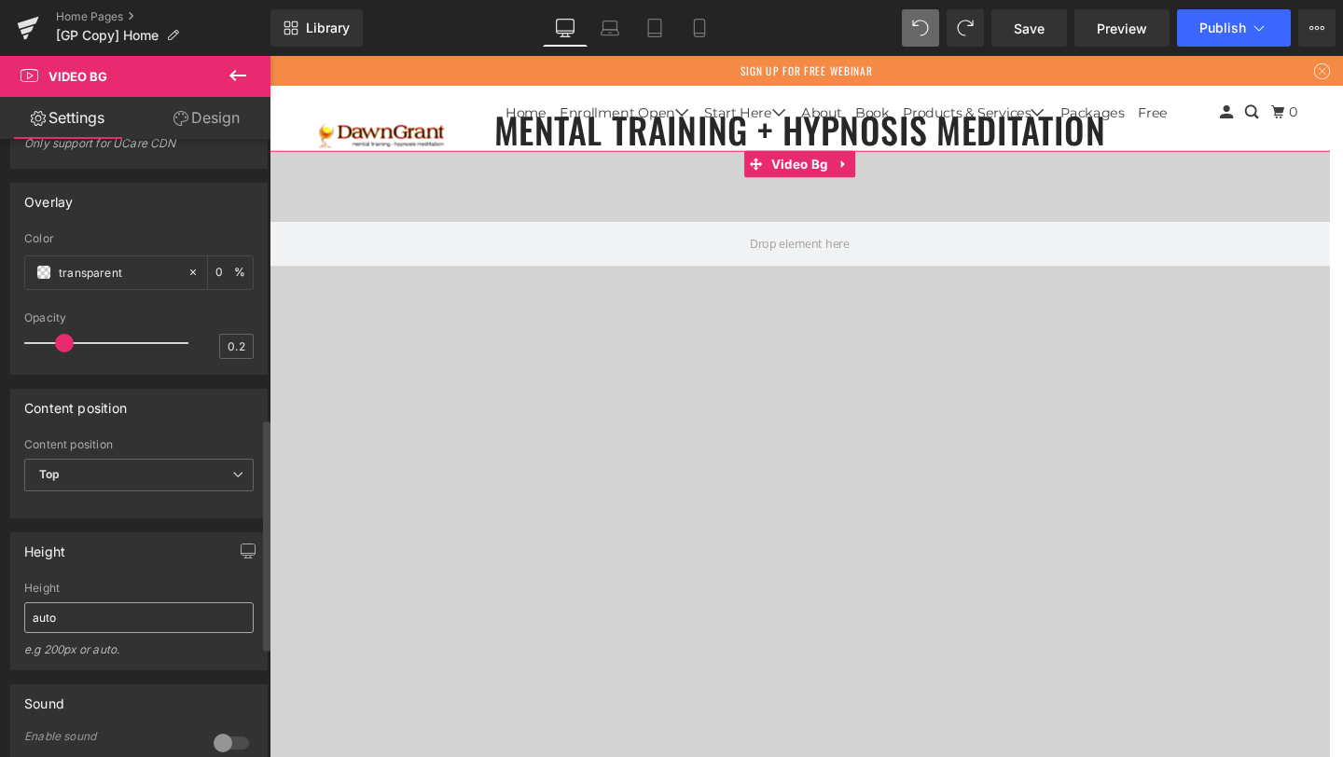
scroll to position [746, 0]
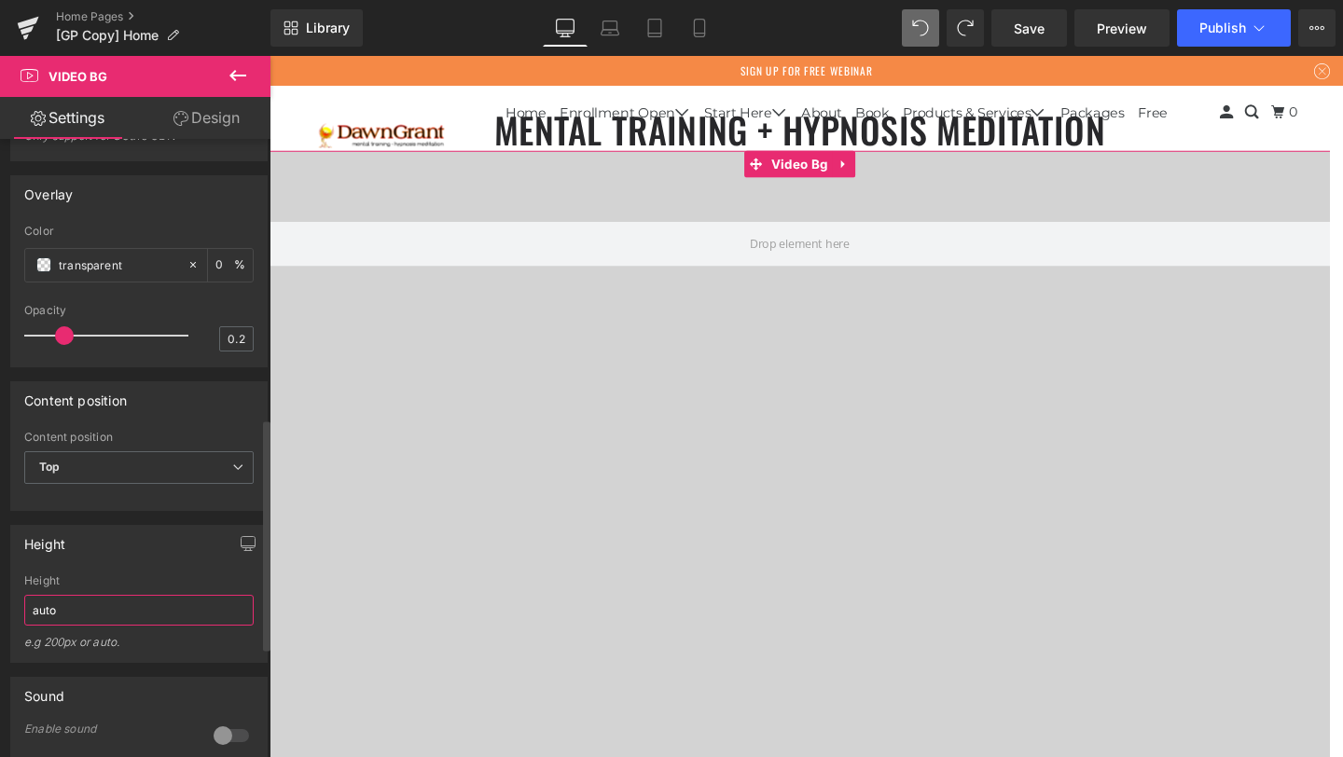
drag, startPoint x: 116, startPoint y: 606, endPoint x: 1, endPoint y: 598, distance: 115.0
click at [0, 600] on div "Height 800px Height auto e.g 200px or auto. 400px Height auto e.g 200px or auto…" at bounding box center [139, 587] width 279 height 152
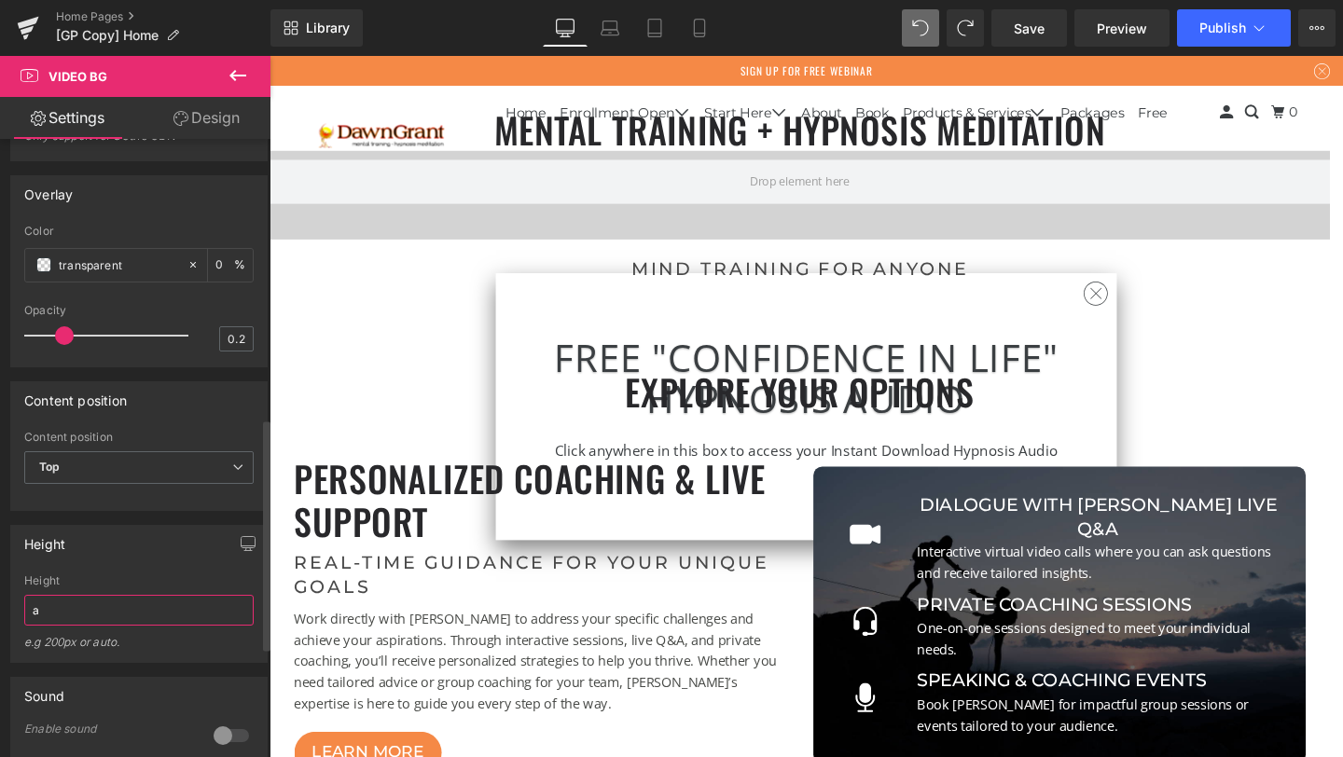
scroll to position [6782, 1101]
click at [120, 614] on input "auto" at bounding box center [138, 610] width 229 height 31
click at [114, 577] on div "Height" at bounding box center [138, 581] width 229 height 13
click at [99, 613] on input "auto" at bounding box center [138, 610] width 229 height 31
type input "auto"
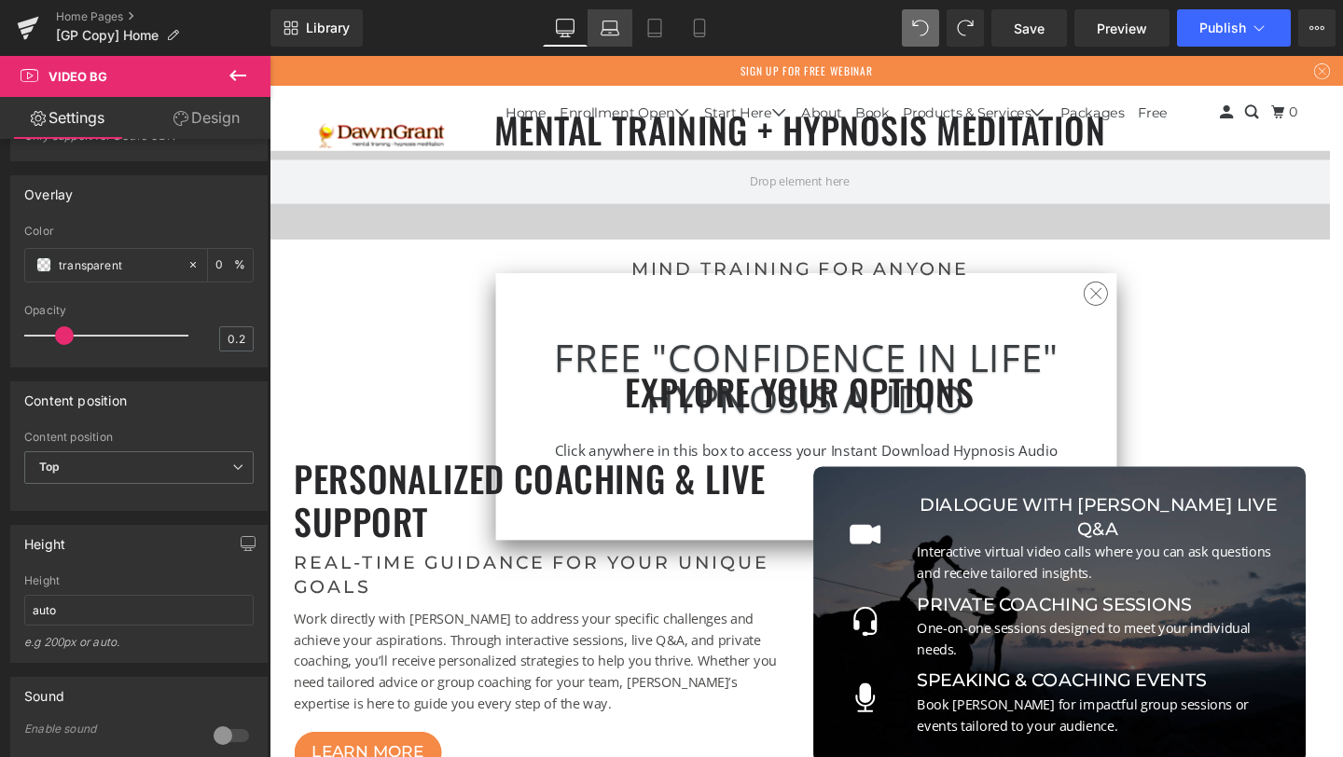
click at [610, 34] on icon at bounding box center [611, 33] width 18 height 6
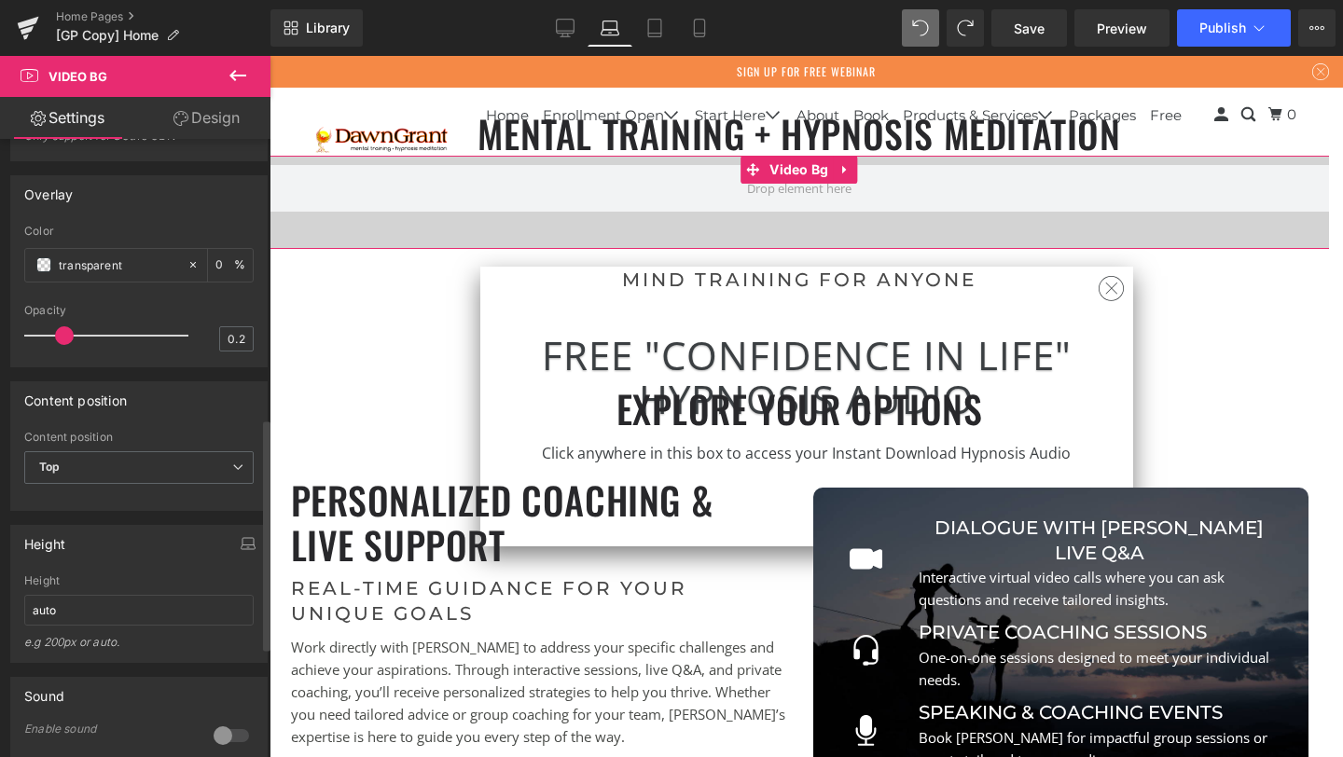
scroll to position [6845, 1046]
click at [139, 608] on input "auto" at bounding box center [138, 610] width 229 height 31
paste input "auto"
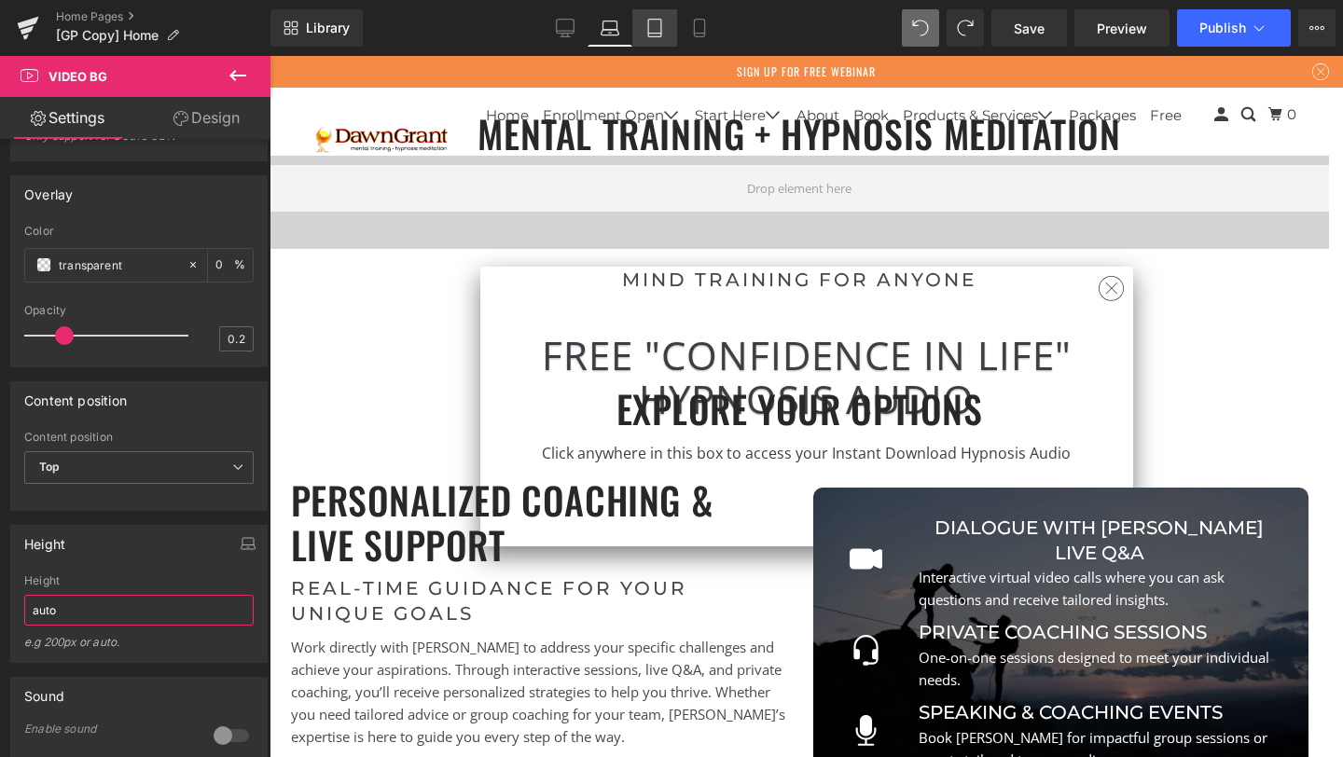
type input "auto"
click at [665, 30] on link "Tablet" at bounding box center [654, 27] width 45 height 37
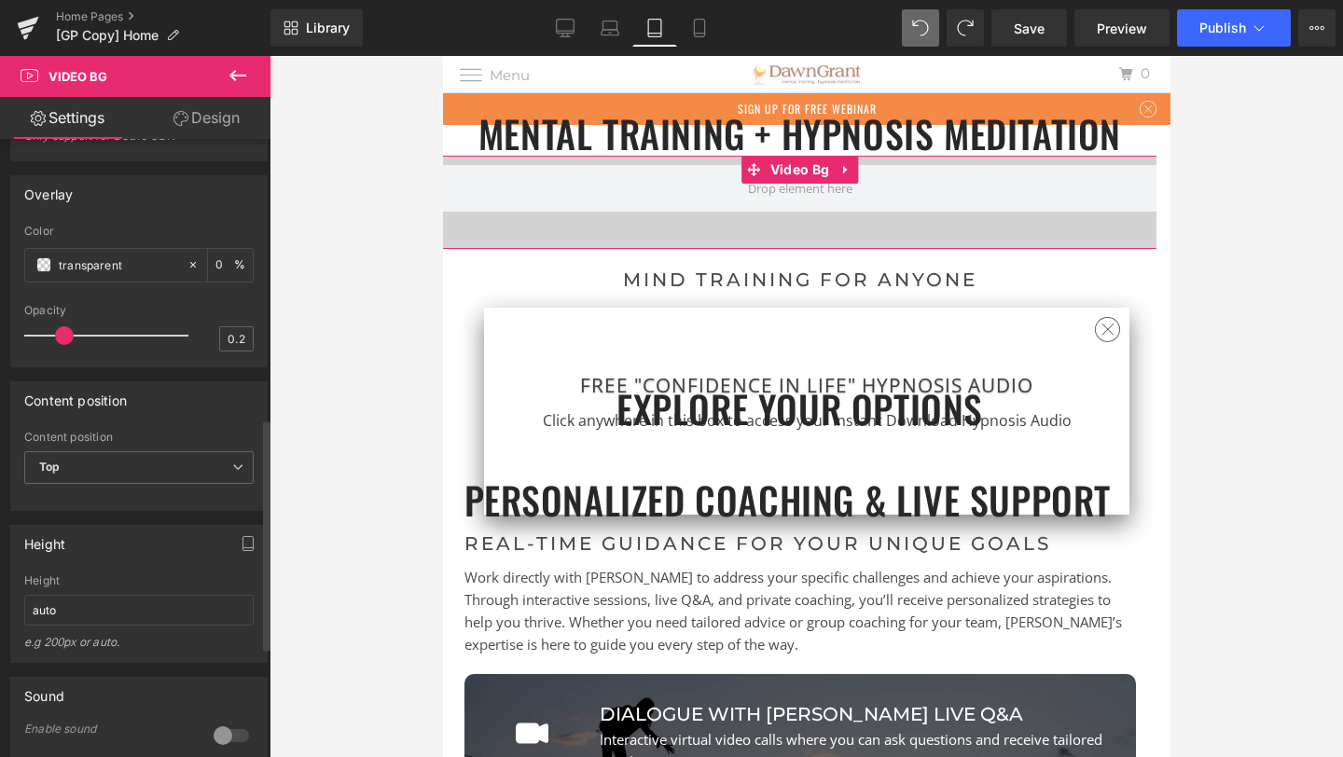
scroll to position [8866, 700]
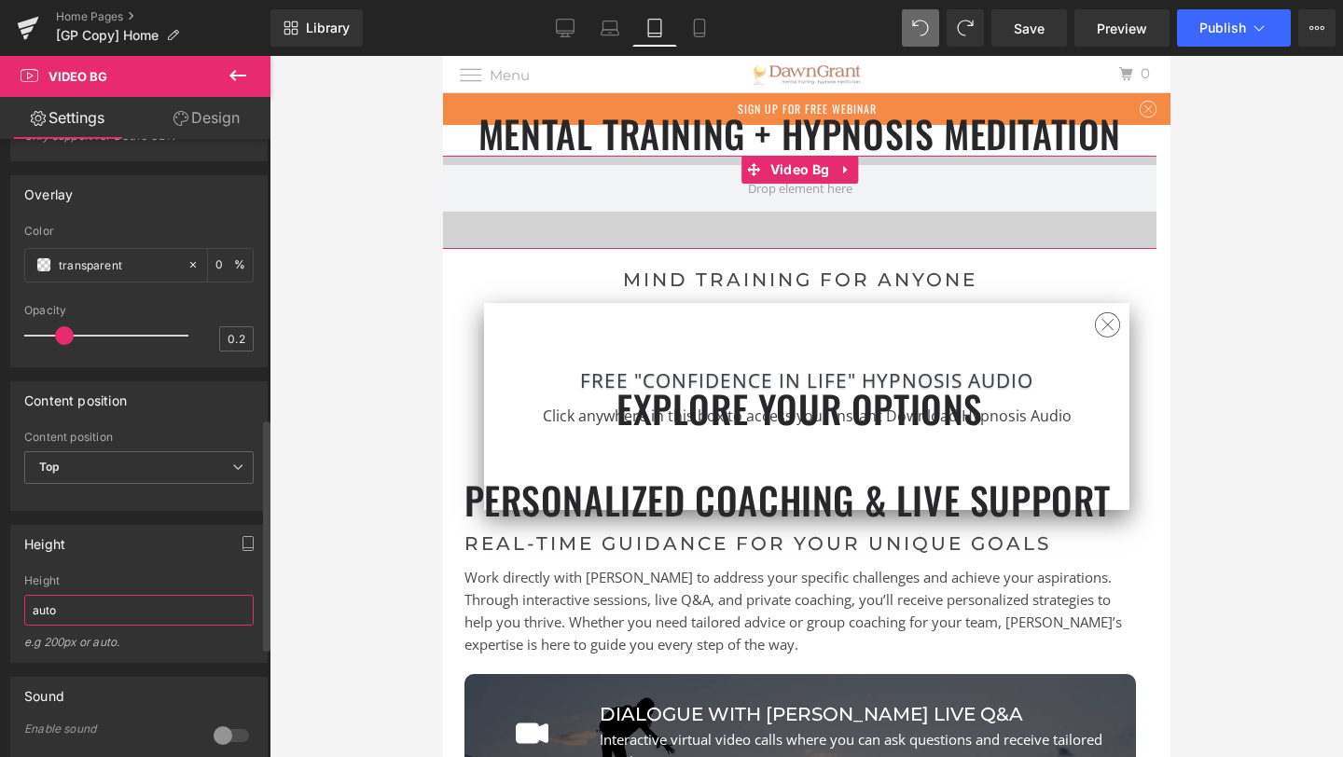
click at [122, 619] on input "auto" at bounding box center [138, 610] width 229 height 31
paste input "auto"
type input "auto"
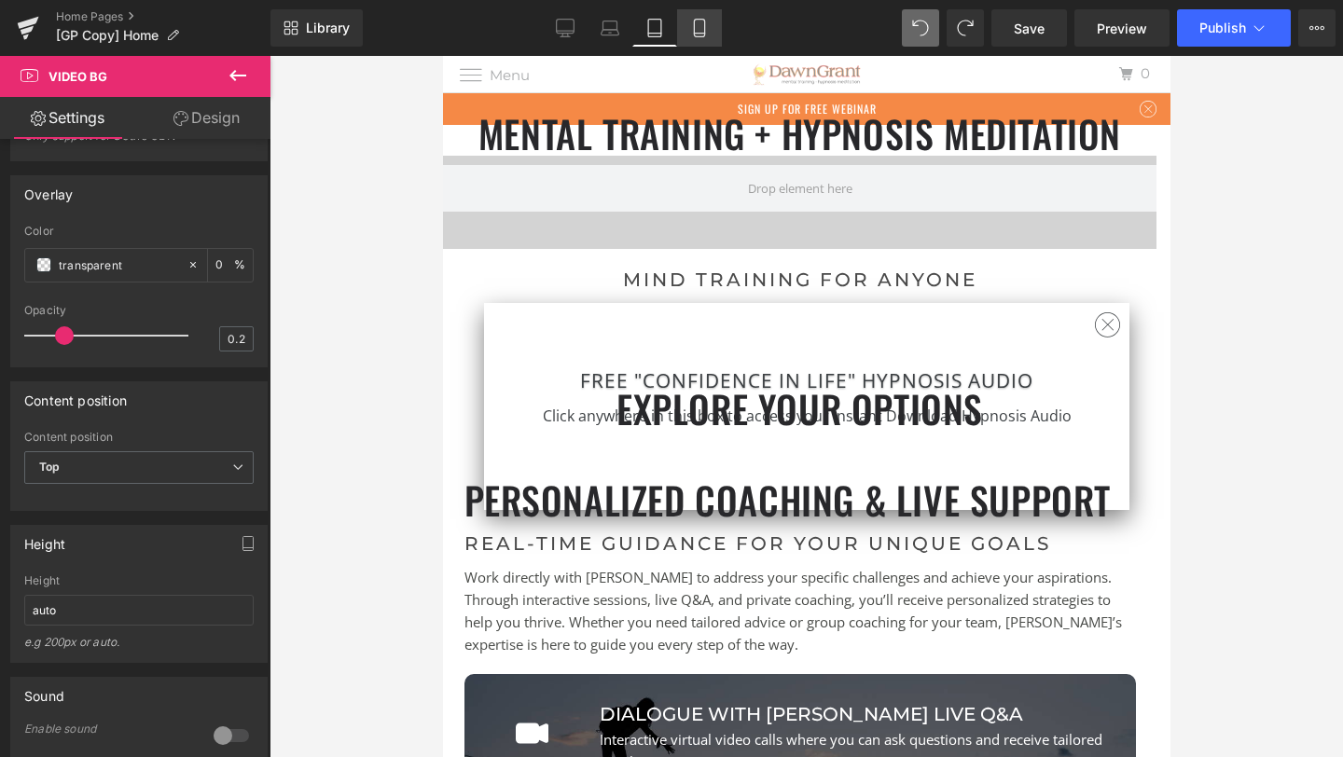
click at [704, 34] on icon at bounding box center [699, 29] width 10 height 18
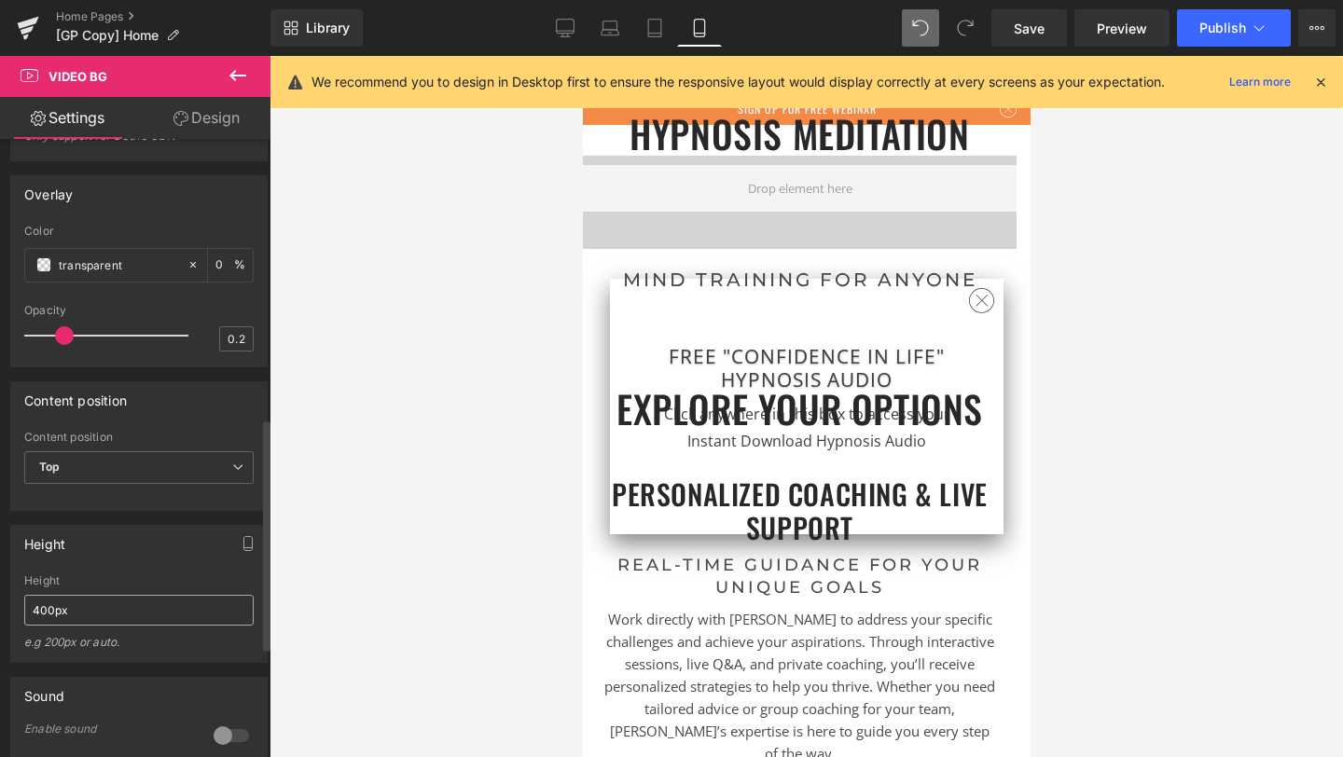
scroll to position [9, 9]
click at [133, 620] on input "400px" at bounding box center [138, 610] width 229 height 31
paste input "auto"
type input "auto"
click at [159, 557] on div "Height" at bounding box center [139, 543] width 256 height 35
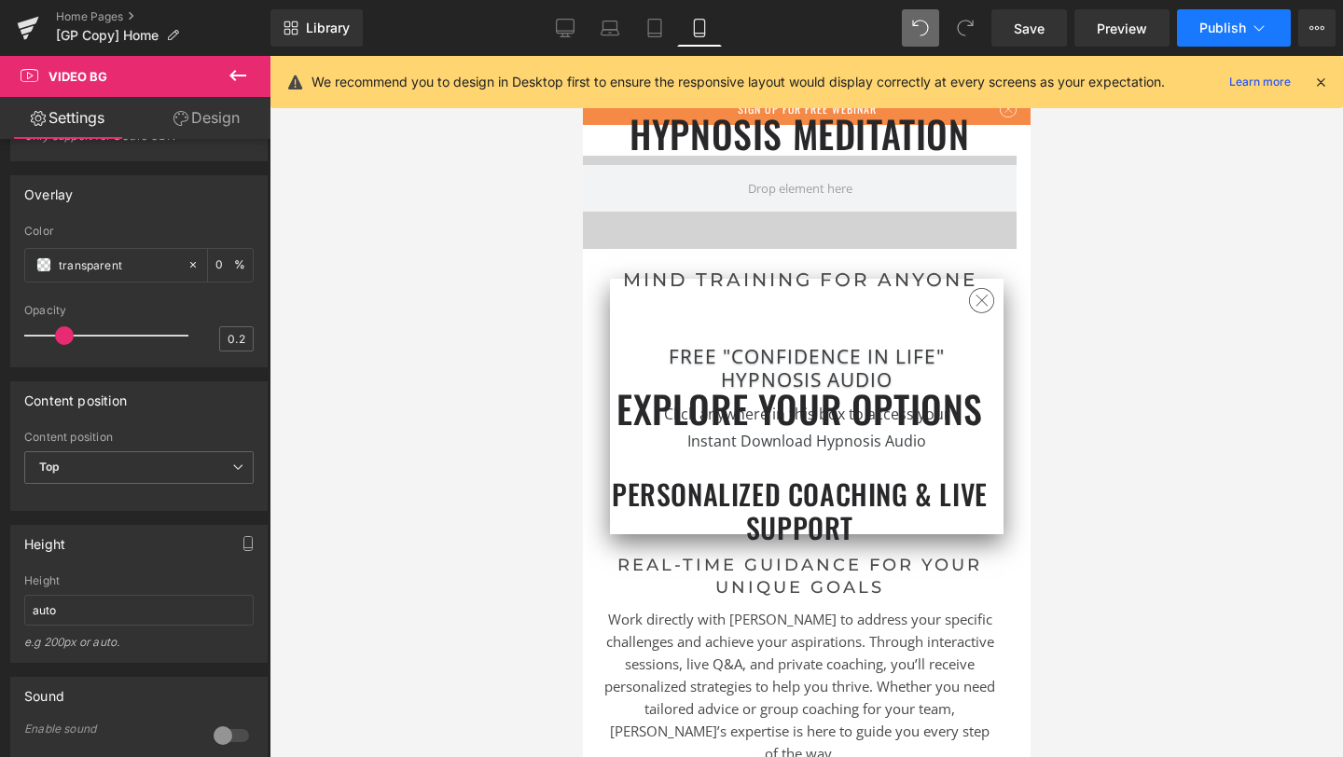
click at [1246, 30] on button "Publish" at bounding box center [1234, 27] width 114 height 37
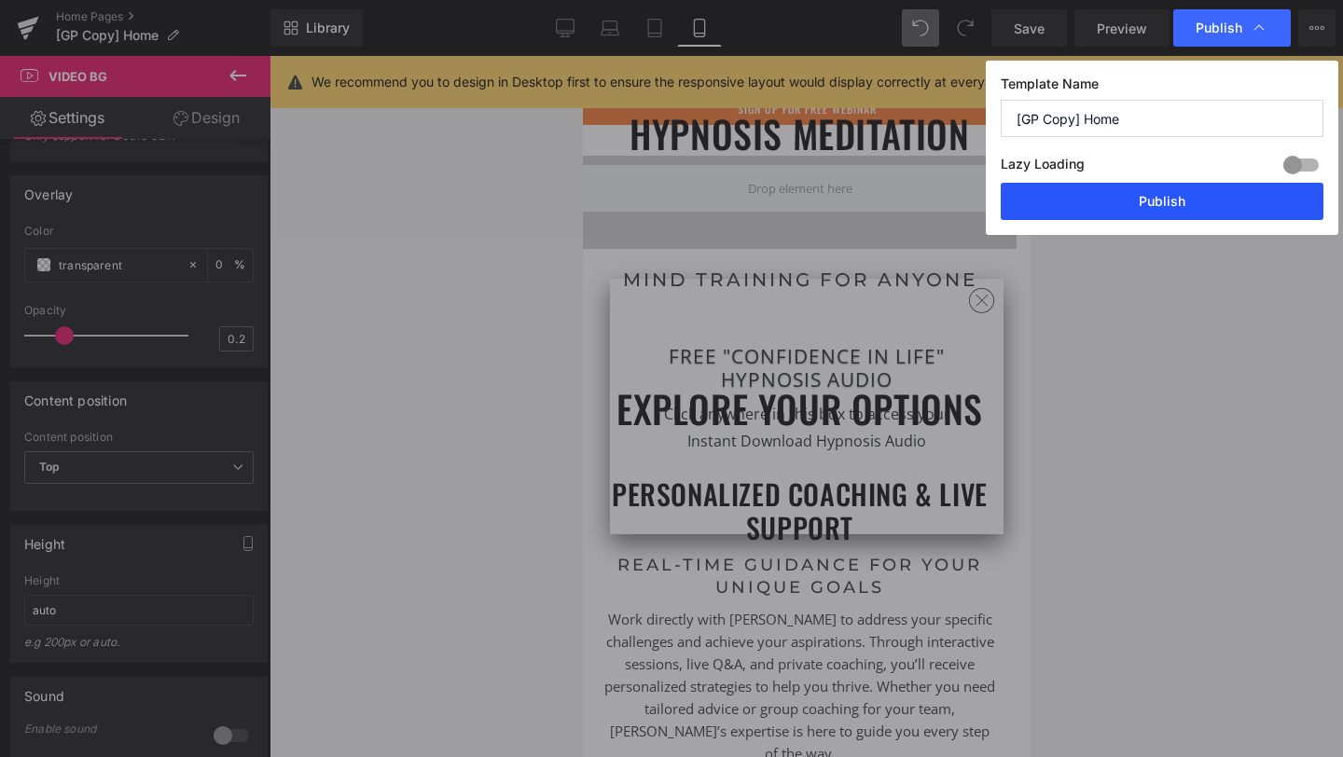
click at [1147, 188] on button "Publish" at bounding box center [1162, 201] width 323 height 37
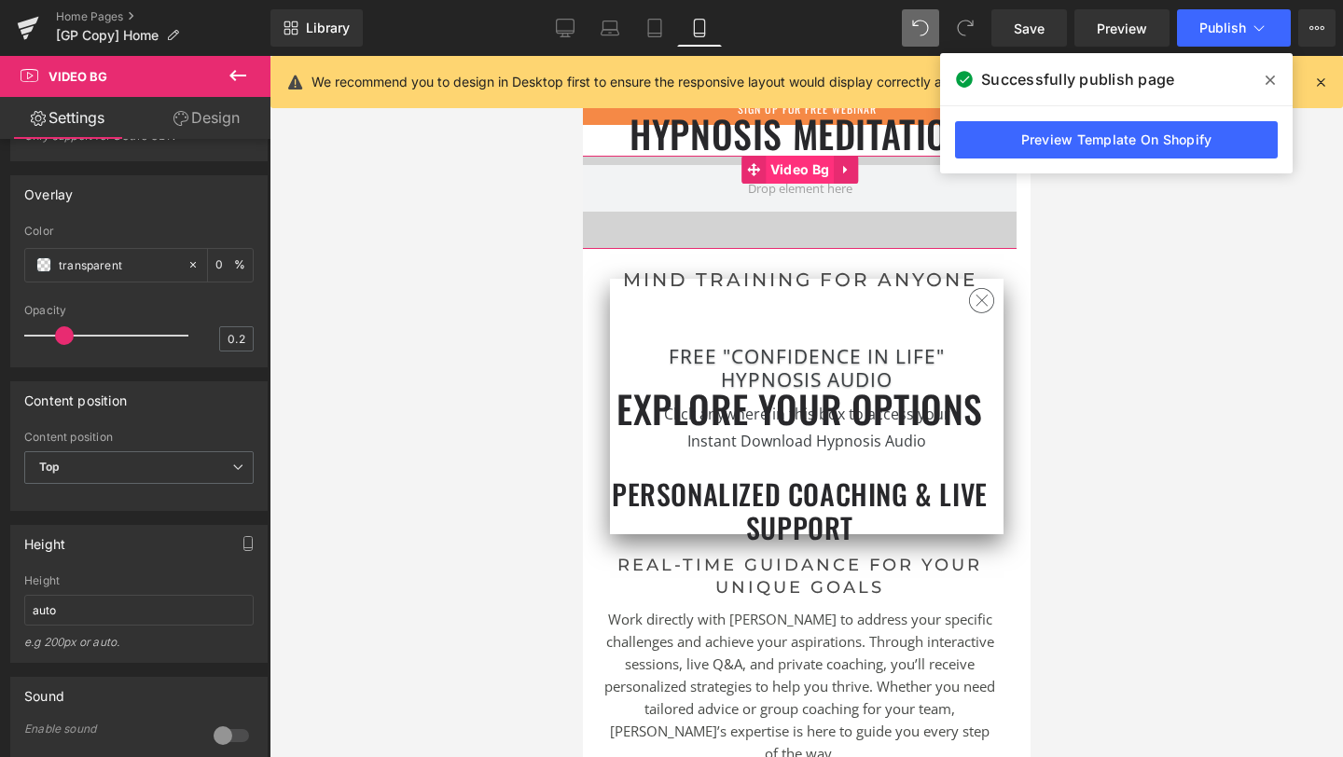
click at [797, 163] on span "Video Bg" at bounding box center [799, 170] width 68 height 28
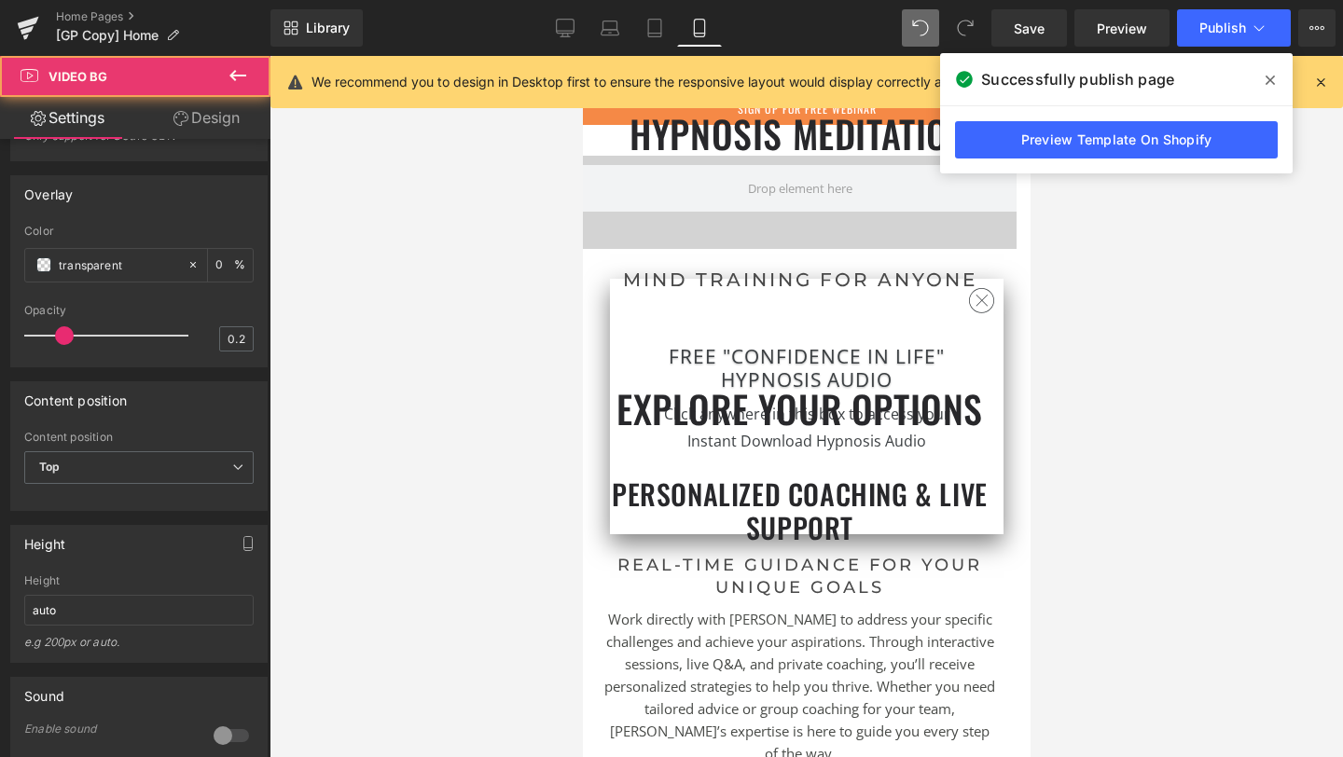
click at [1275, 76] on span at bounding box center [1270, 80] width 30 height 30
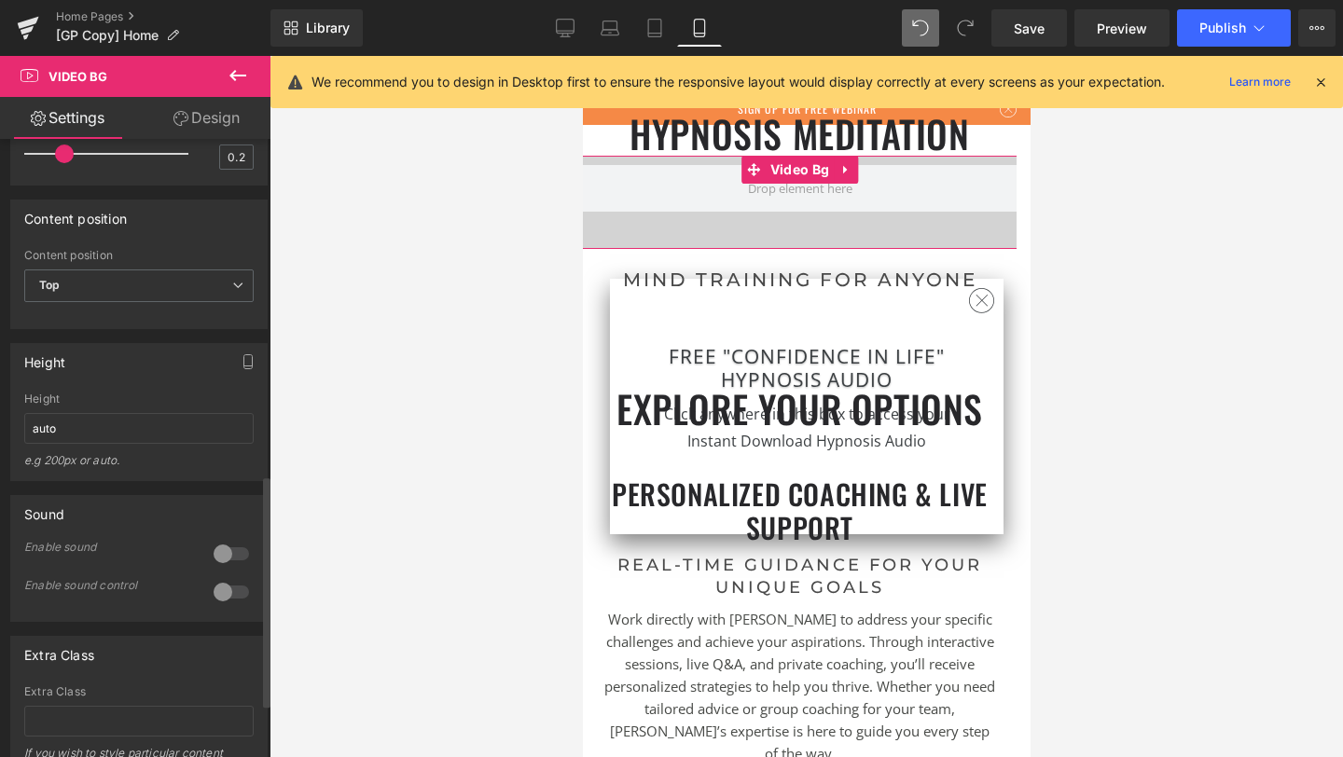
scroll to position [848, 0]
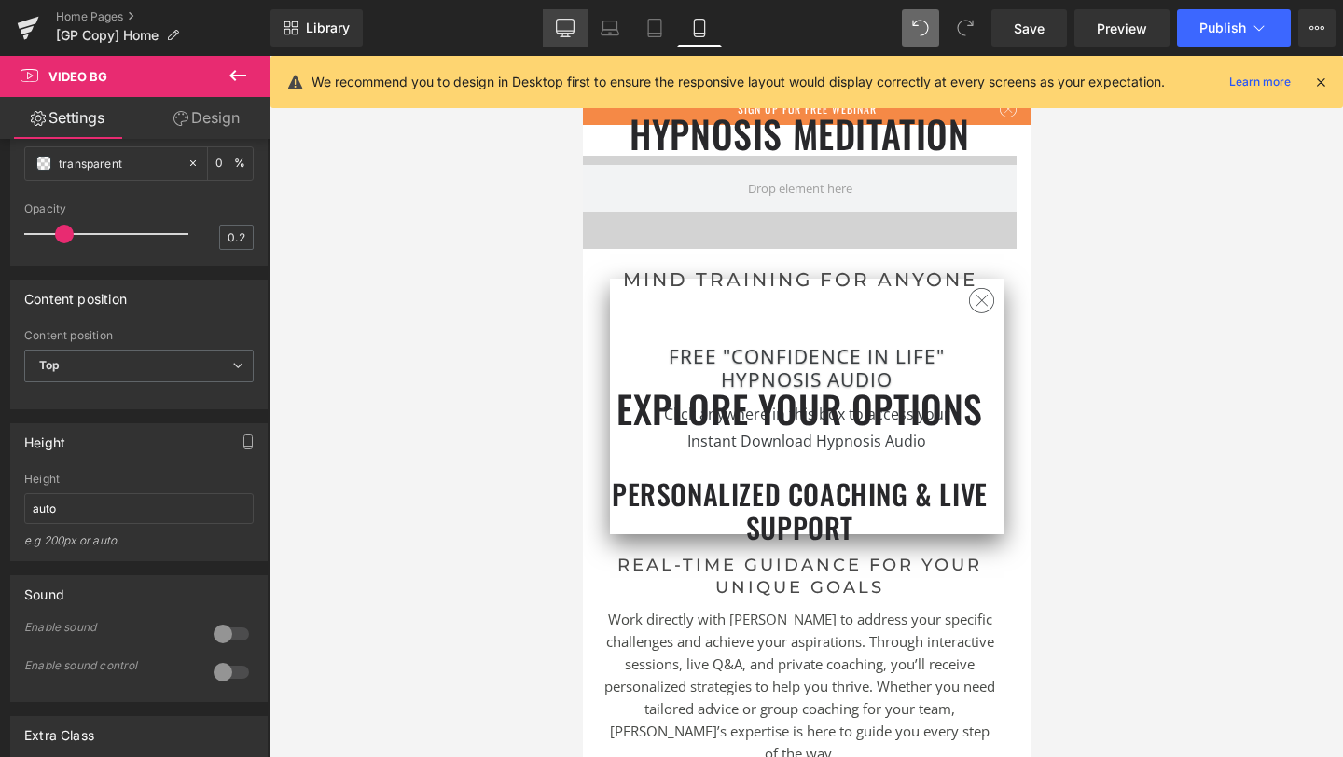
click at [582, 37] on link "Desktop" at bounding box center [565, 27] width 45 height 37
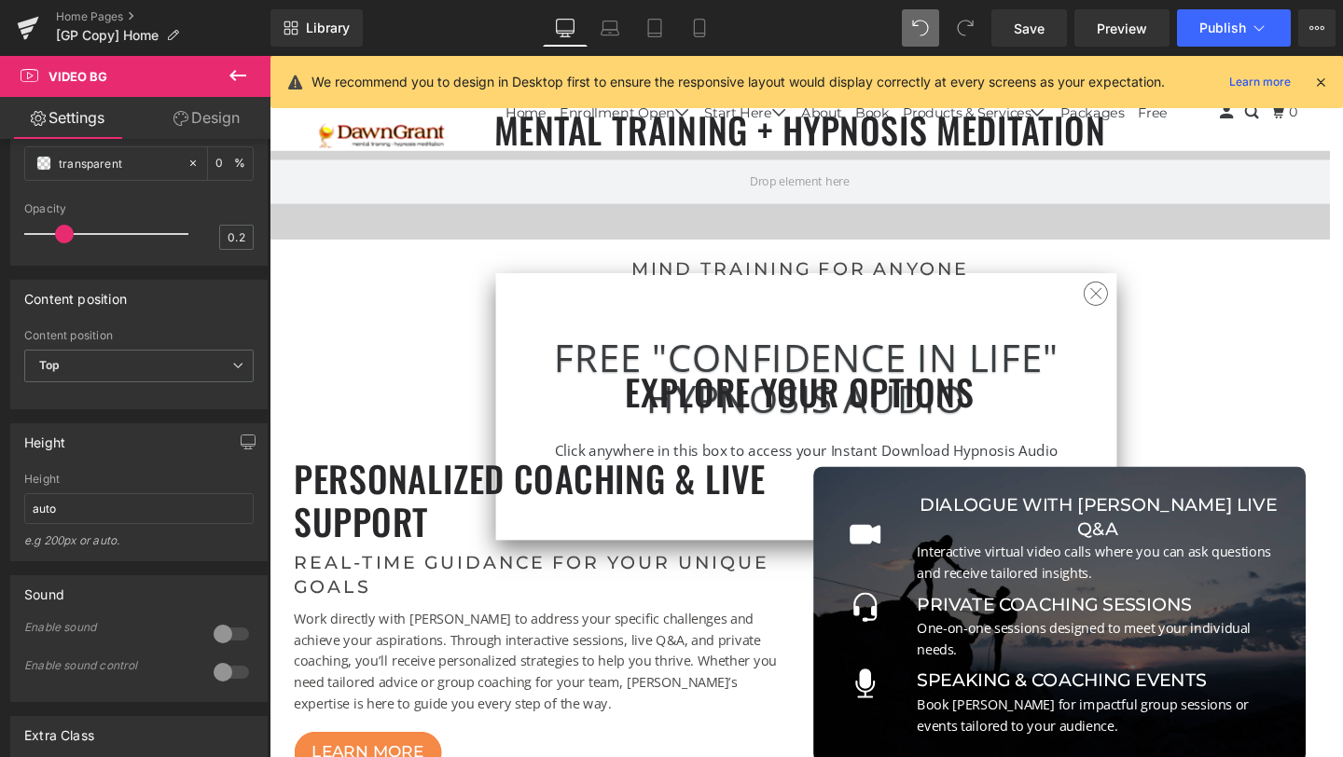
scroll to position [6782, 1101]
click at [833, 164] on span "Video Bg" at bounding box center [827, 171] width 68 height 28
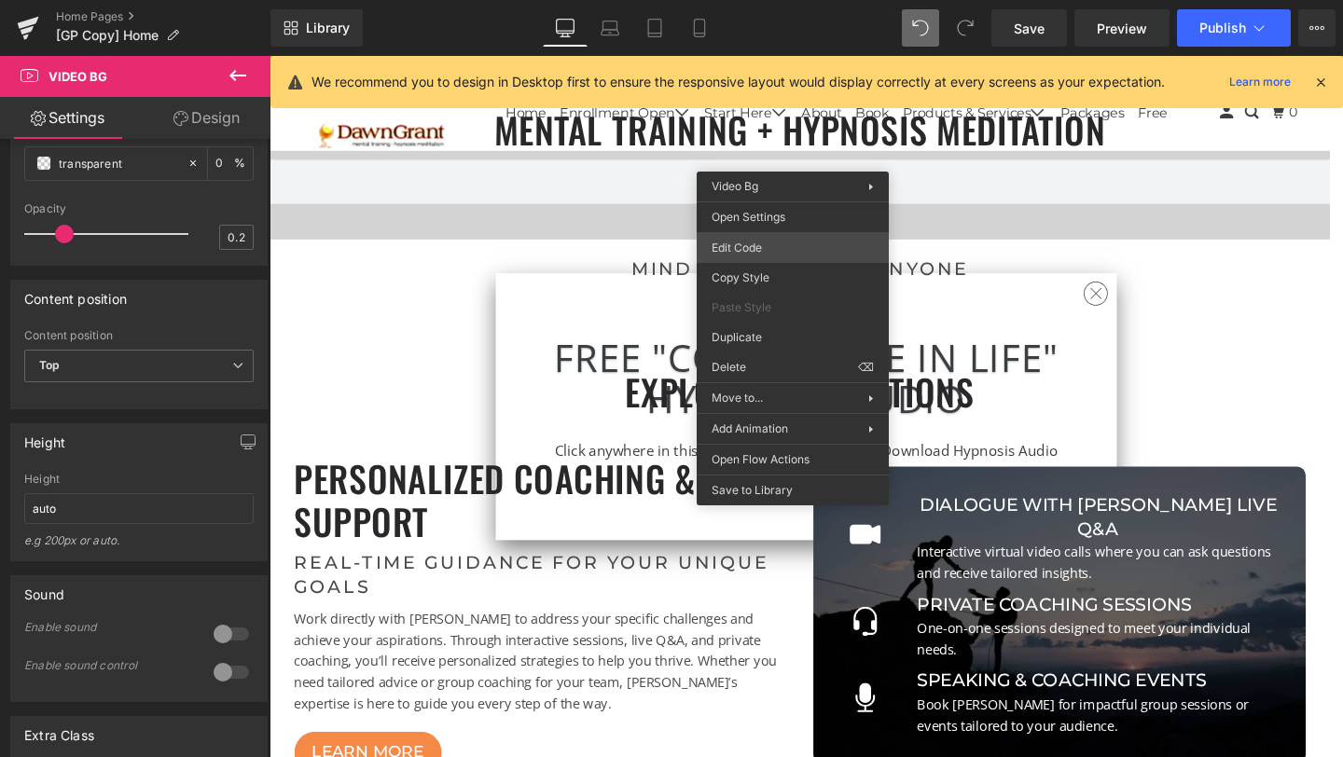
click at [745, 0] on div "Video Bg You are previewing how the will restyle your page. You can not edit El…" at bounding box center [671, 0] width 1343 height 0
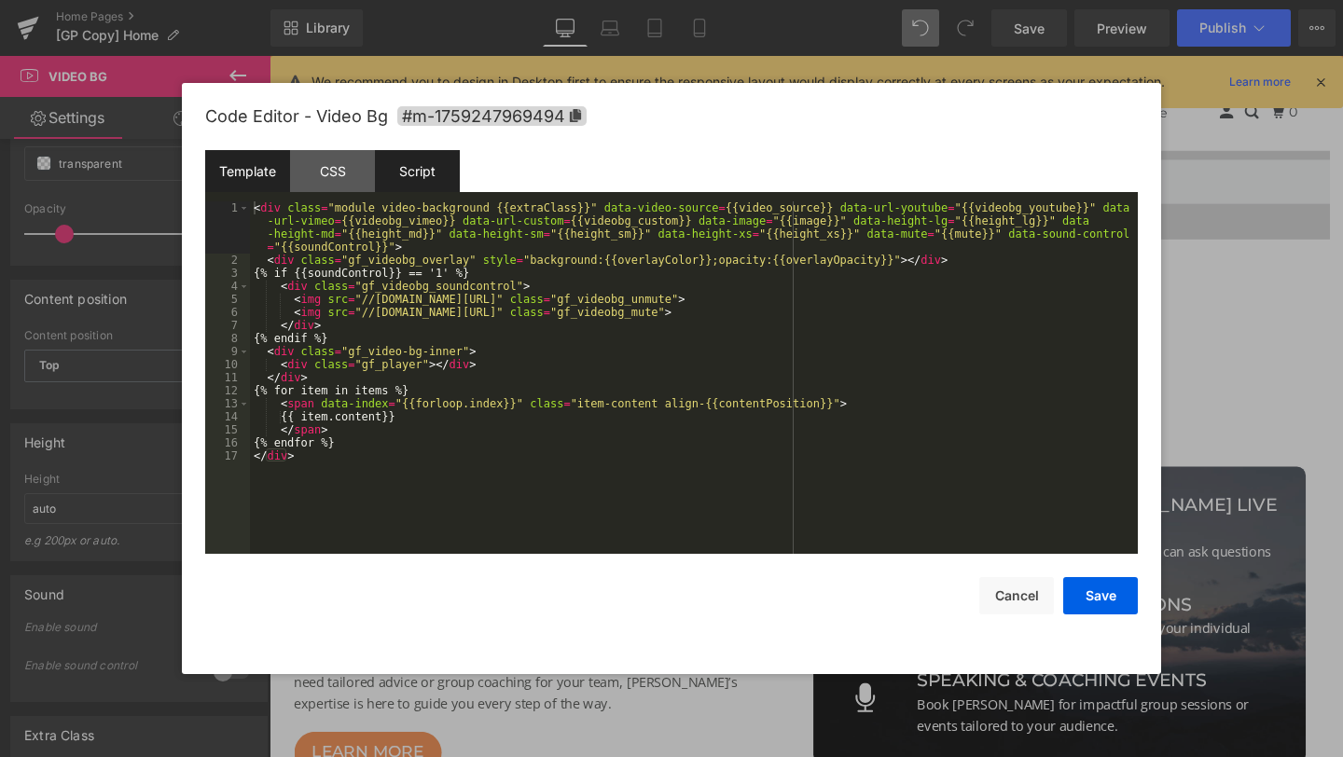
click at [430, 171] on div "Script" at bounding box center [417, 171] width 85 height 42
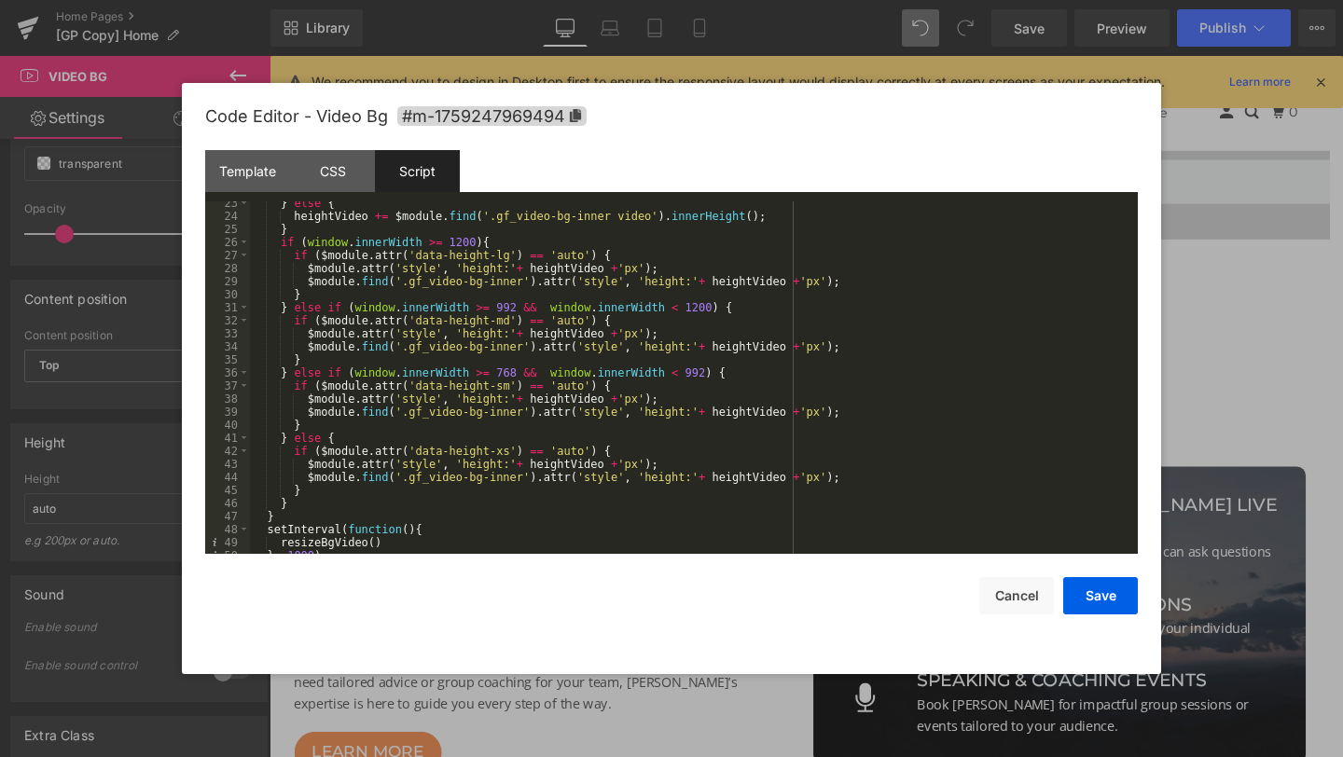
scroll to position [313, 0]
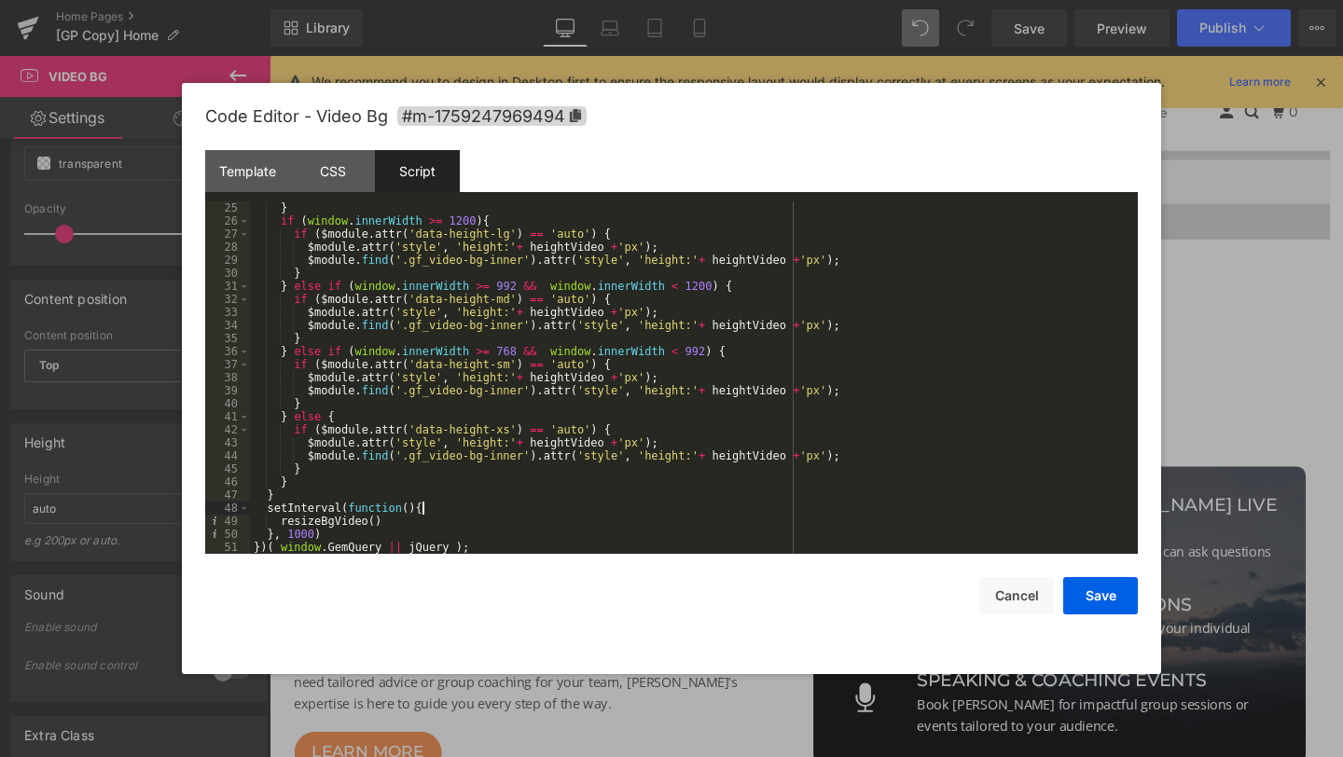
click at [553, 509] on div "} if ( window . innerWidth >= 1200 ) { if ( $module . attr ( 'data-height-lg' )…" at bounding box center [690, 390] width 880 height 379
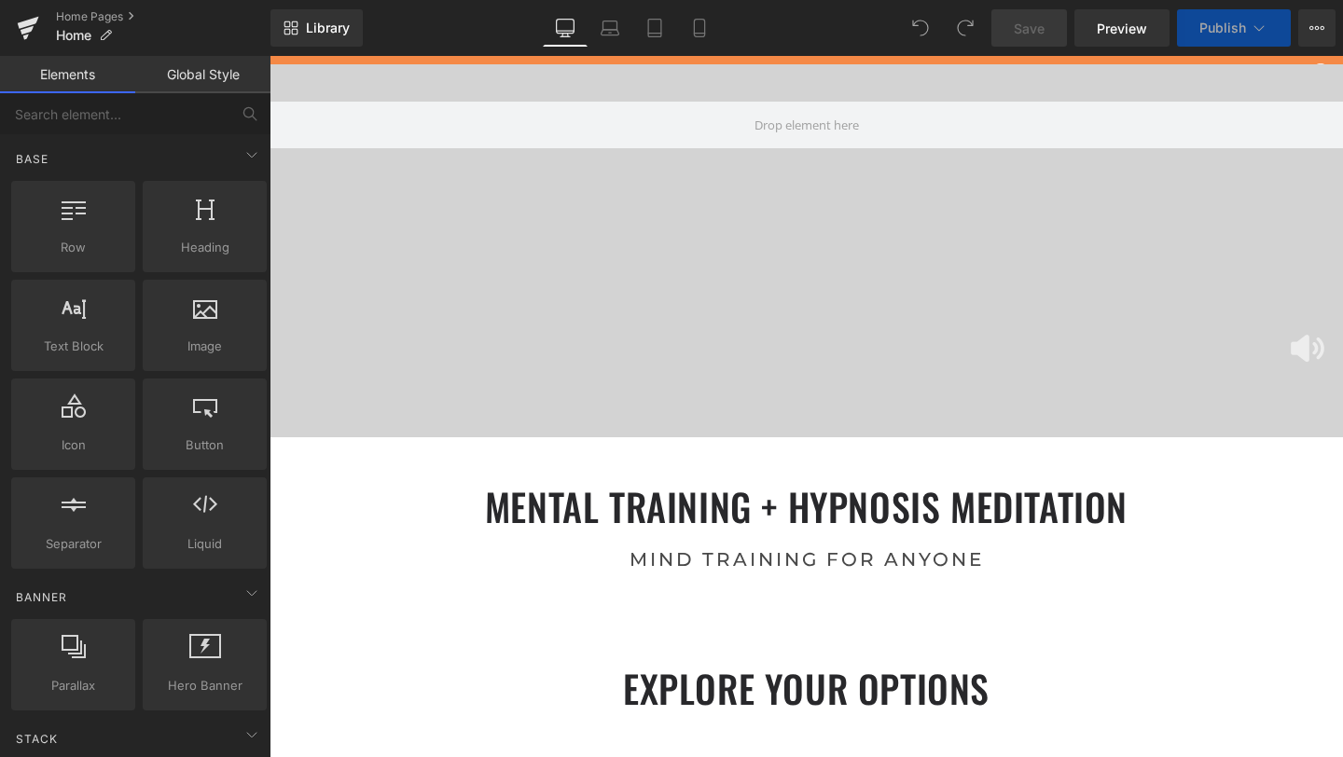
scroll to position [7179, 1060]
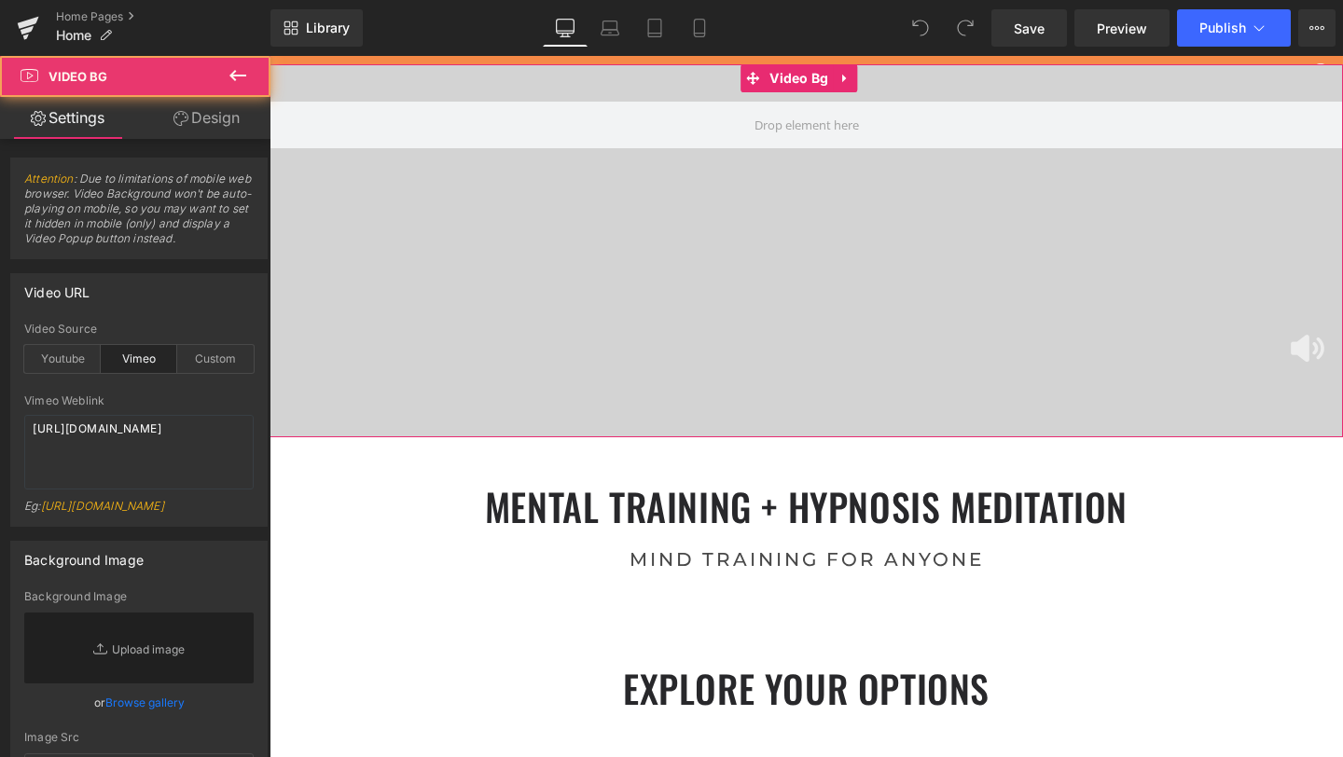
click at [586, 284] on div at bounding box center [807, 250] width 1074 height 373
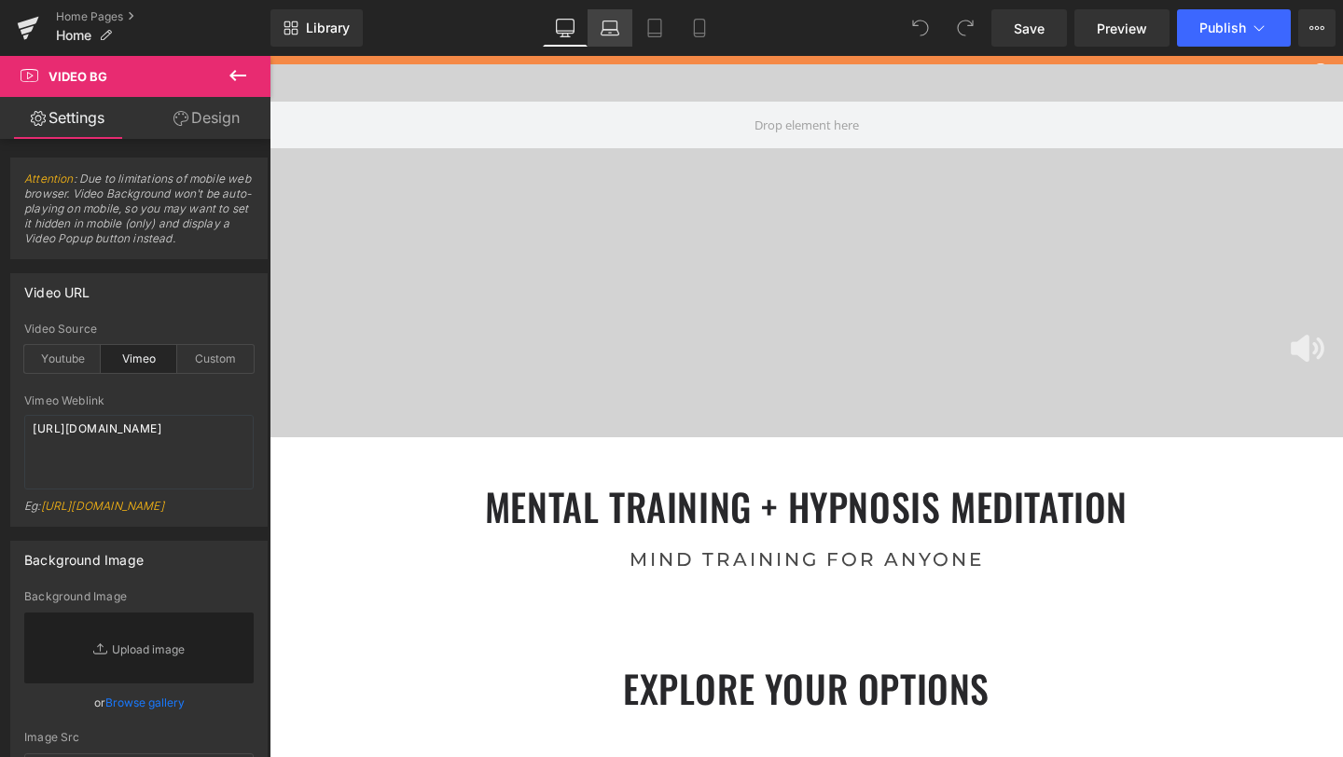
click at [608, 38] on link "Laptop" at bounding box center [610, 27] width 45 height 37
click at [643, 35] on link "Tablet" at bounding box center [654, 27] width 45 height 37
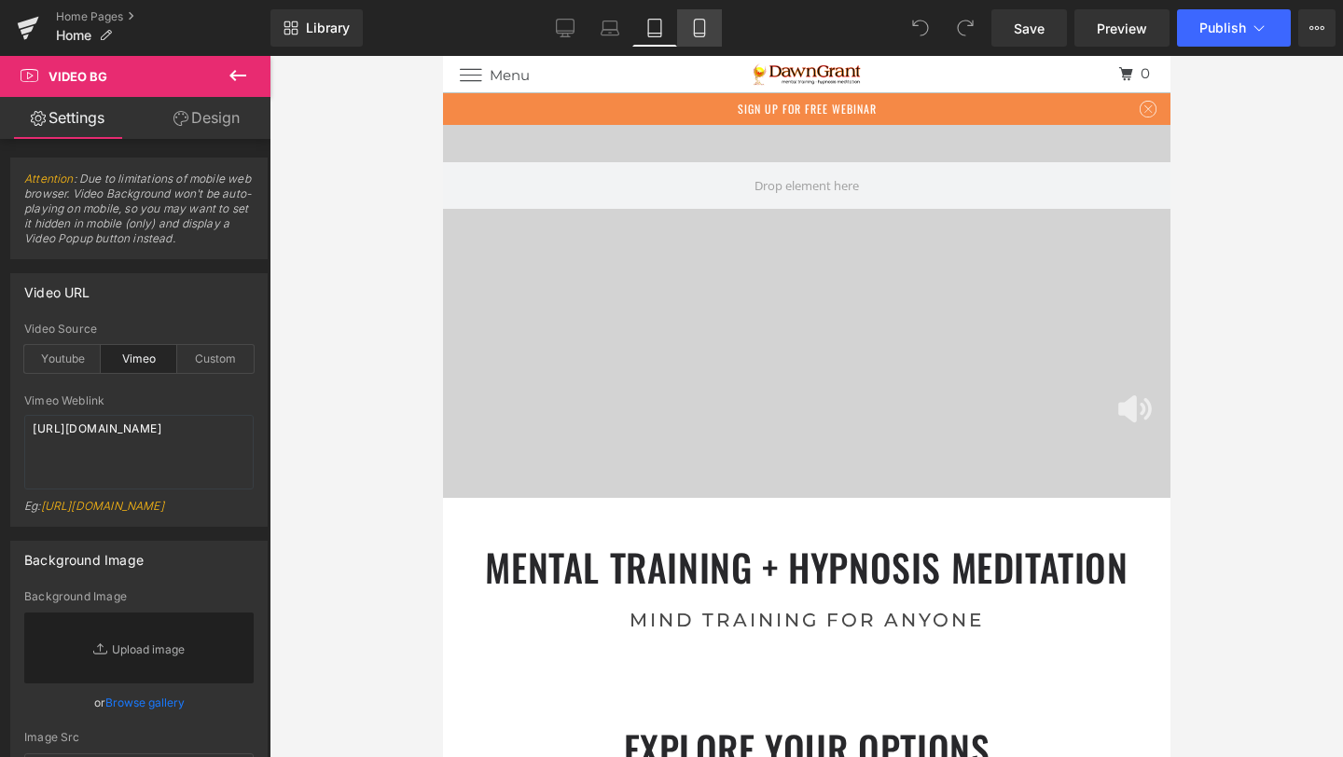
scroll to position [9222, 714]
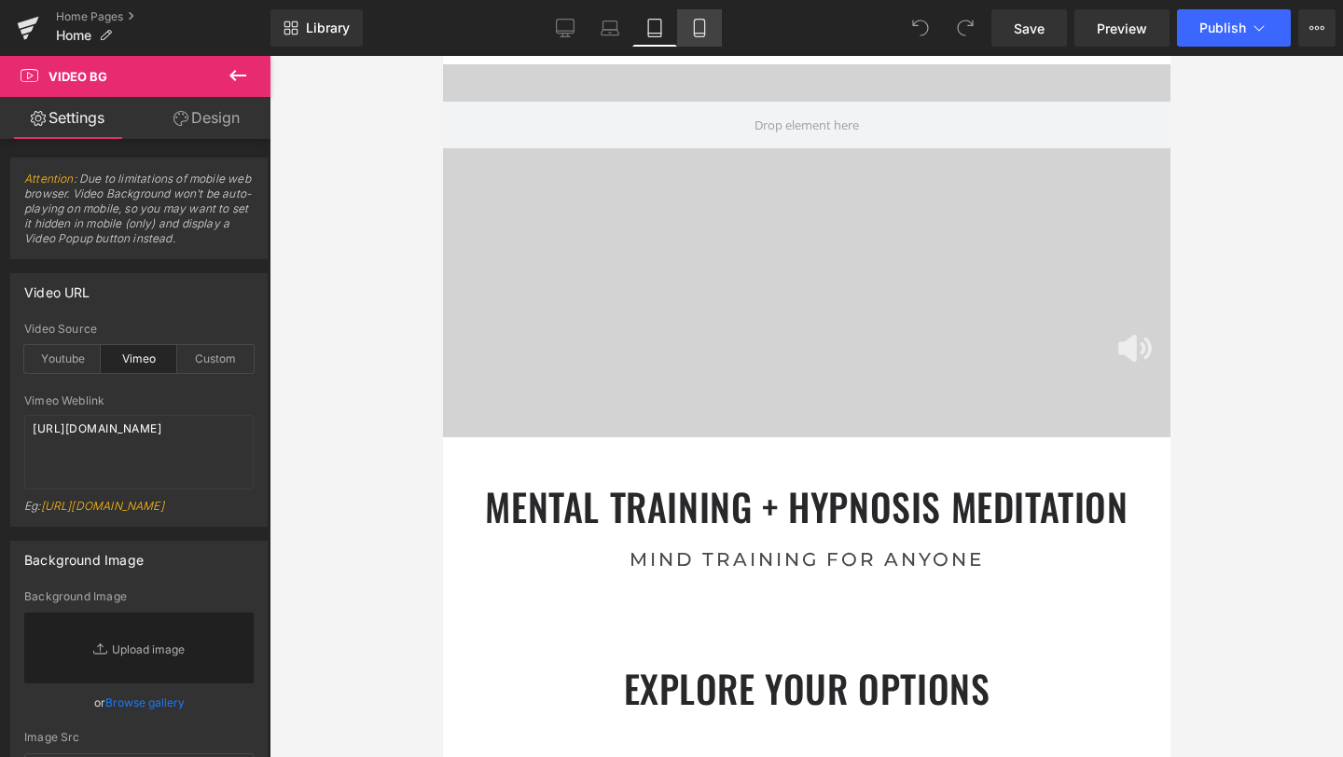
click at [702, 32] on icon at bounding box center [699, 28] width 19 height 19
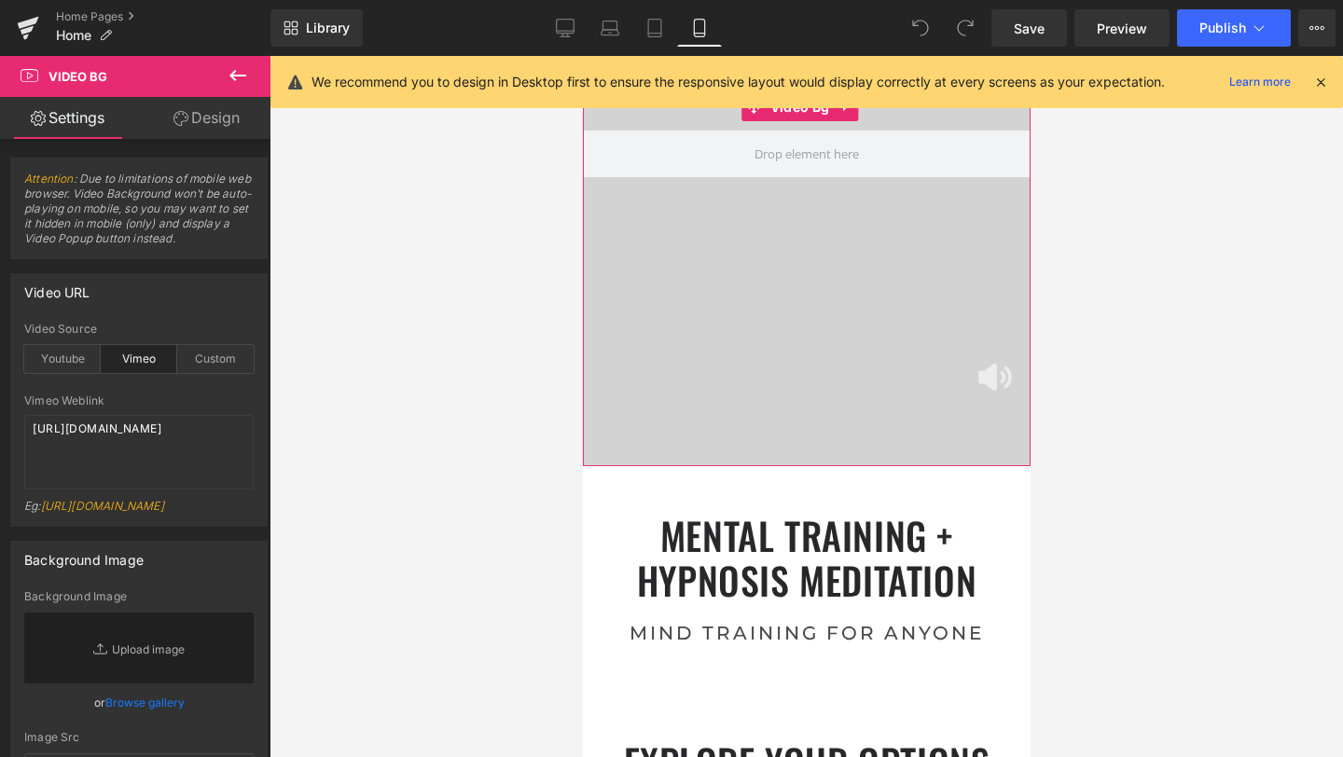
scroll to position [0, 0]
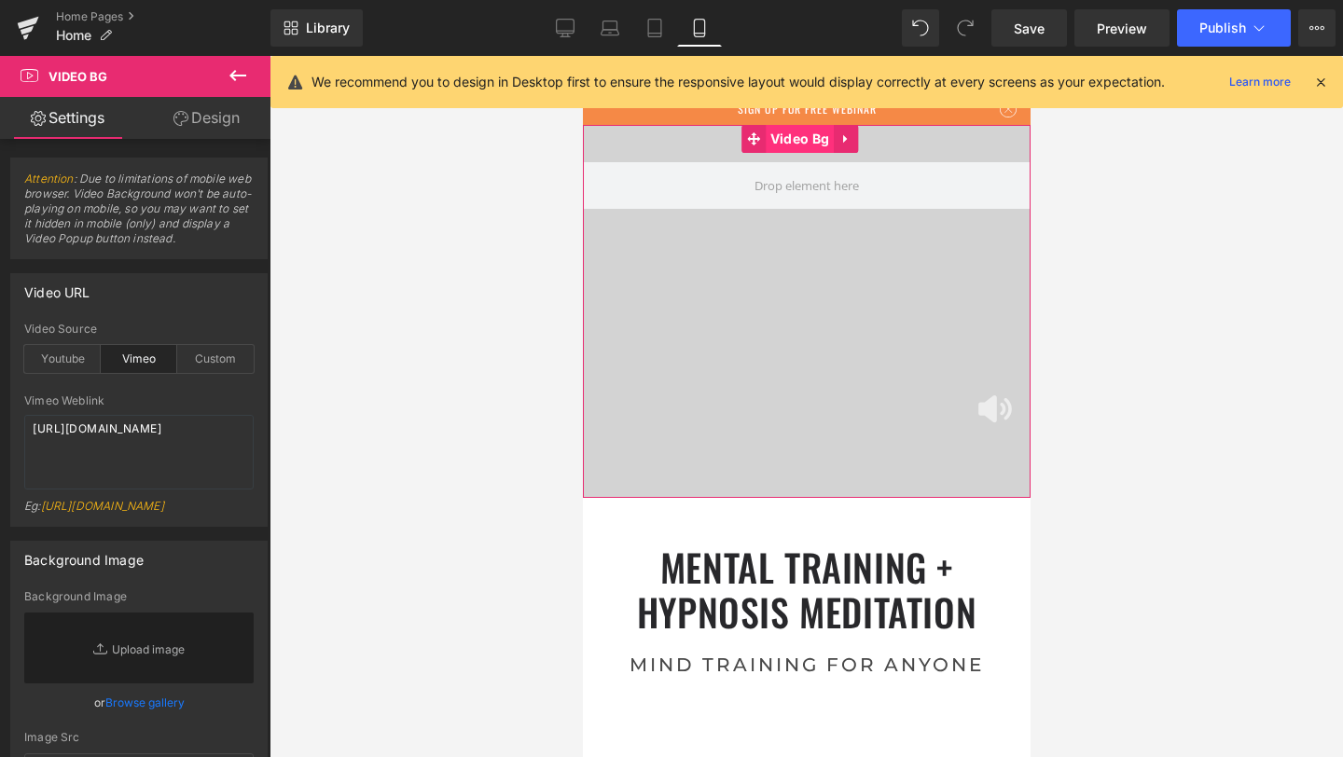
click at [797, 139] on span "Video Bg" at bounding box center [799, 139] width 68 height 28
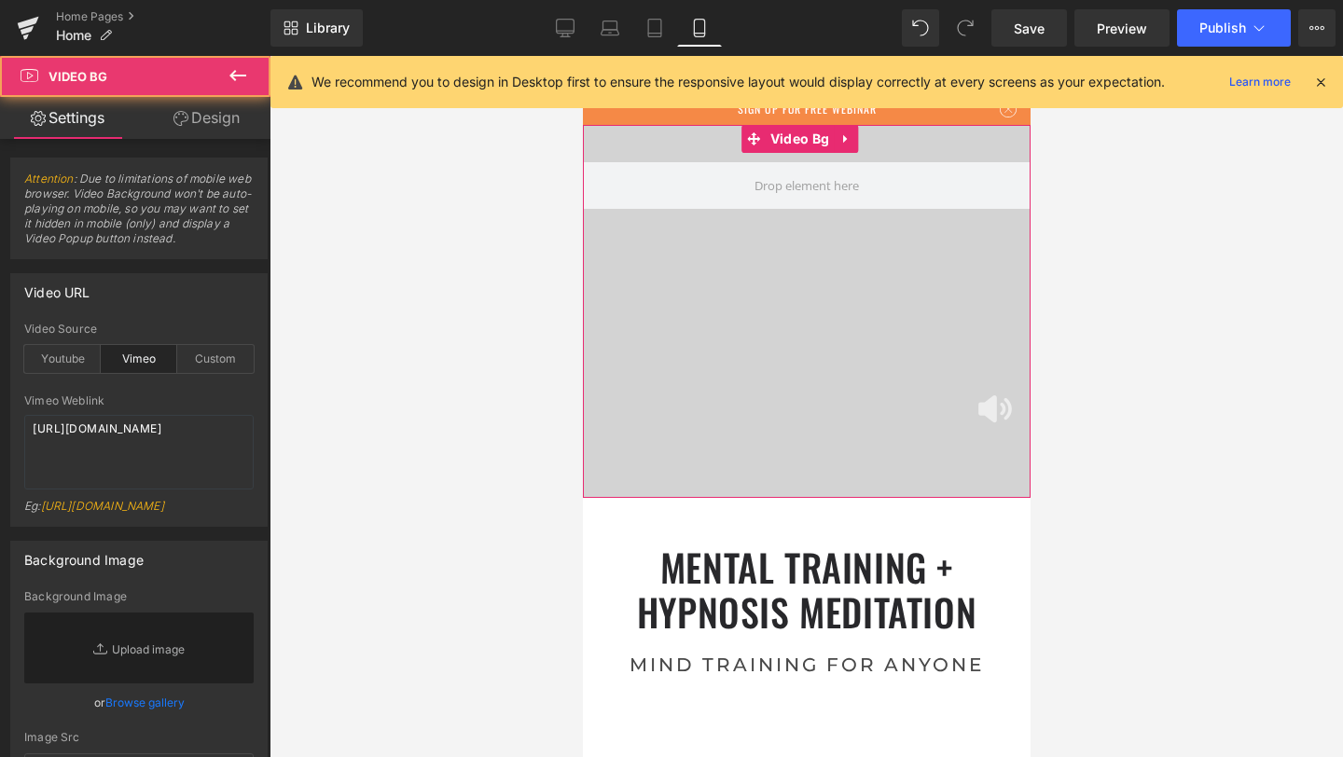
click at [203, 120] on link "Design" at bounding box center [206, 118] width 135 height 42
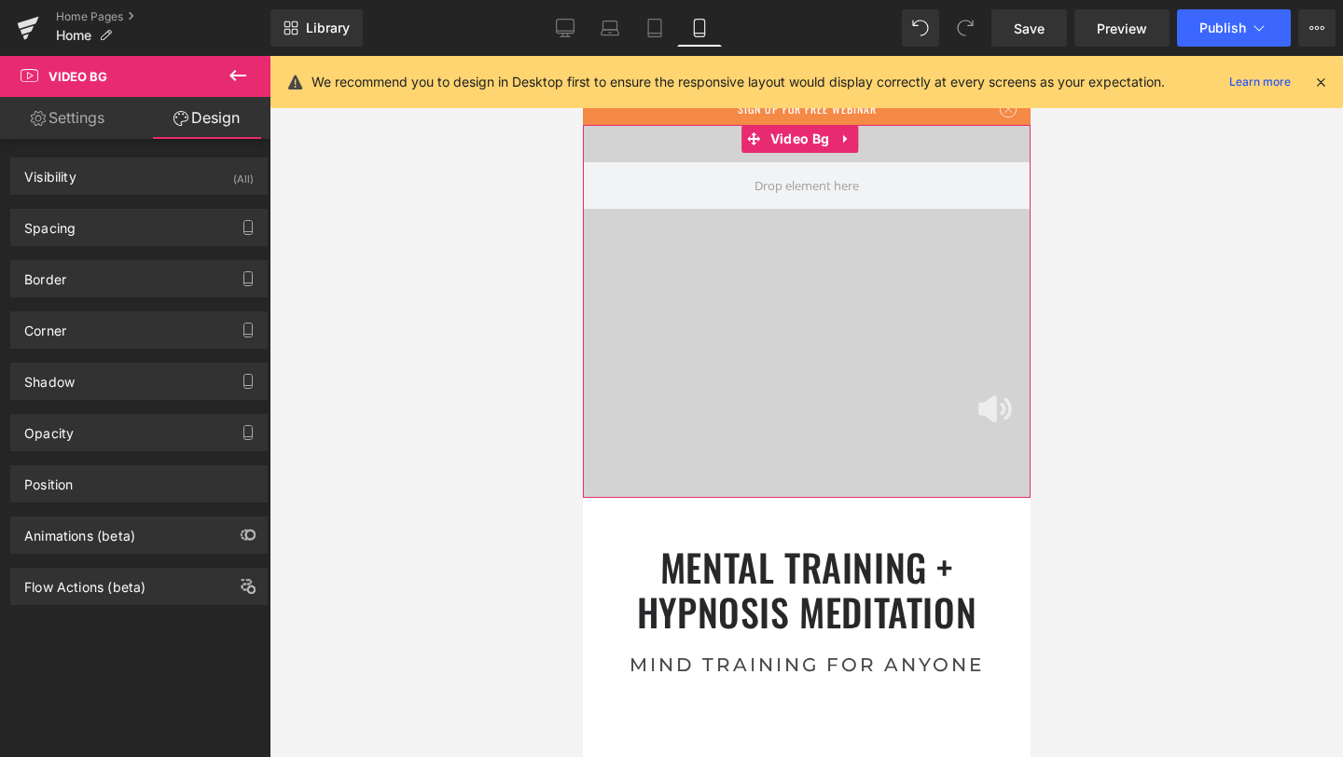
click at [102, 249] on div "Border Border Style Custom Custom Setup Global Style Custom Setup Global Style …" at bounding box center [139, 271] width 279 height 51
click at [104, 242] on div "Spacing" at bounding box center [139, 227] width 256 height 35
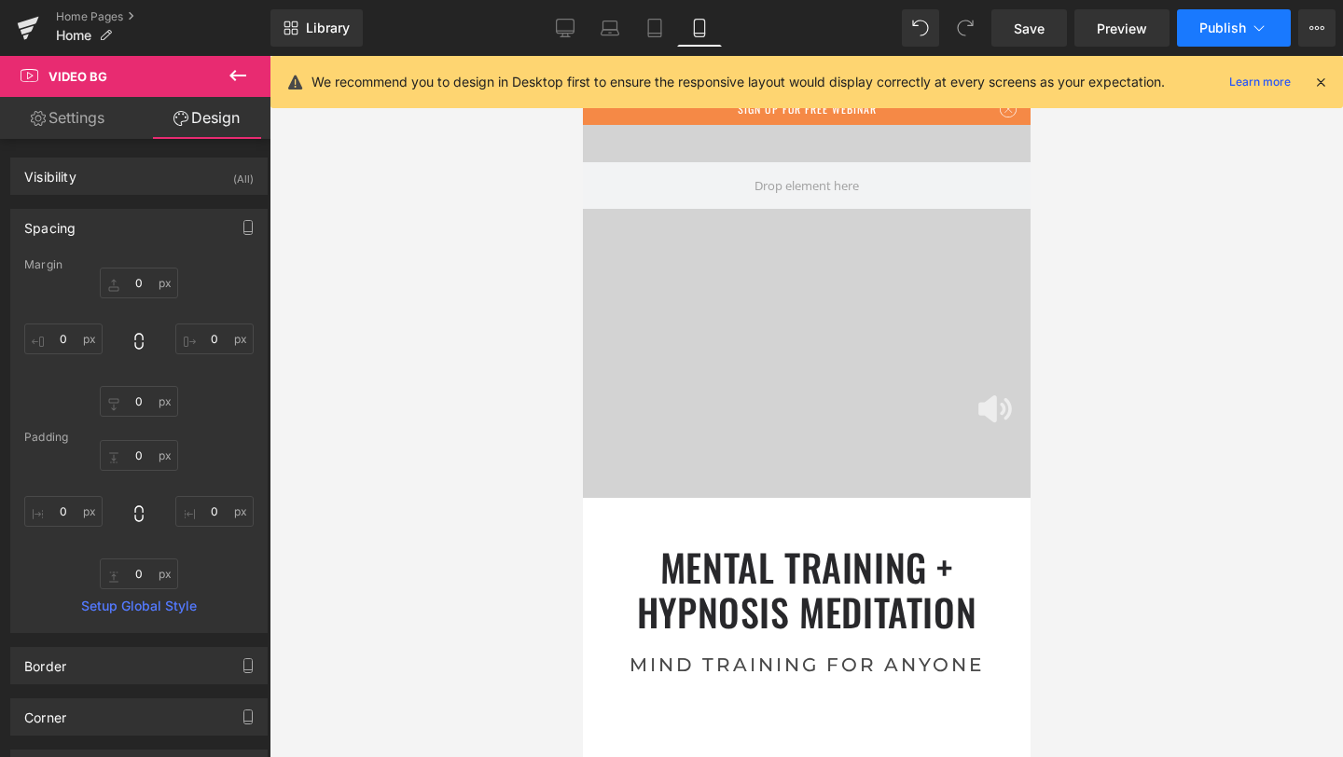
click at [1285, 28] on button "Publish" at bounding box center [1234, 27] width 114 height 37
click at [1321, 29] on icon at bounding box center [1323, 28] width 5 height 4
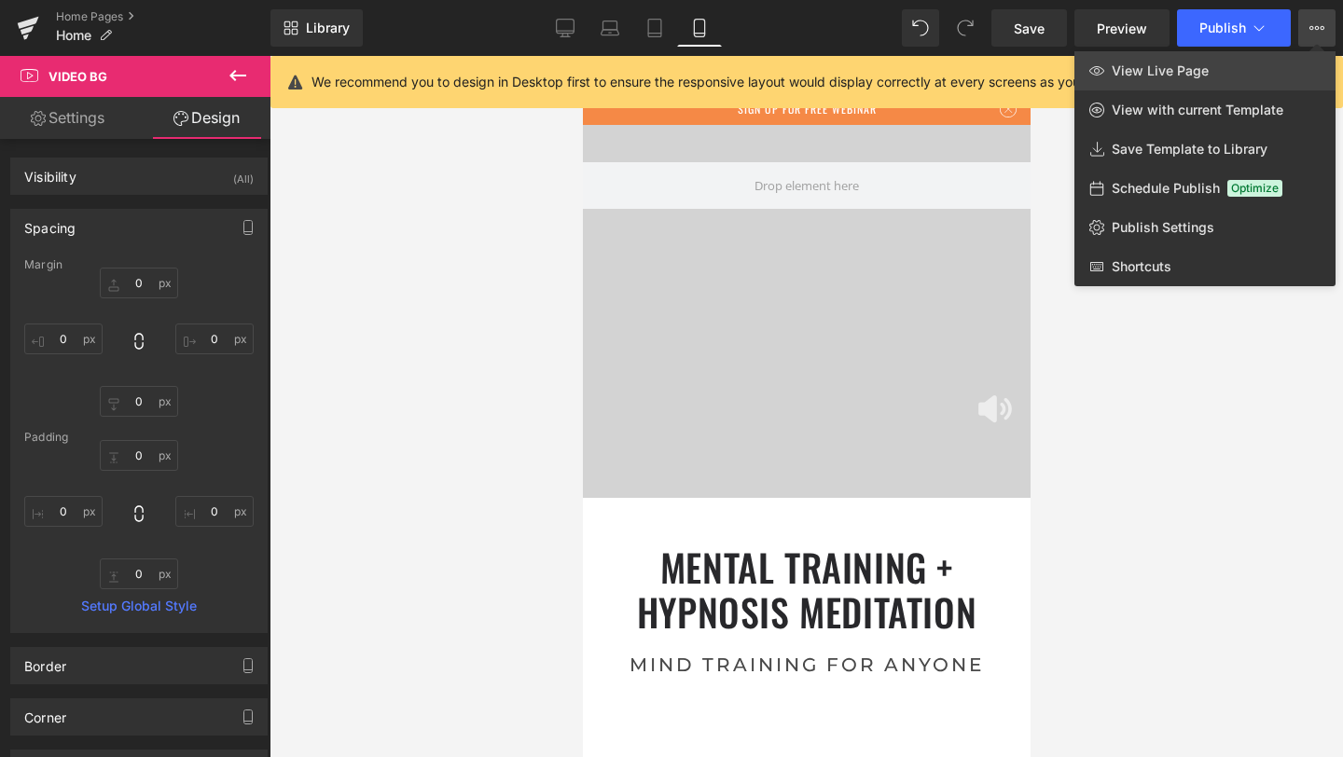
click at [1185, 81] on link "View Live Page" at bounding box center [1204, 70] width 261 height 39
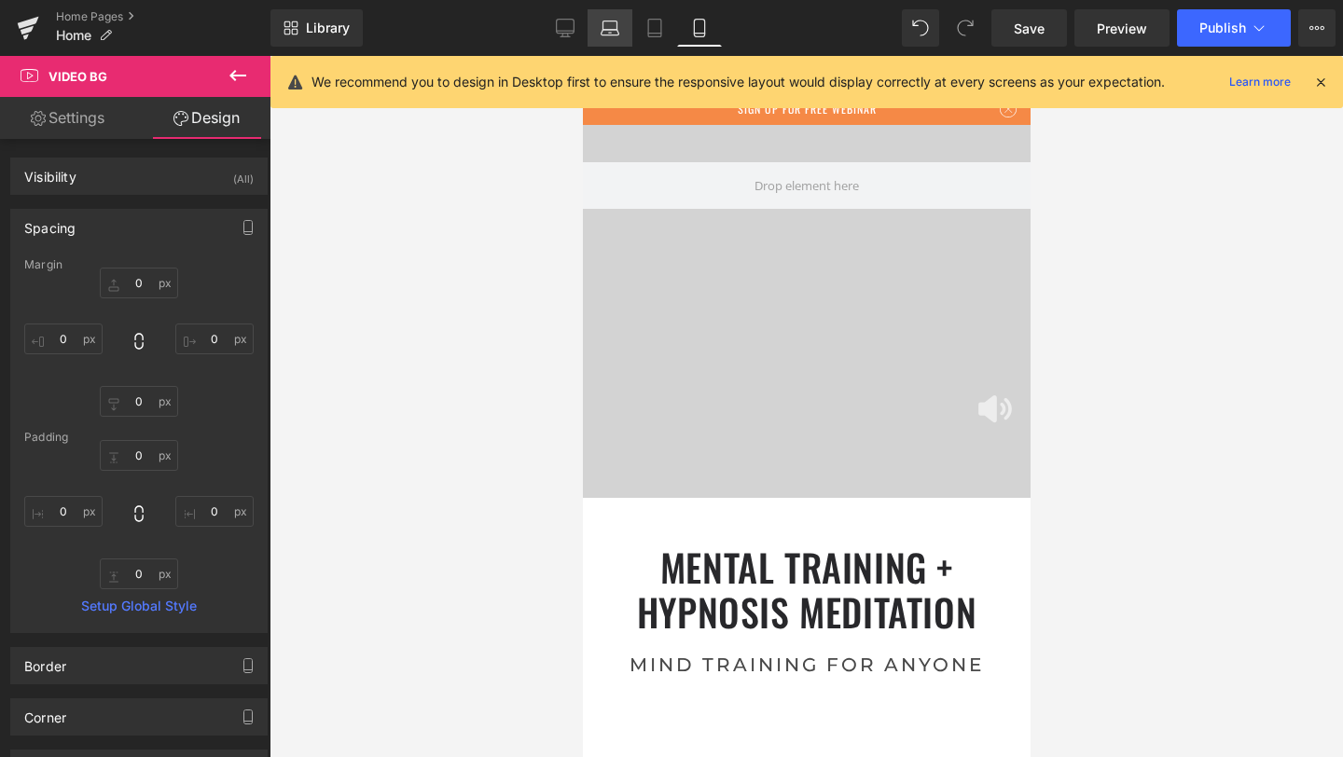
click at [615, 30] on icon at bounding box center [610, 28] width 19 height 19
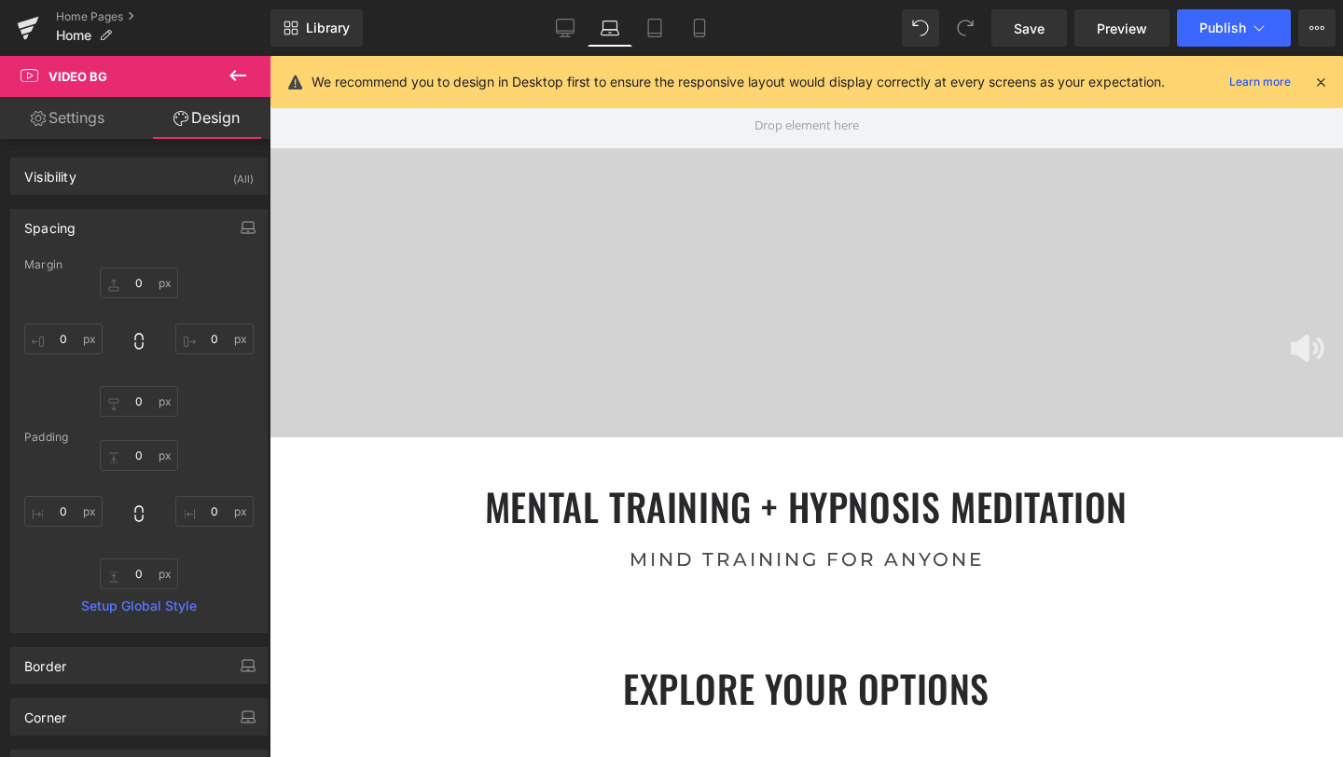
scroll to position [9, 9]
click at [659, 30] on icon at bounding box center [654, 28] width 19 height 19
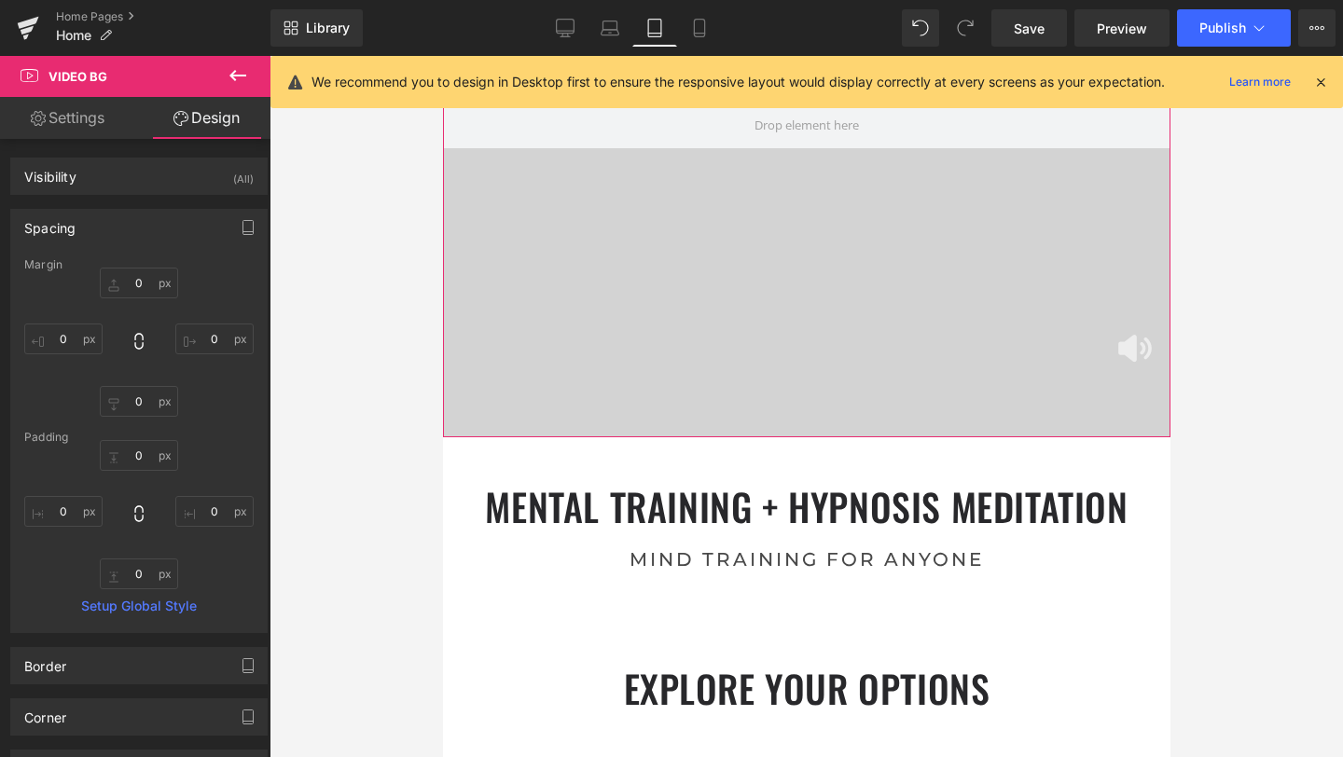
scroll to position [0, 0]
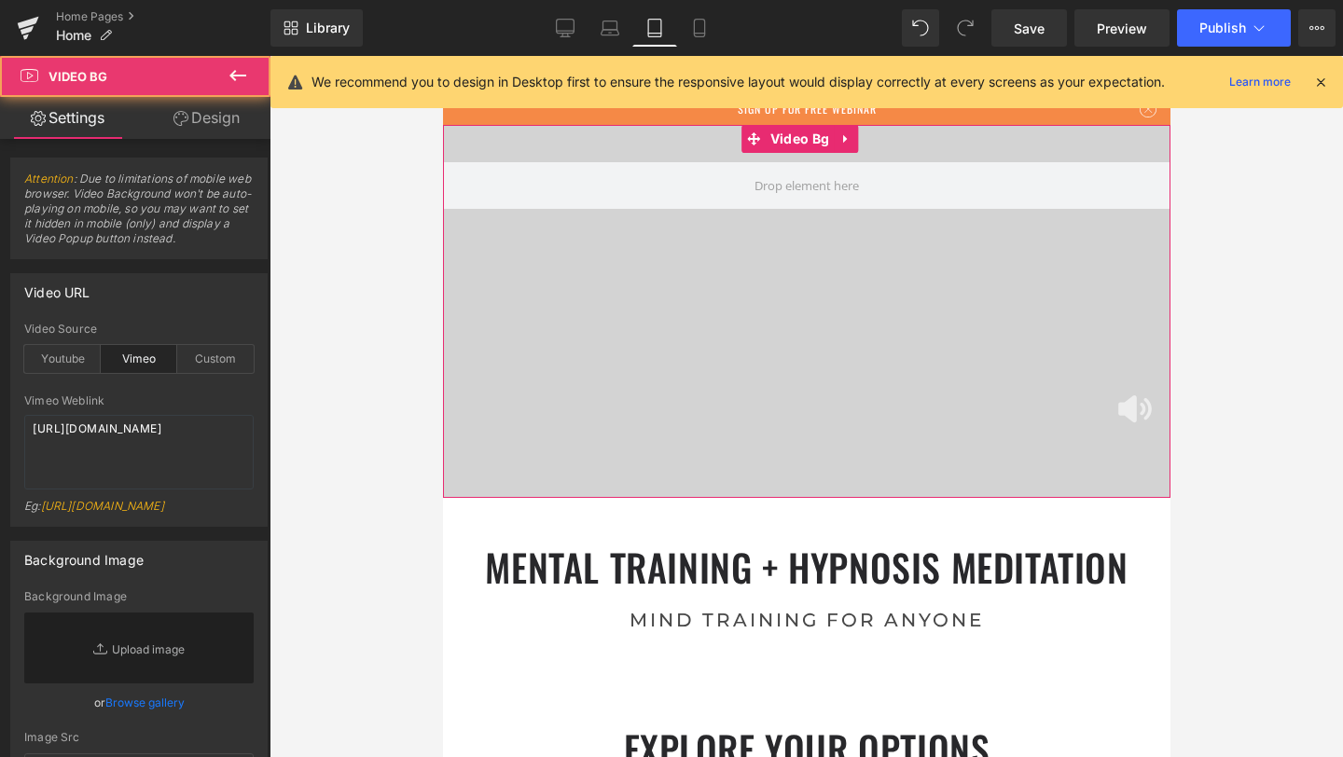
click at [707, 279] on div at bounding box center [805, 311] width 727 height 373
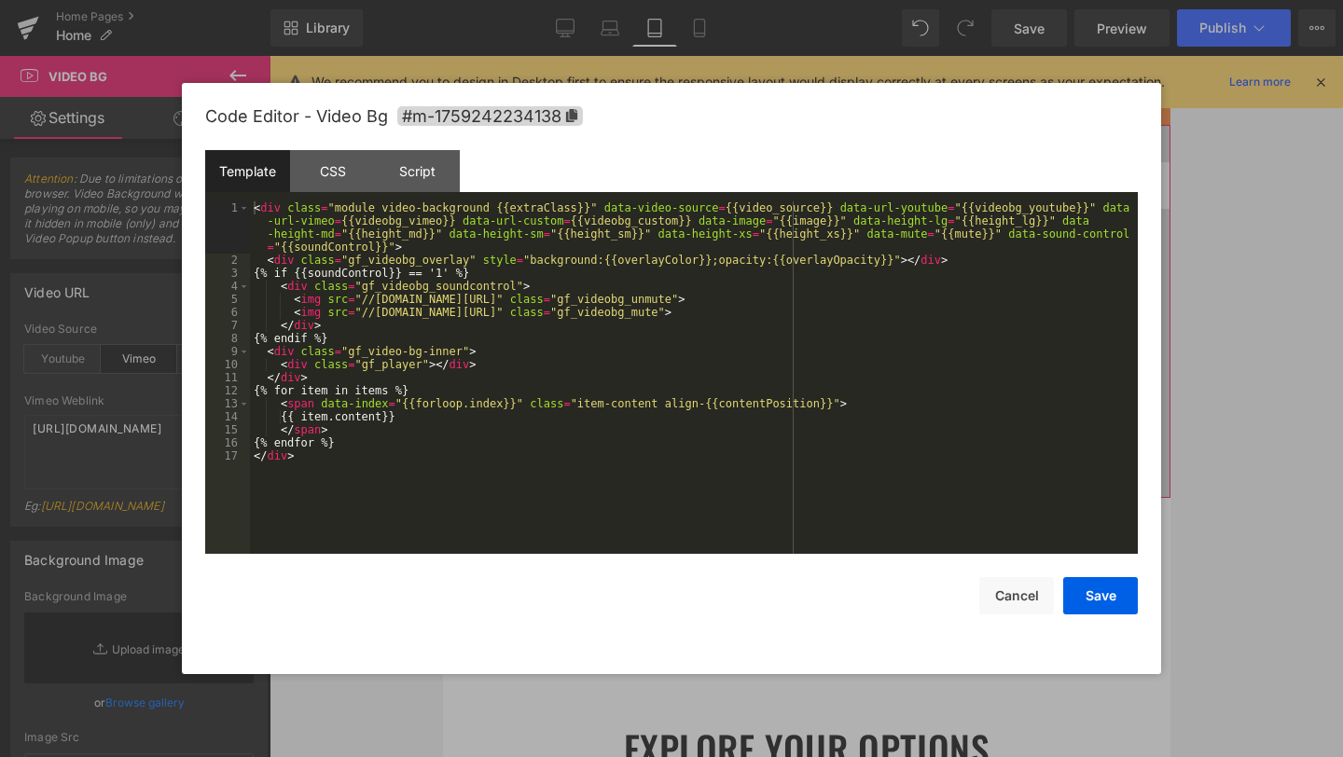
click at [779, 0] on div "Video Bg You are previewing how the will restyle your page. You can not edit El…" at bounding box center [671, 0] width 1343 height 0
click at [318, 159] on div "CSS" at bounding box center [332, 171] width 85 height 42
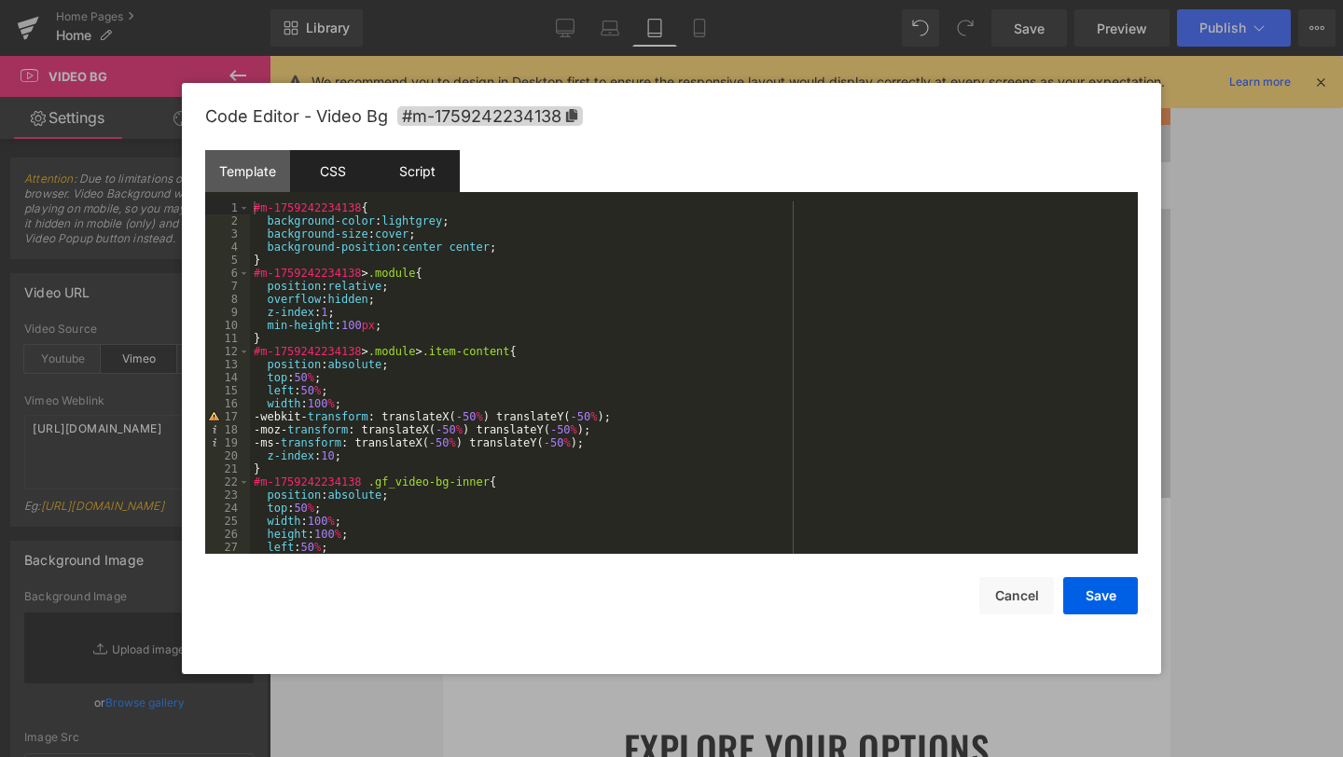
click at [429, 172] on div "Script" at bounding box center [417, 171] width 85 height 42
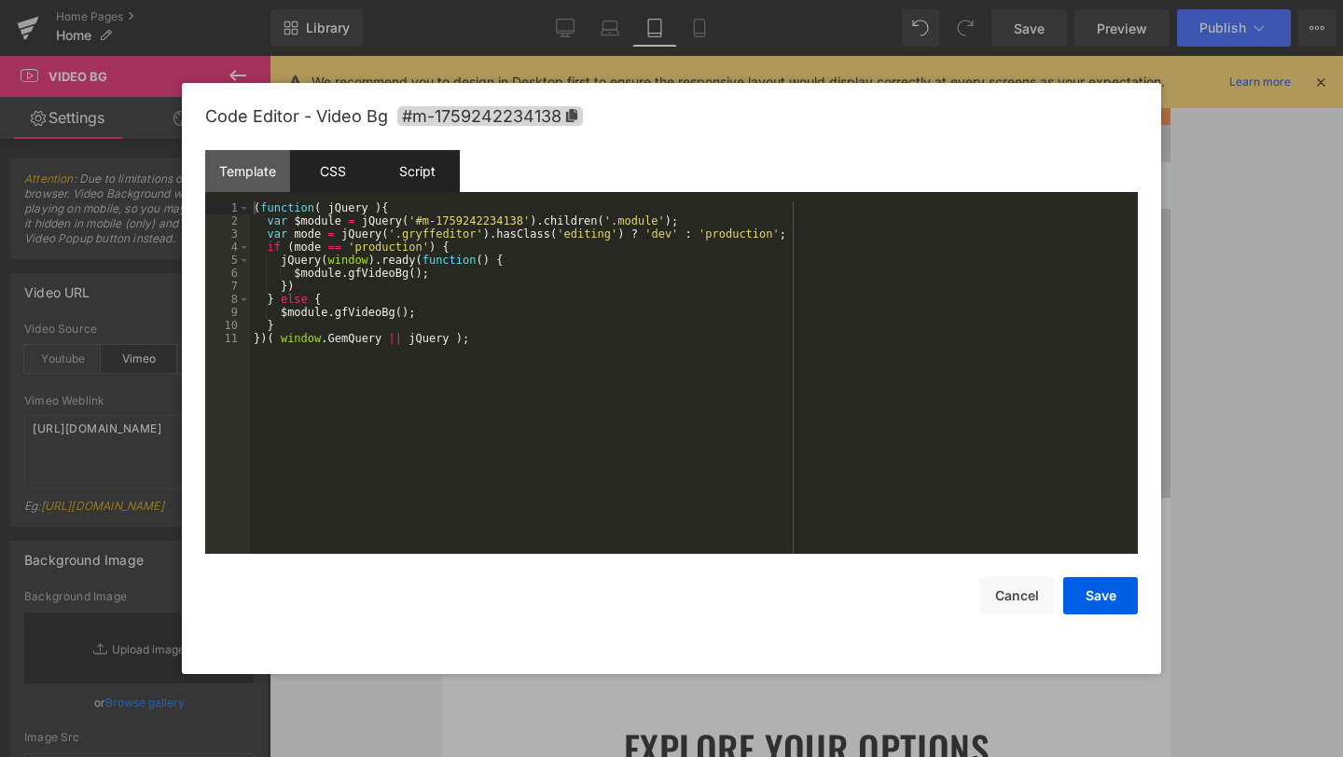
click at [339, 187] on div "CSS" at bounding box center [332, 171] width 85 height 42
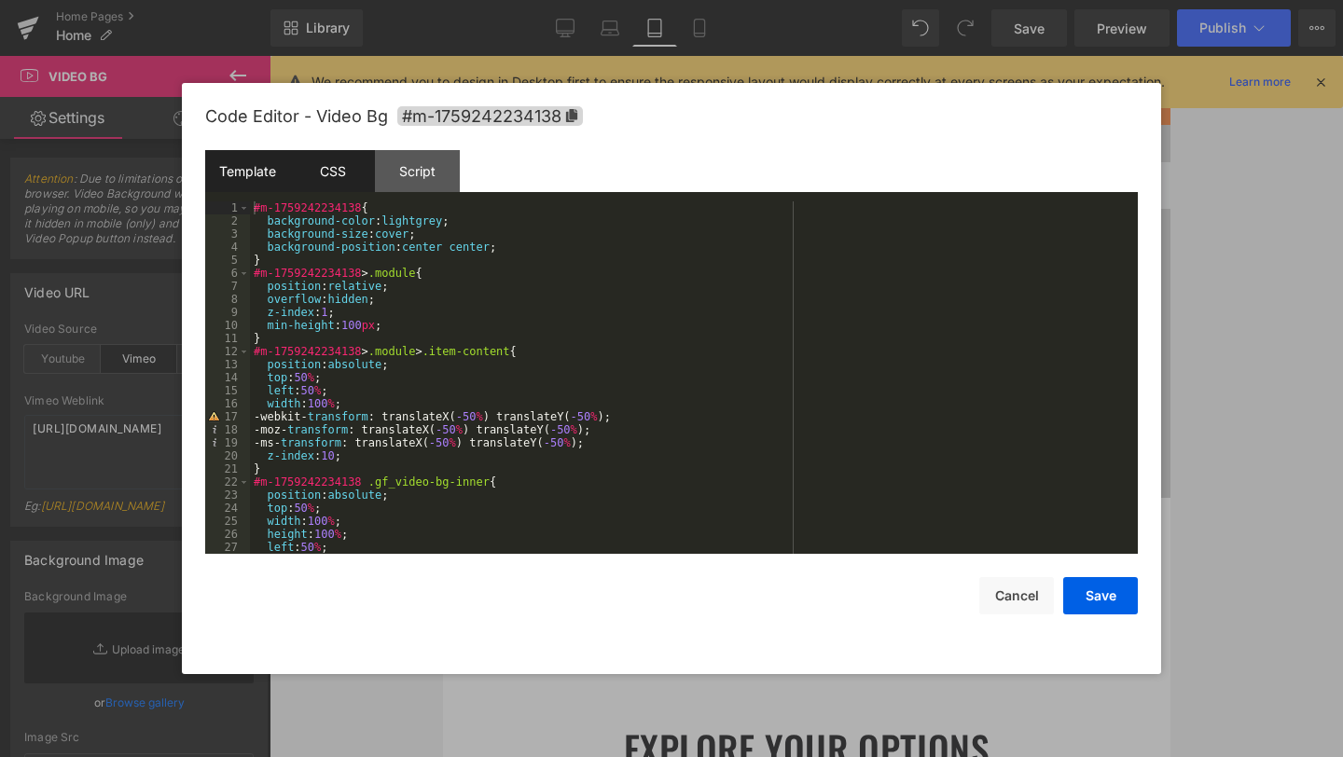
click at [270, 189] on div "Template" at bounding box center [247, 171] width 85 height 42
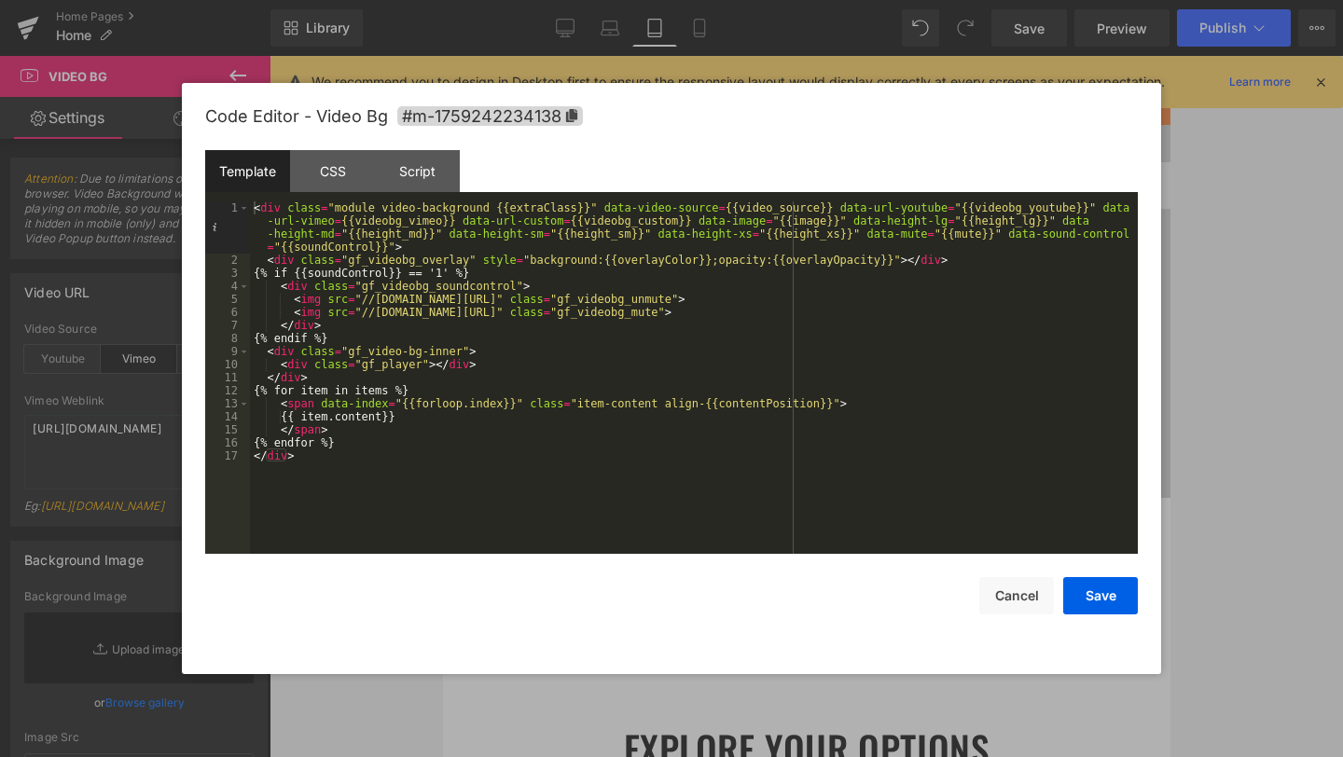
click at [1315, 349] on div at bounding box center [671, 378] width 1343 height 757
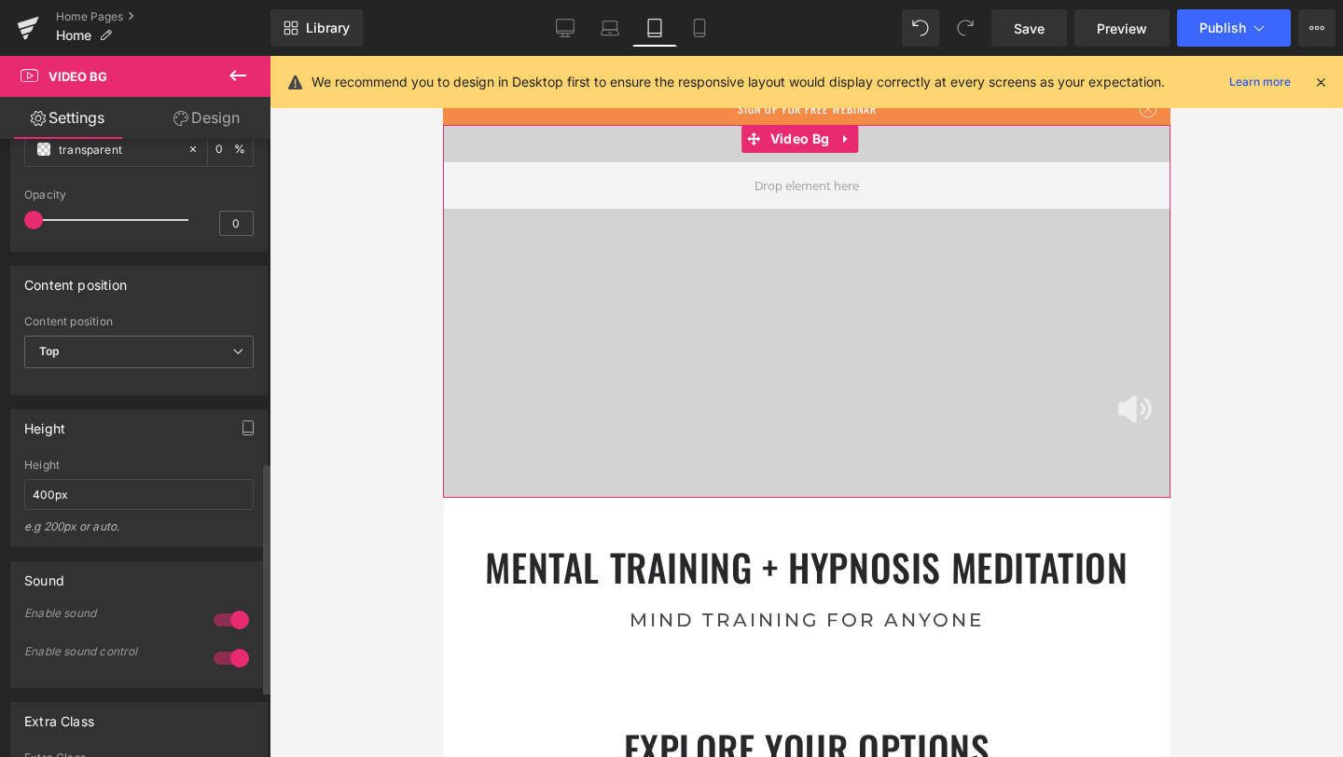
scroll to position [860, 0]
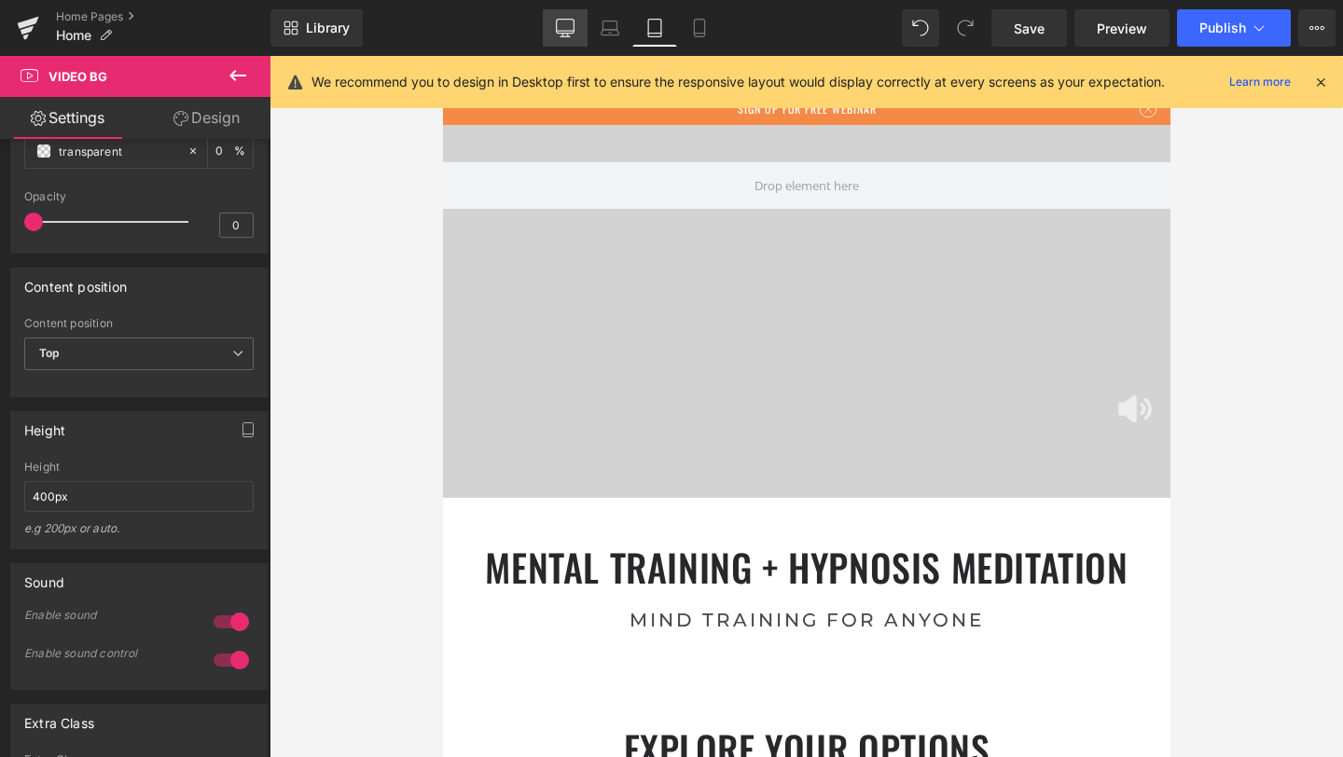
click at [549, 28] on link "Desktop" at bounding box center [565, 27] width 45 height 37
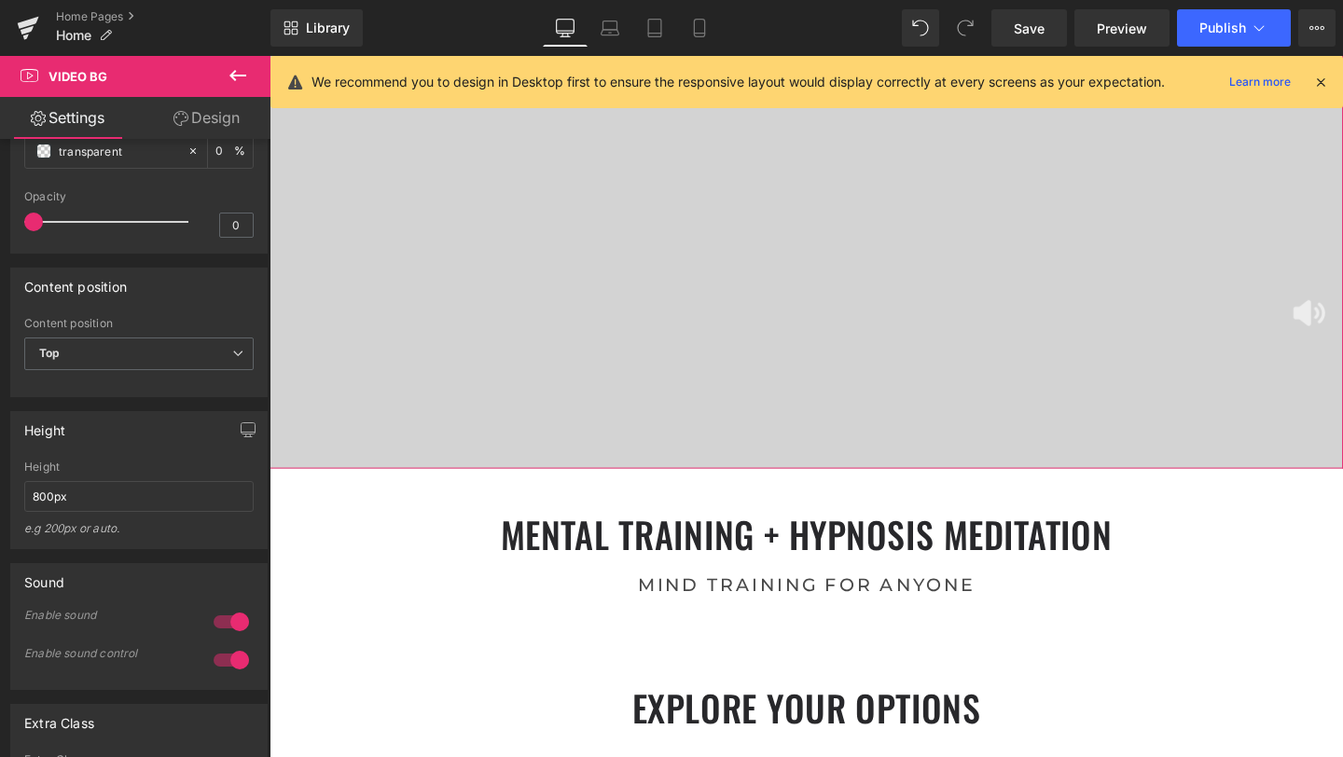
scroll to position [0, 0]
